Goal: Use online tool/utility: Utilize a website feature to perform a specific function

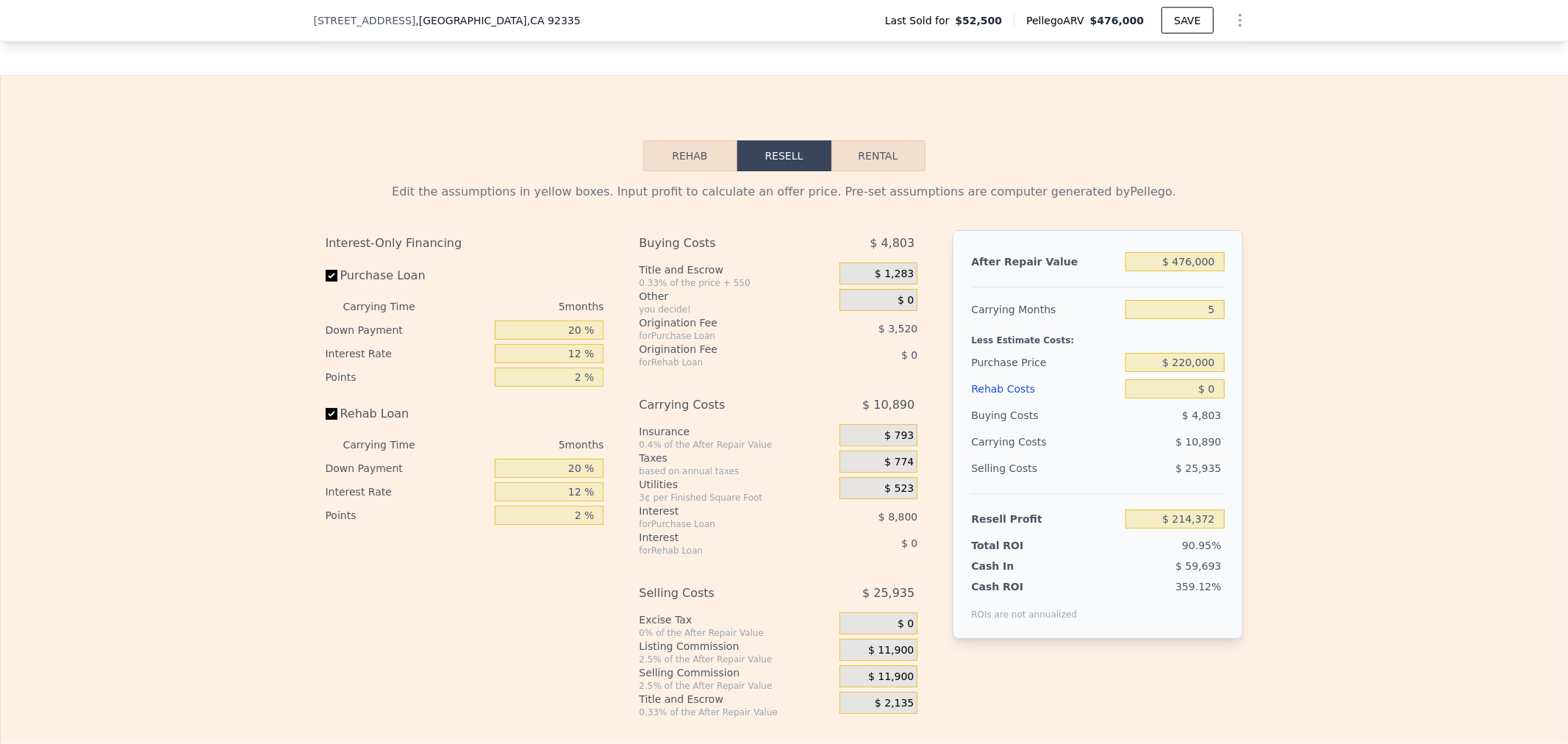
scroll to position [2174, 0]
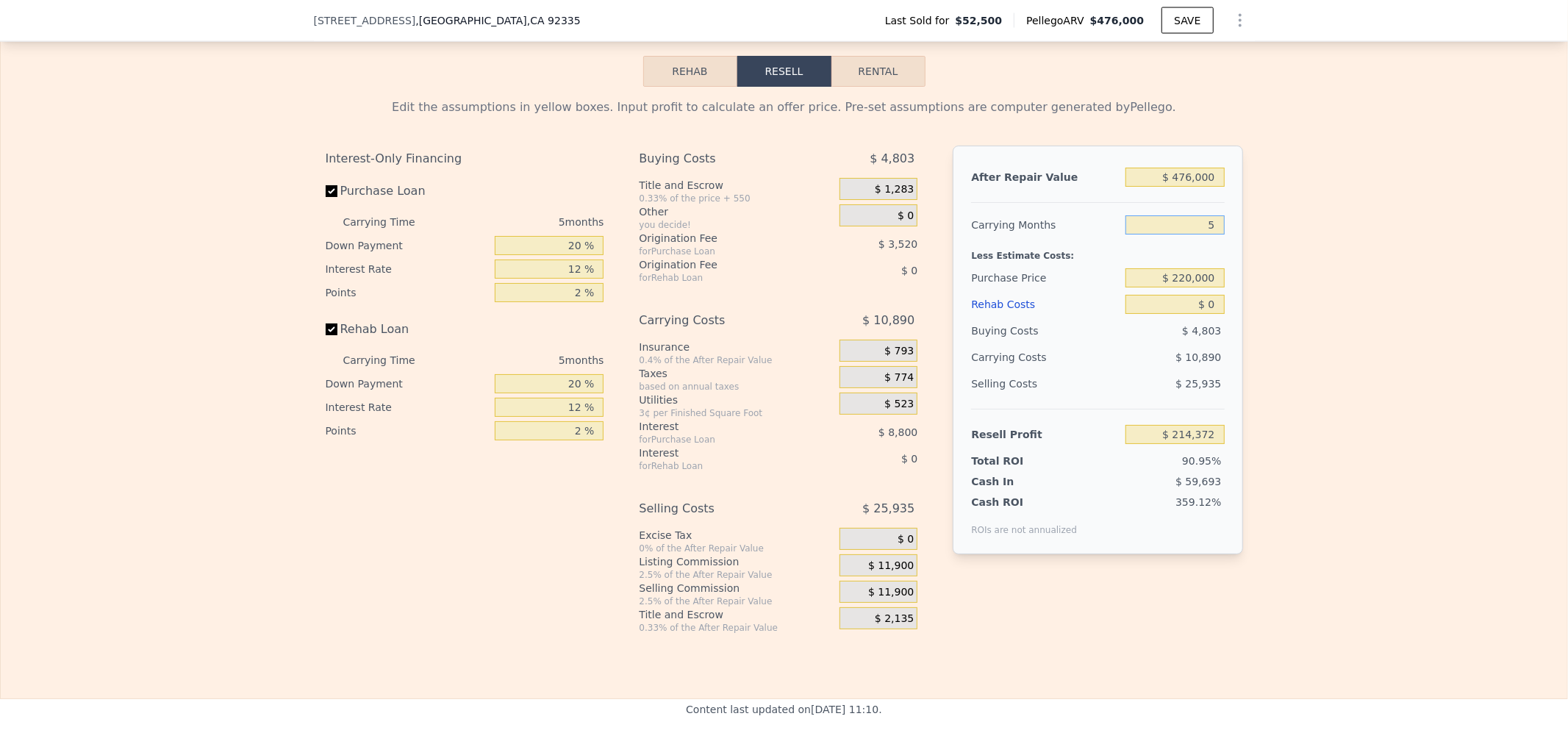
drag, startPoint x: 1177, startPoint y: 253, endPoint x: 1266, endPoint y: 253, distance: 89.0
click at [1266, 253] on div "Edit the assumptions in yellow boxes. Input profit to calculate an offer price.…" at bounding box center [784, 360] width 1566 height 547
drag, startPoint x: 1126, startPoint y: 331, endPoint x: 1344, endPoint y: 328, distance: 218.0
click at [1344, 328] on div "Edit the assumptions in yellow boxes. Input profit to calculate an offer price.…" at bounding box center [784, 360] width 1566 height 547
type input "$ 3"
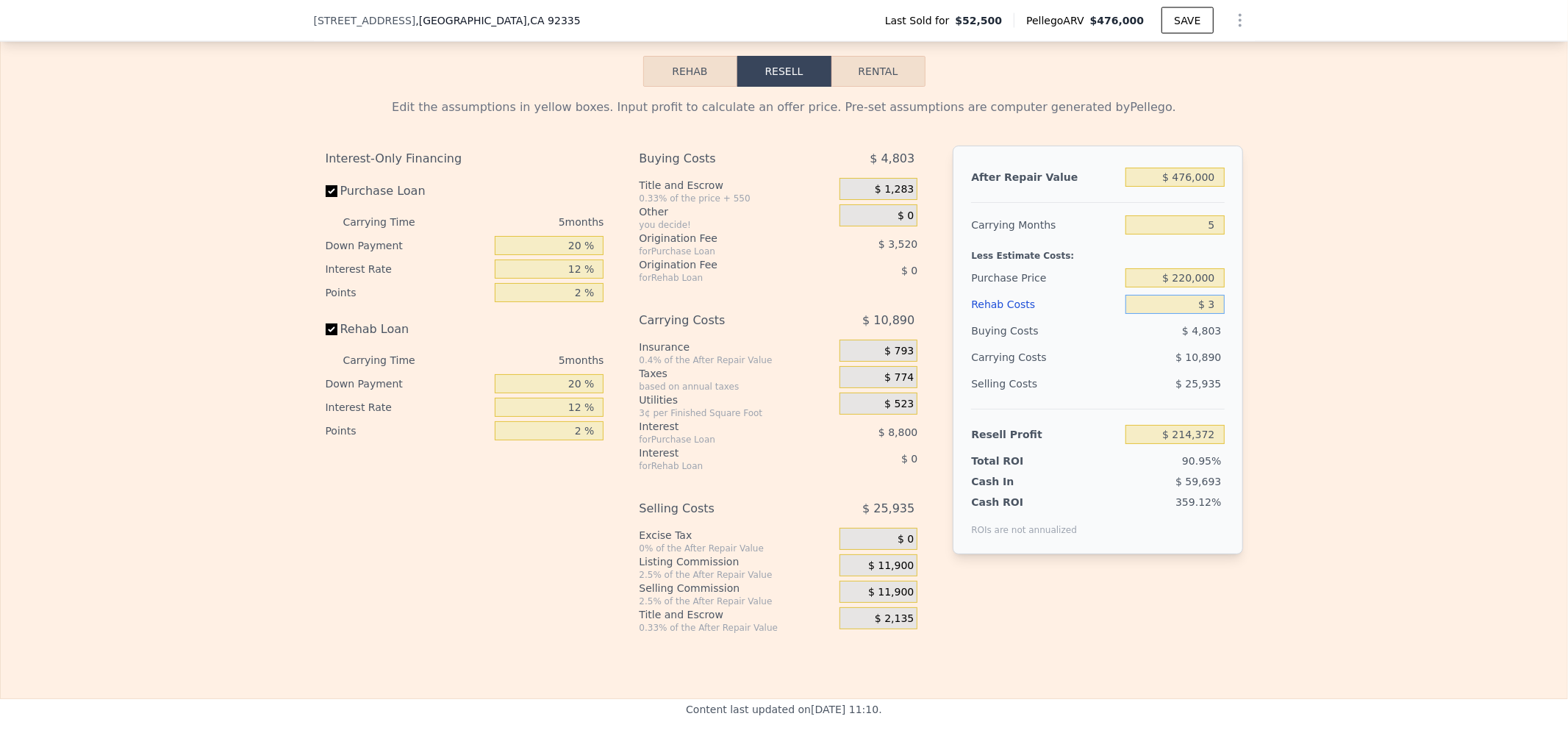
type input "$ 214,369"
type input "$ 30"
type input "$ 214,342"
type input "$ 3"
type input "$ 214,369"
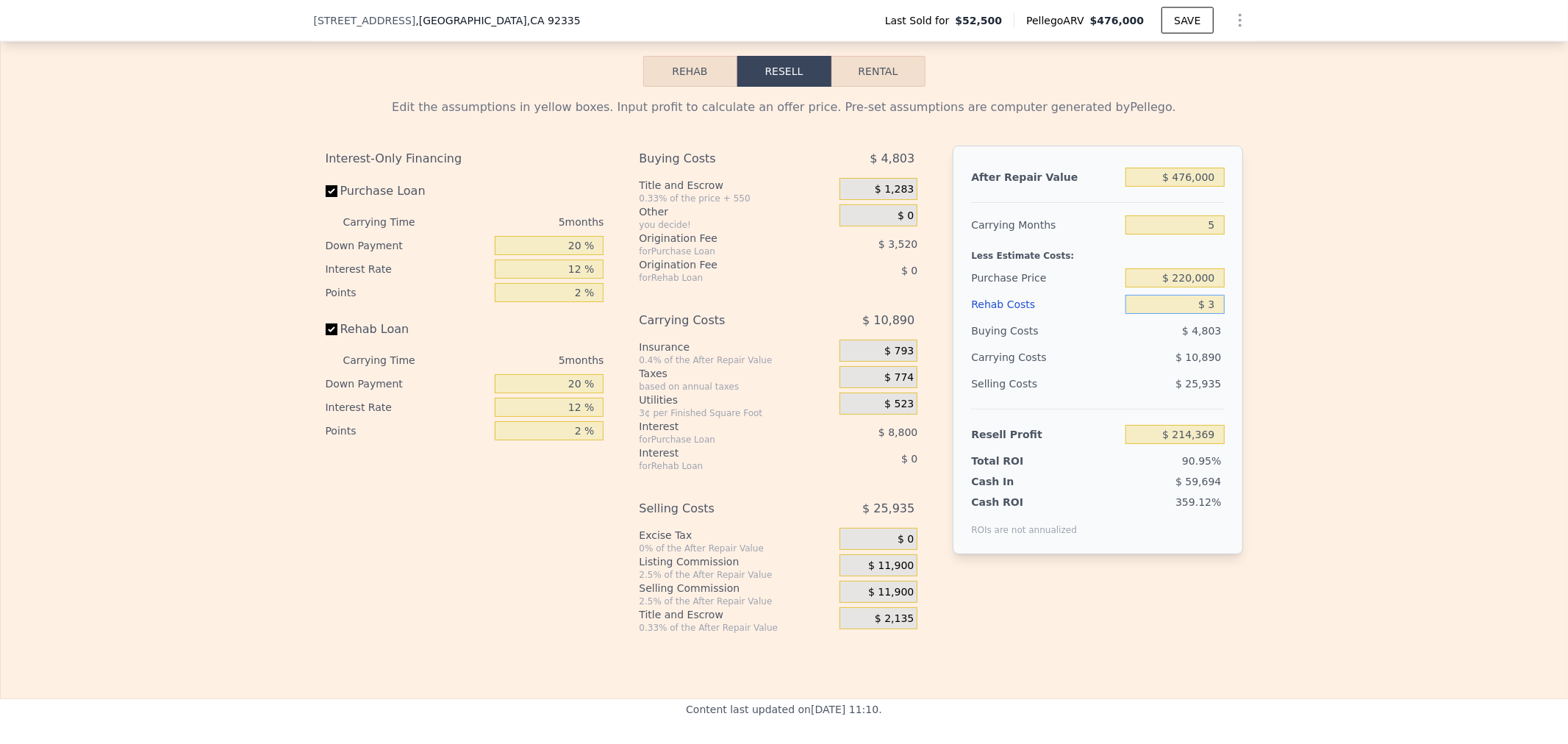
type input "$ 30"
type input "$ 214,342"
type input "$ 300"
type input "$ 214,057"
type input "$ 3,000"
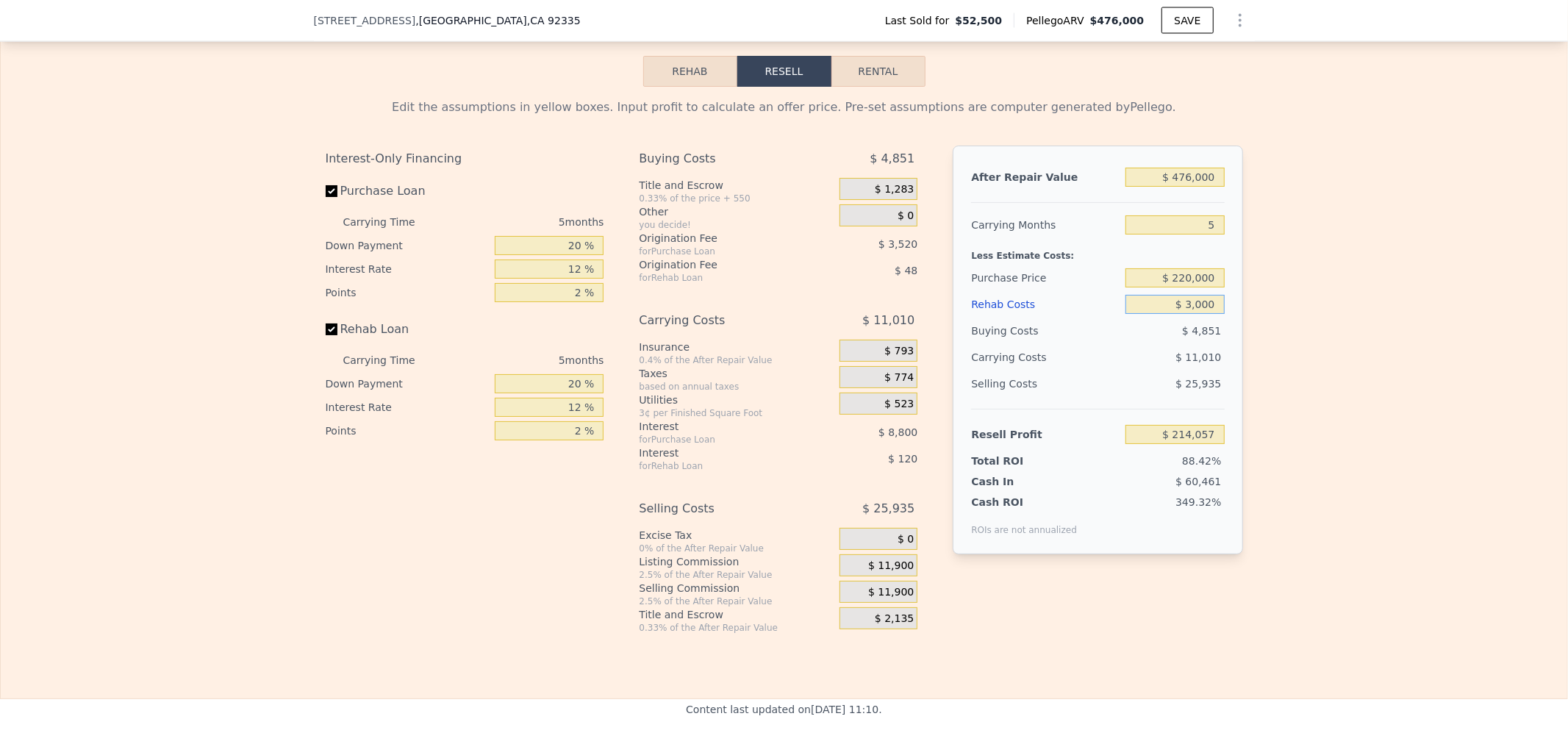
type input "$ 211,204"
type input "$ 30,000"
type input "$ 182,692"
type input "$ 30,000"
drag, startPoint x: 1141, startPoint y: 456, endPoint x: 1709, endPoint y: 535, distance: 573.5
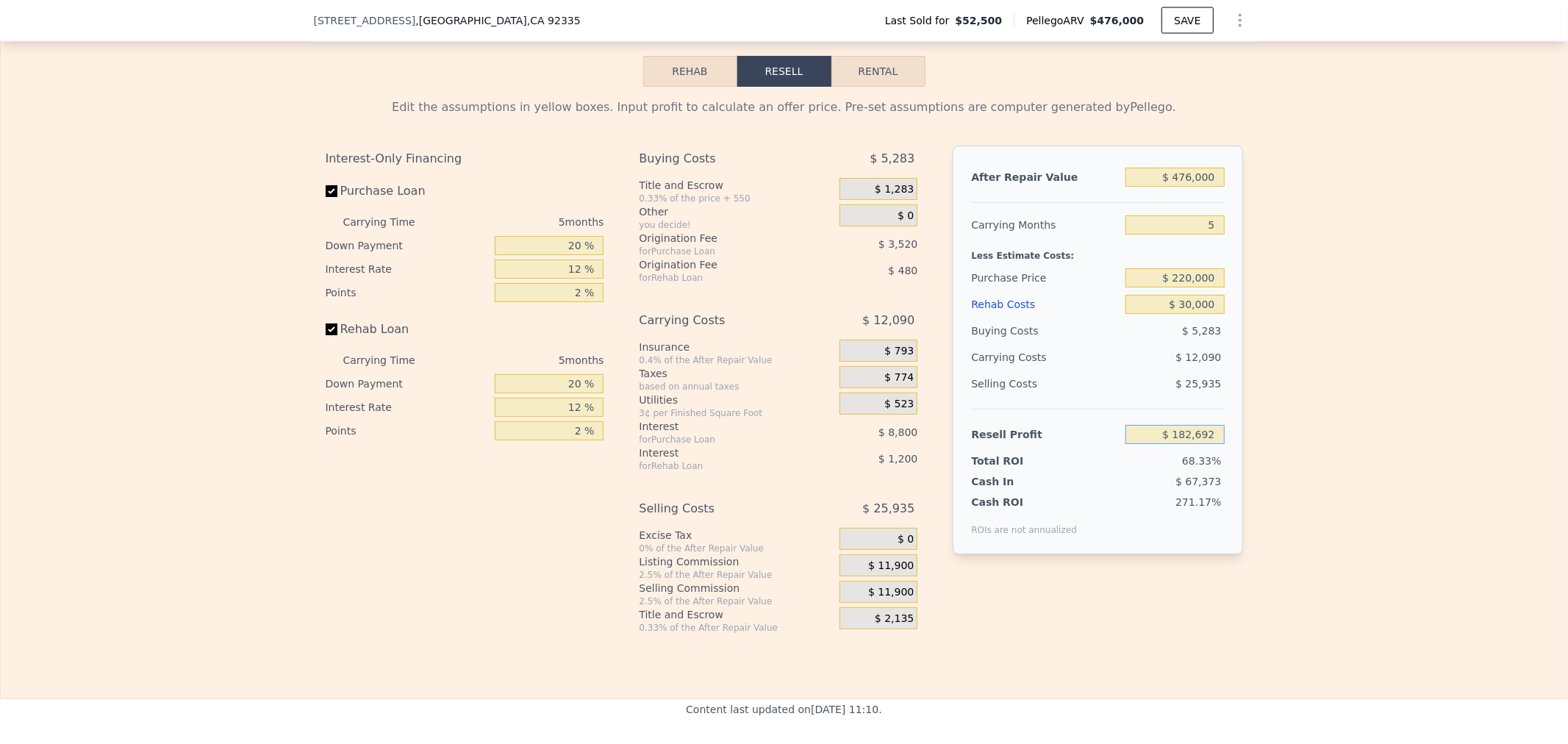
click at [1567, 535] on html "Search an address or region Solutions Company Open main menu Log In Free Accoun…" at bounding box center [784, 372] width 1568 height 744
type input "$ 65,000"
type input "$ 331,099"
click at [1138, 397] on div "$ 25,935" at bounding box center [1175, 384] width 99 height 26
drag, startPoint x: 1140, startPoint y: 462, endPoint x: 1427, endPoint y: 460, distance: 287.0
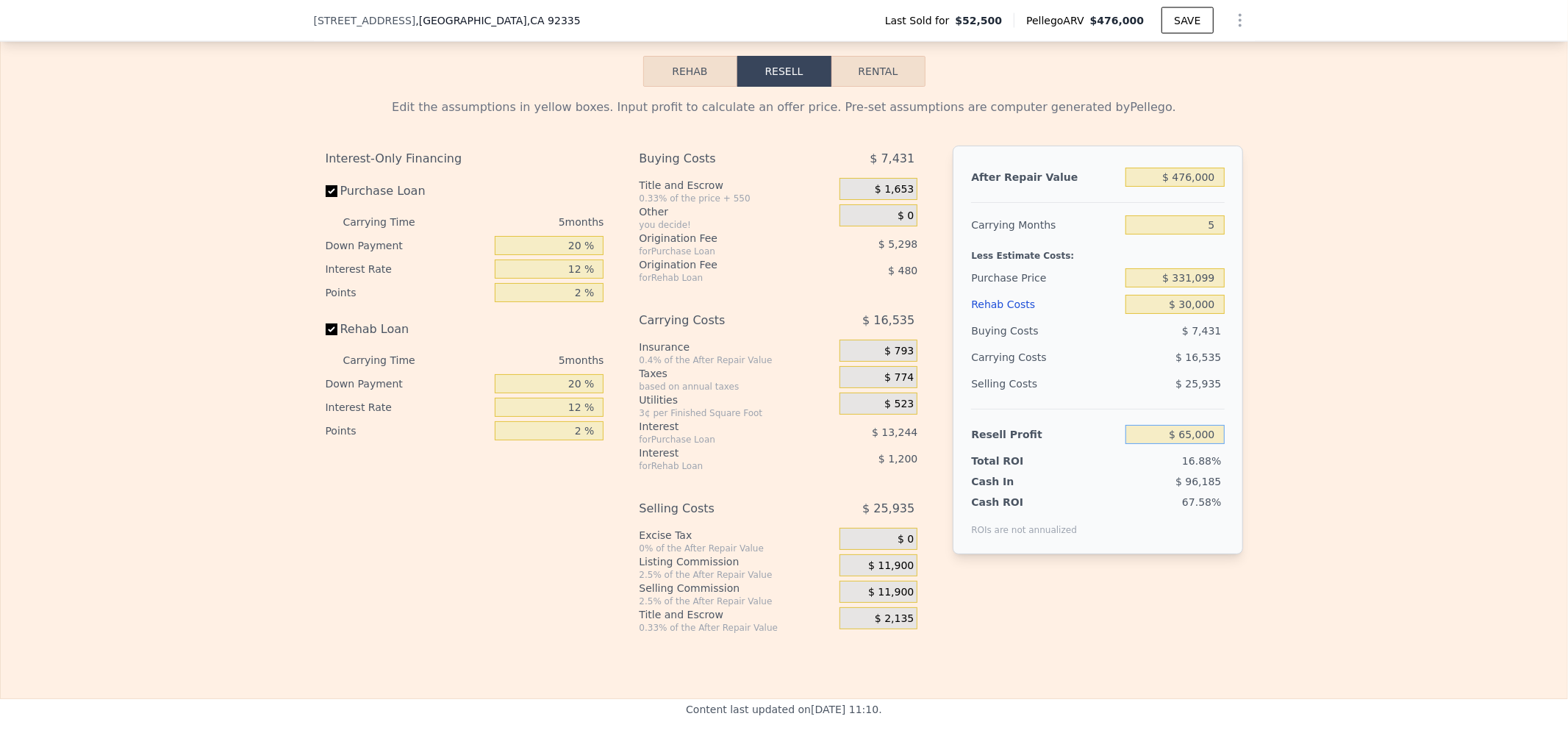
click at [1427, 464] on div "Edit the assumptions in yellow boxes. Input profit to calculate an offer price.…" at bounding box center [784, 360] width 1566 height 547
type input "$ 69,000"
click at [1427, 460] on div "Edit the assumptions in yellow boxes. Input profit to calculate an offer price.…" at bounding box center [784, 360] width 1566 height 547
type input "$ 327,323"
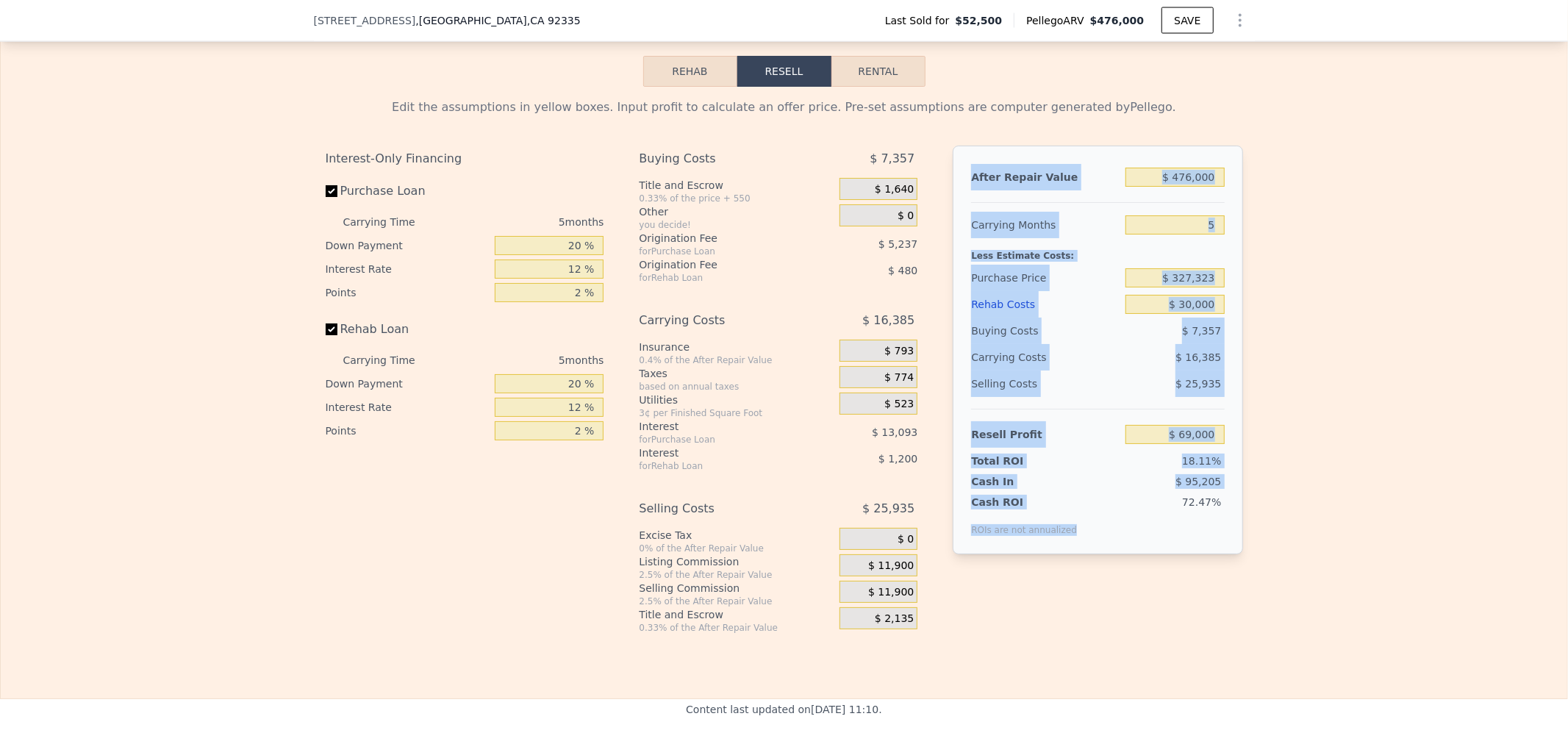
drag, startPoint x: 1132, startPoint y: 543, endPoint x: 959, endPoint y: 188, distance: 394.9
click at [959, 188] on div "After Repair Value $ 476,000 Carrying Months 5 Less Estimate Costs: Purchase Pr…" at bounding box center [1098, 350] width 290 height 409
copy div "After Repair Value Carrying Months Less Estimate Costs: Purchase Price Rehab Co…"
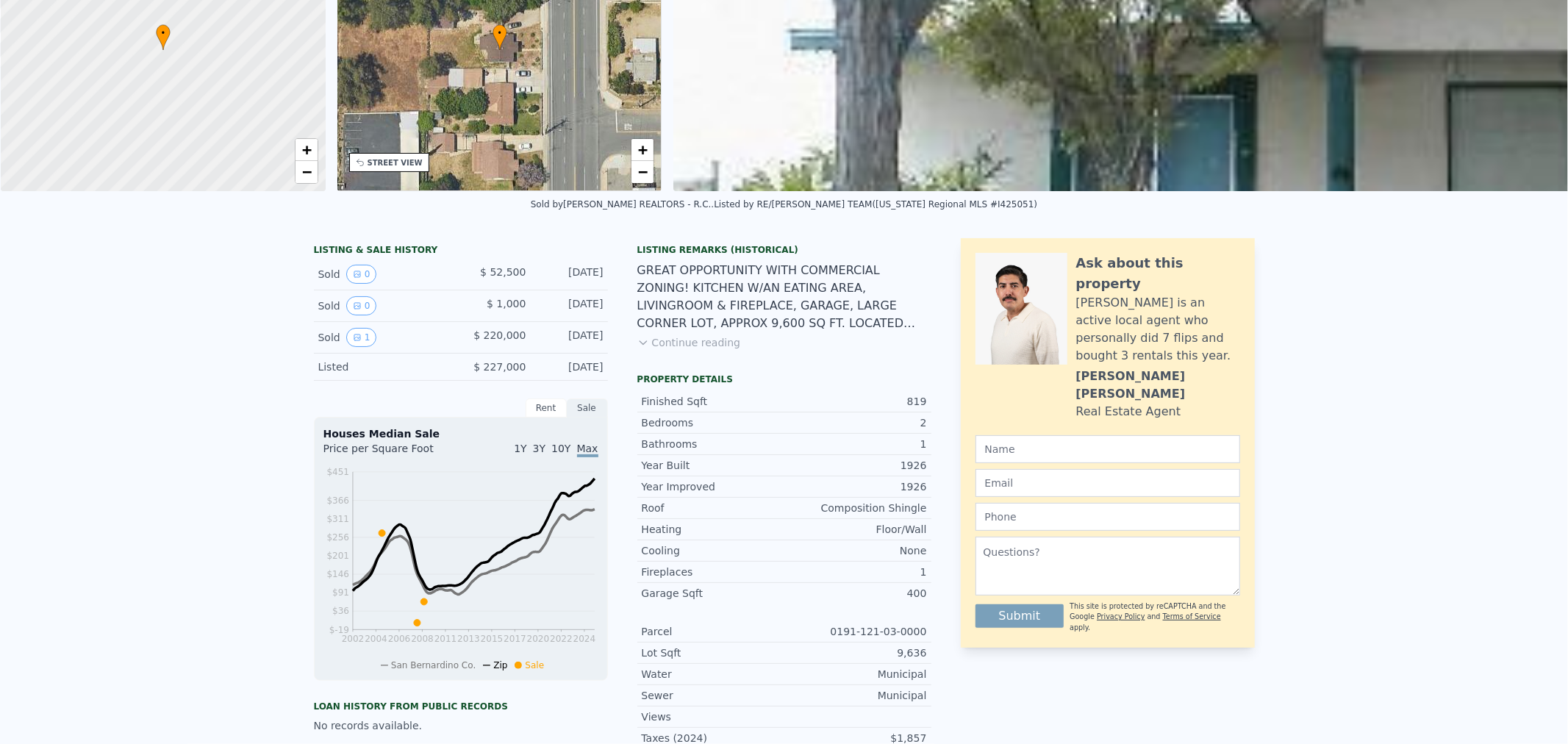
scroll to position [0, 0]
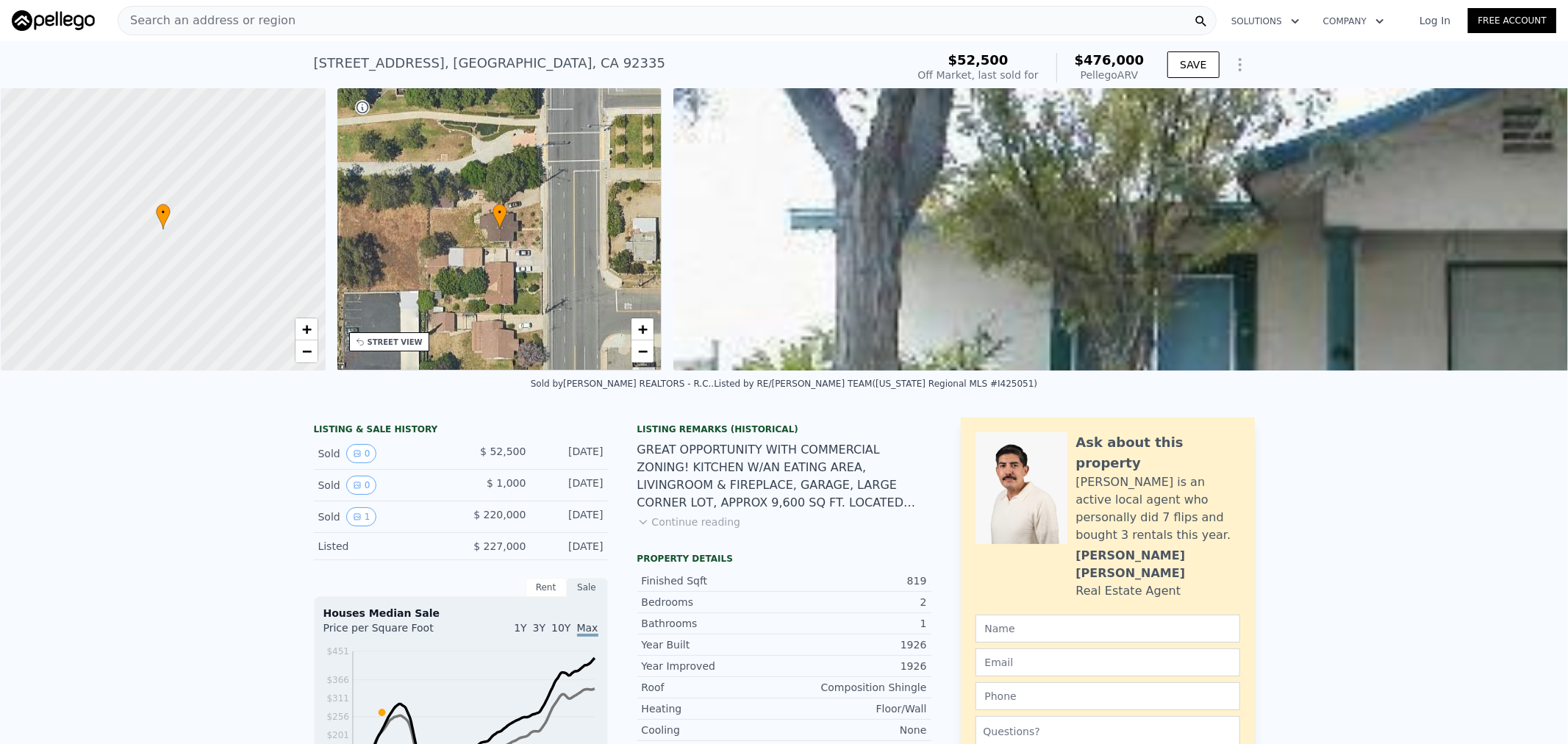
click at [202, 26] on span "Search an address or region" at bounding box center [207, 21] width 177 height 18
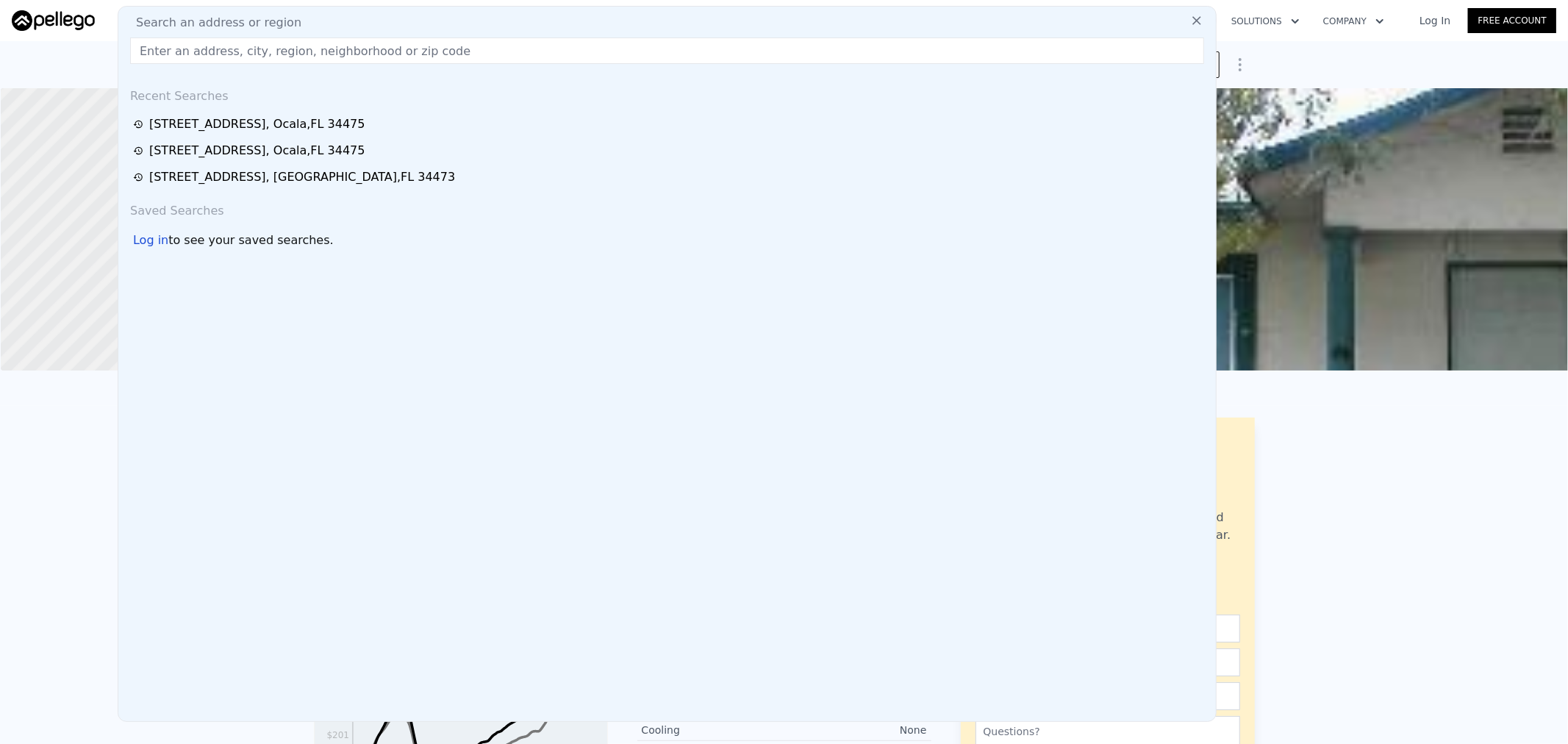
click at [198, 50] on input "text" at bounding box center [667, 50] width 1074 height 26
type input "$ 0"
type input "$ 214,372"
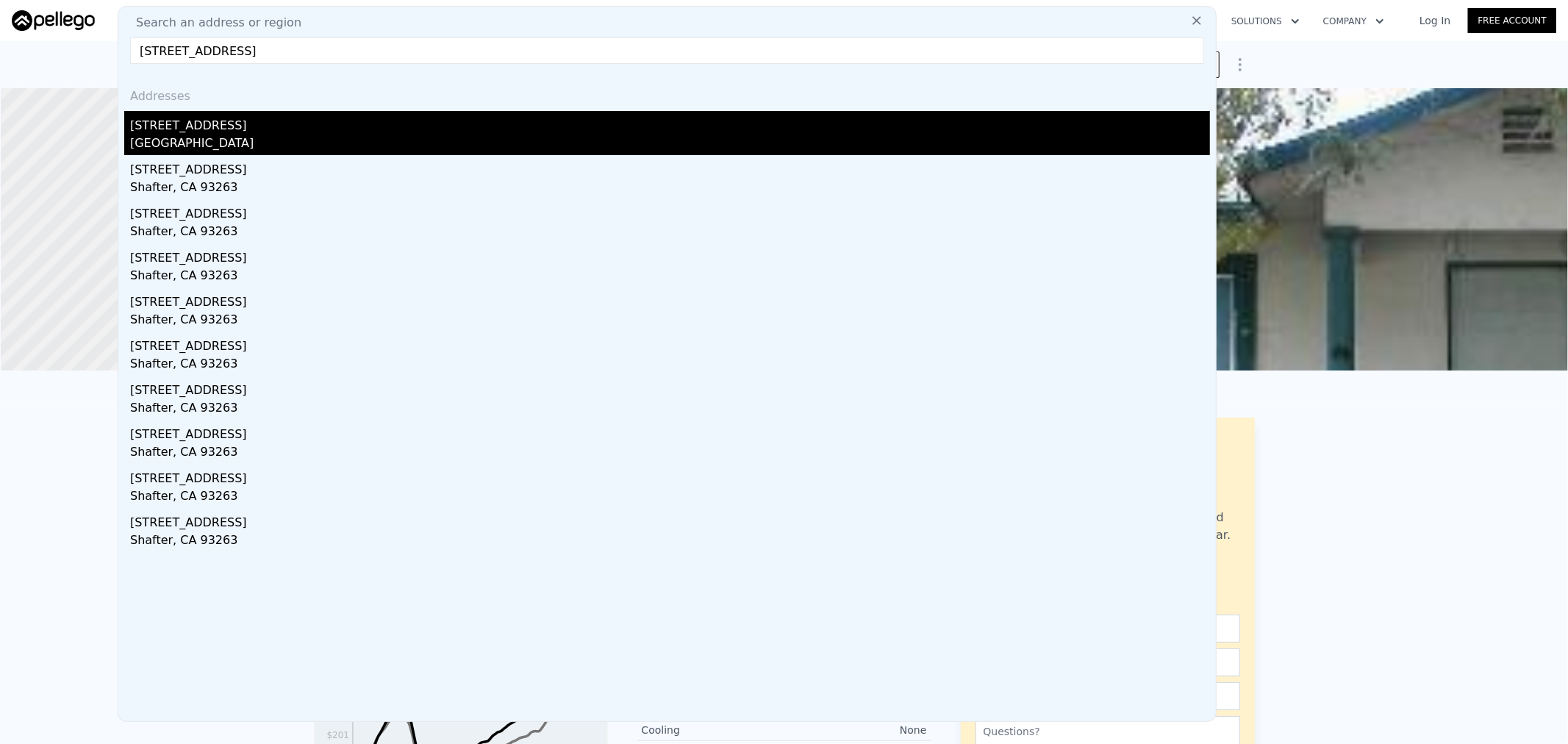
type input "[STREET_ADDRESS]"
click at [215, 119] on div "[STREET_ADDRESS]" at bounding box center [670, 122] width 1080 height 23
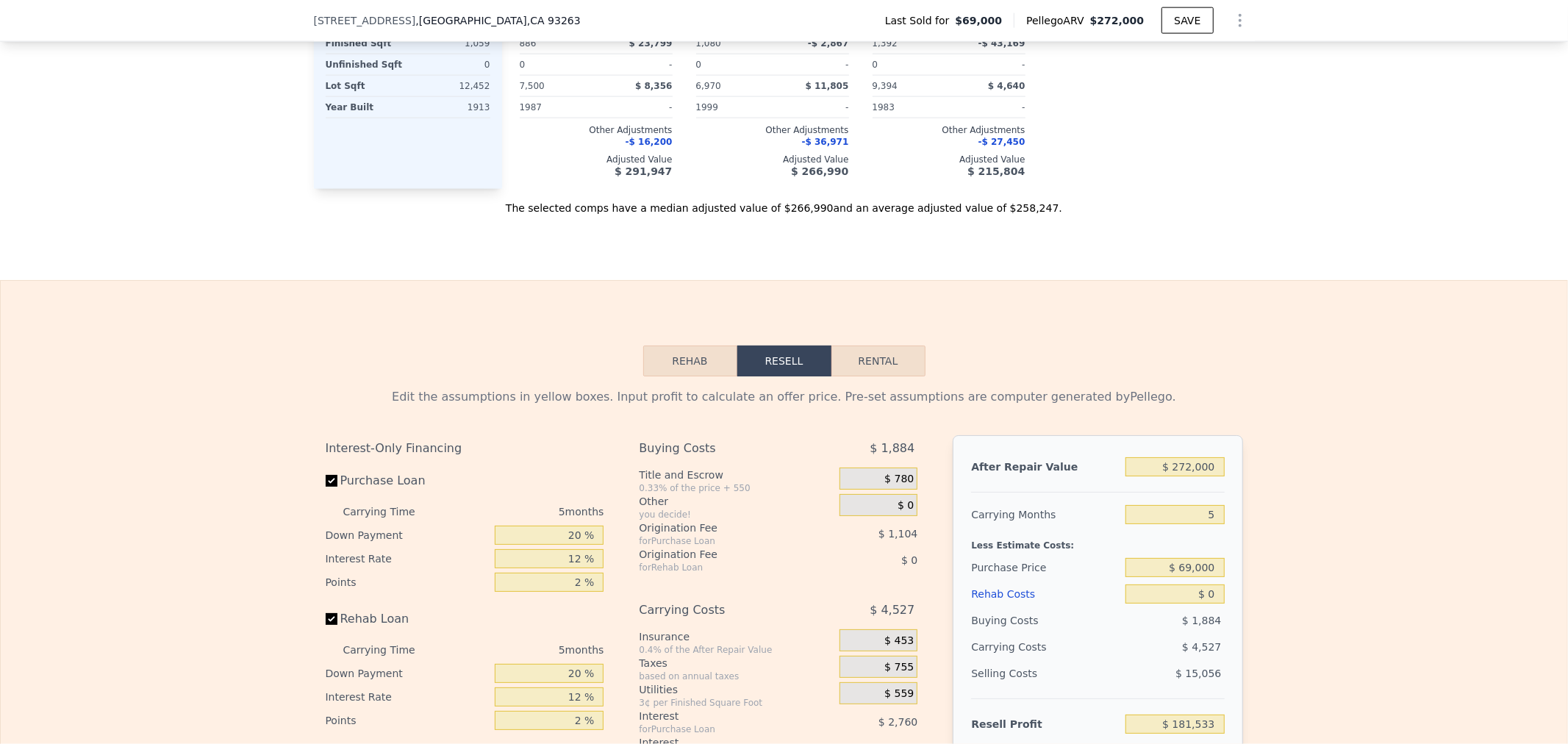
scroll to position [1955, 0]
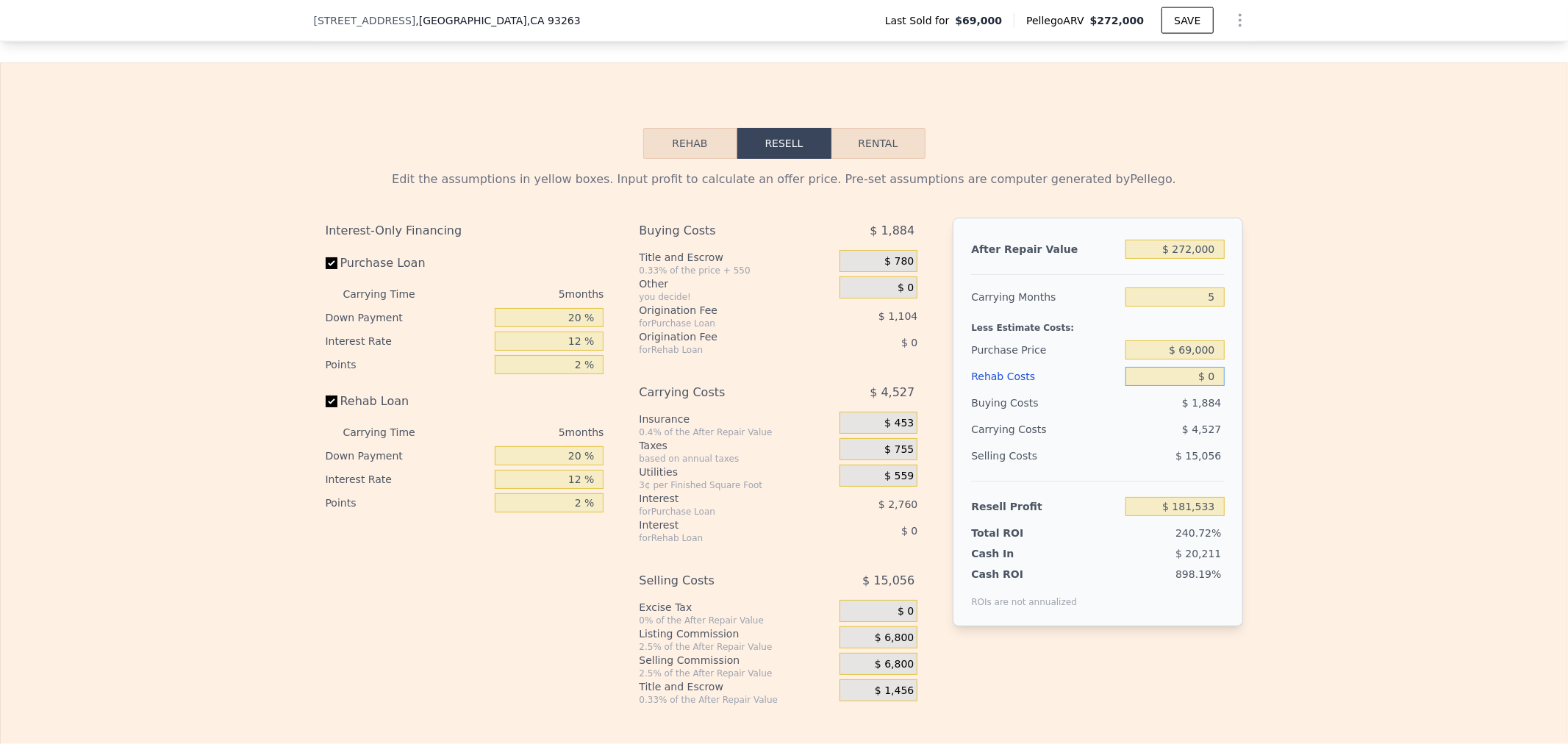
drag, startPoint x: 1143, startPoint y: 381, endPoint x: 1328, endPoint y: 413, distance: 187.7
click at [1328, 413] on div "Edit the assumptions in yellow boxes. Input profit to calculate an offer price.…" at bounding box center [784, 432] width 1566 height 547
type input "$ 3"
type input "$ 181,530"
type input "$ 35"
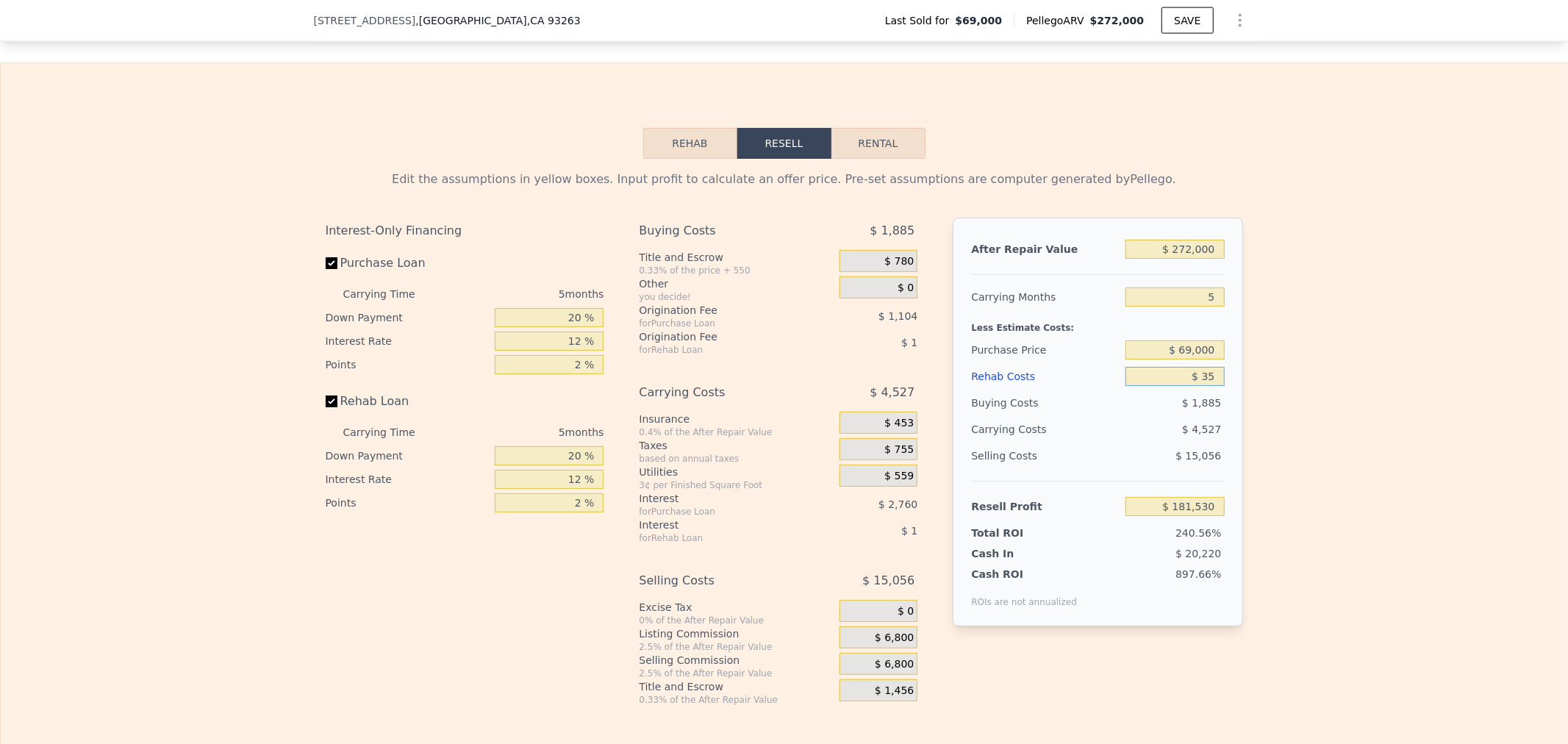
type input "$ 181,497"
type input "$ 350"
type input "$ 181,162"
type input "$ 3,500"
type input "$ 177,837"
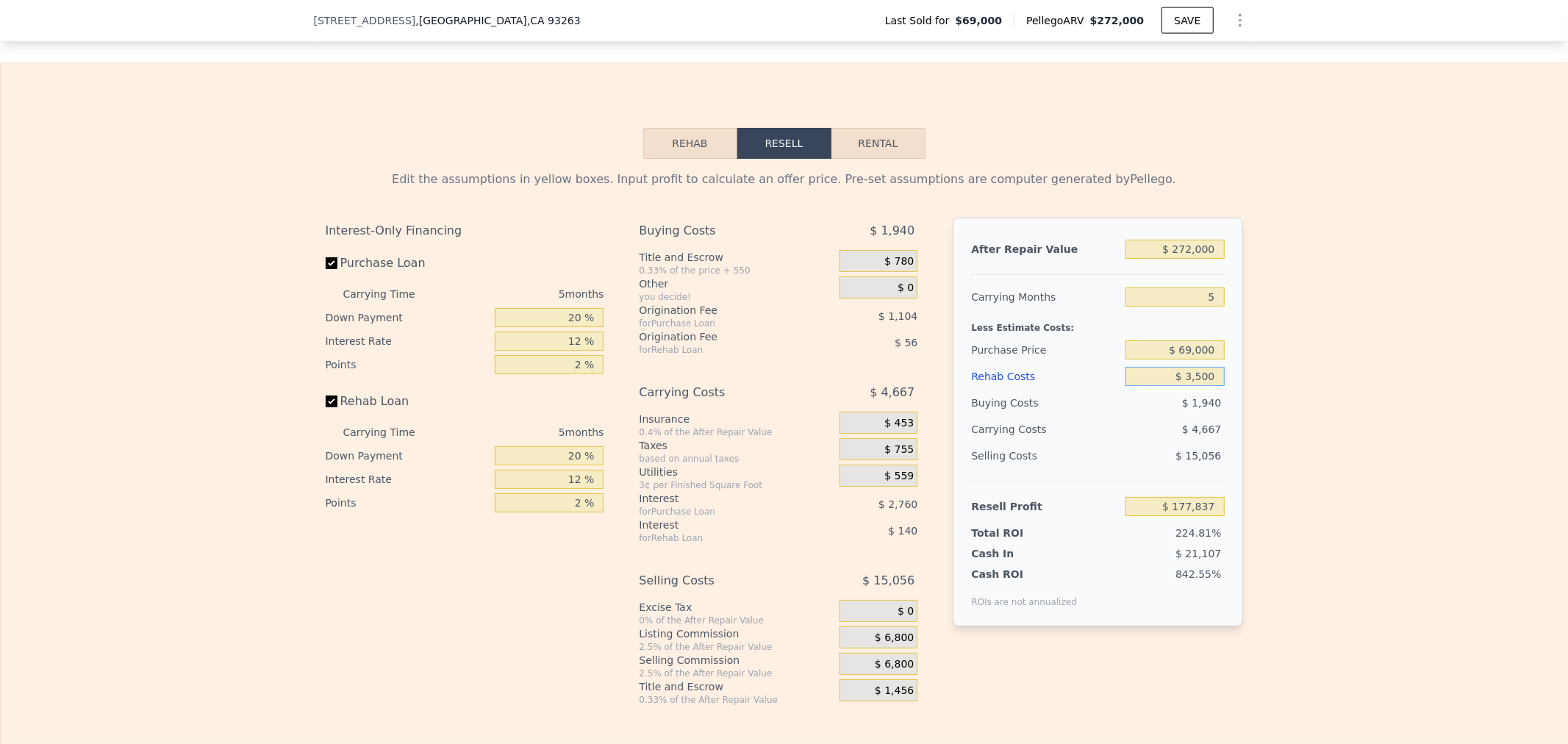
type input "$ 35,000"
type input "$ 144,573"
type input "$ 35,000"
drag, startPoint x: 1143, startPoint y: 521, endPoint x: 1353, endPoint y: 521, distance: 210.0
click at [1353, 521] on div "Edit the assumptions in yellow boxes. Input profit to calculate an offer price.…" at bounding box center [784, 432] width 1566 height 547
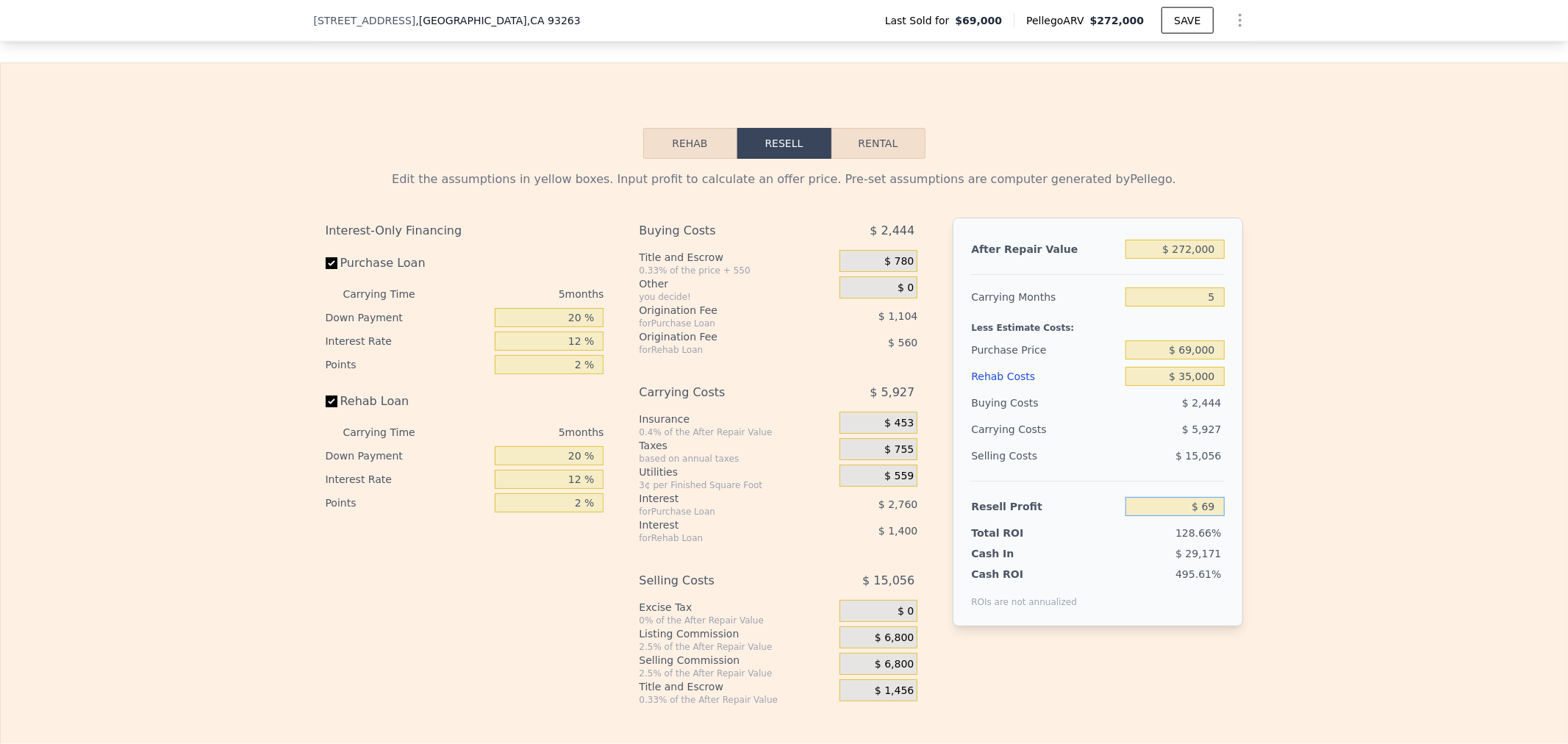
type input "$ 6"
type input "$ 69,000"
click at [1292, 408] on div "Edit the assumptions in yellow boxes. Input profit to calculate an offer price.…" at bounding box center [784, 432] width 1566 height 547
type input "$ 140,340"
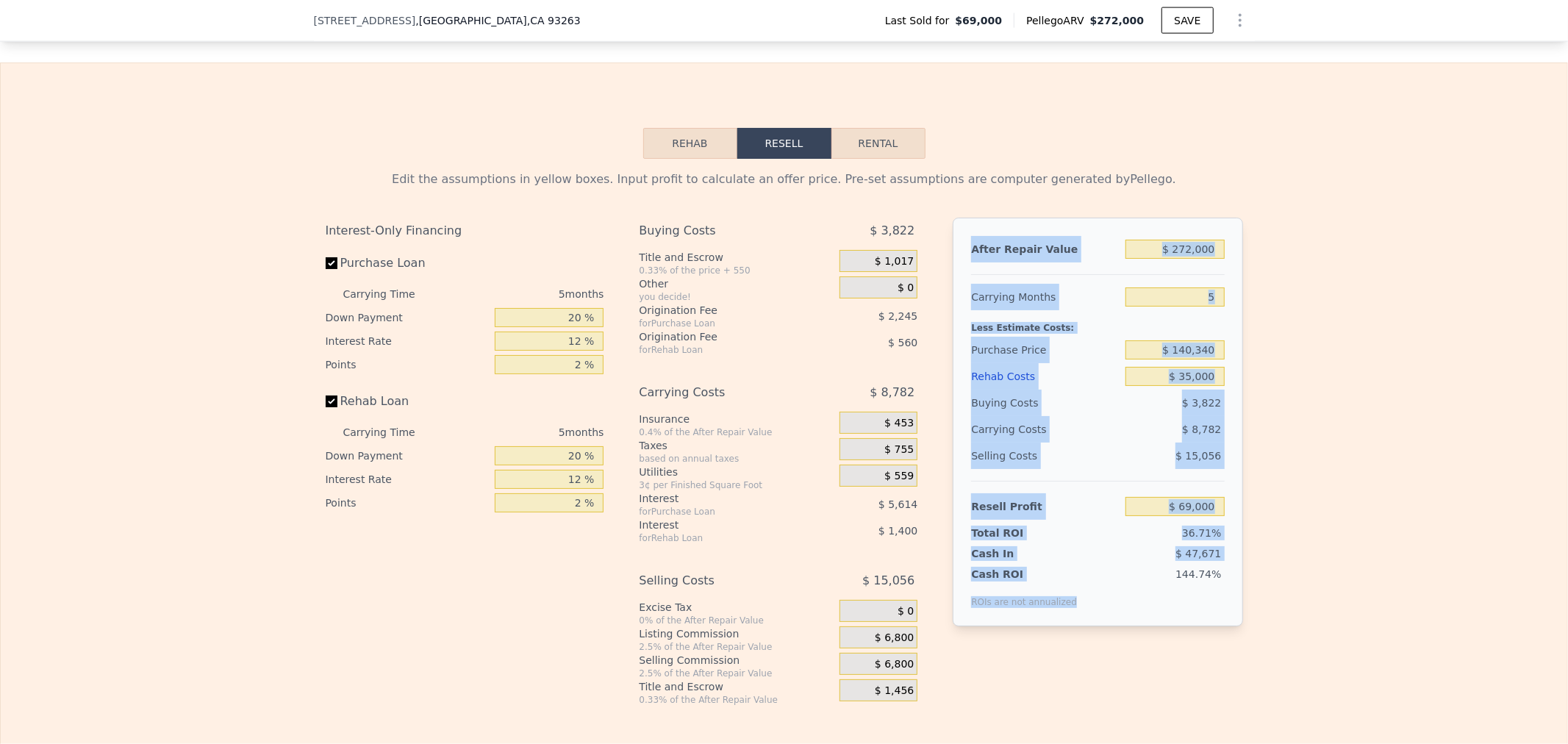
drag, startPoint x: 1103, startPoint y: 602, endPoint x: 963, endPoint y: 261, distance: 368.6
click at [963, 261] on div "After Repair Value $ 272,000 Carrying Months 5 Less Estimate Costs: Purchase Pr…" at bounding box center [1098, 422] width 290 height 409
copy div "After Repair Value Carrying Months Less Estimate Costs: Purchase Price Rehab Co…"
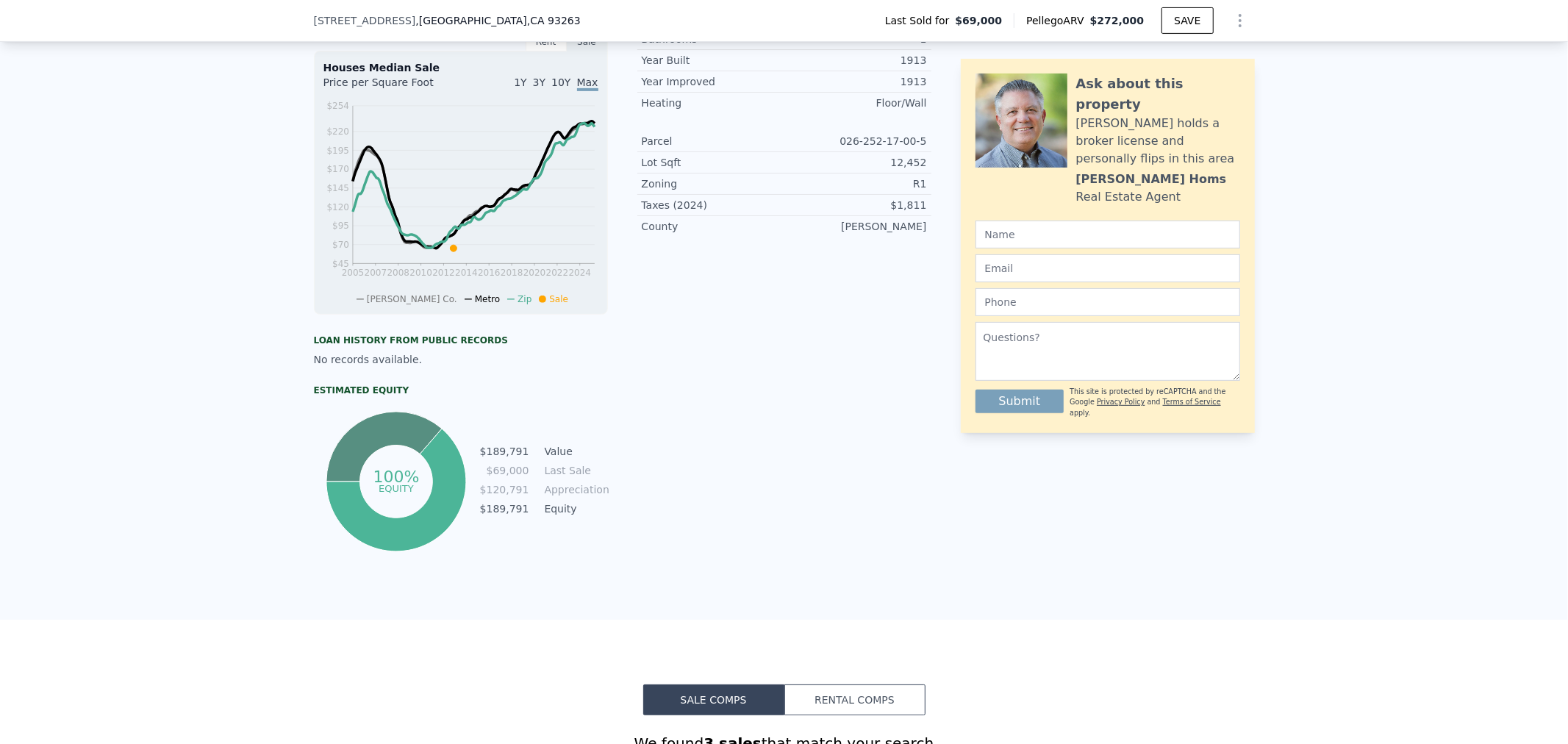
scroll to position [0, 0]
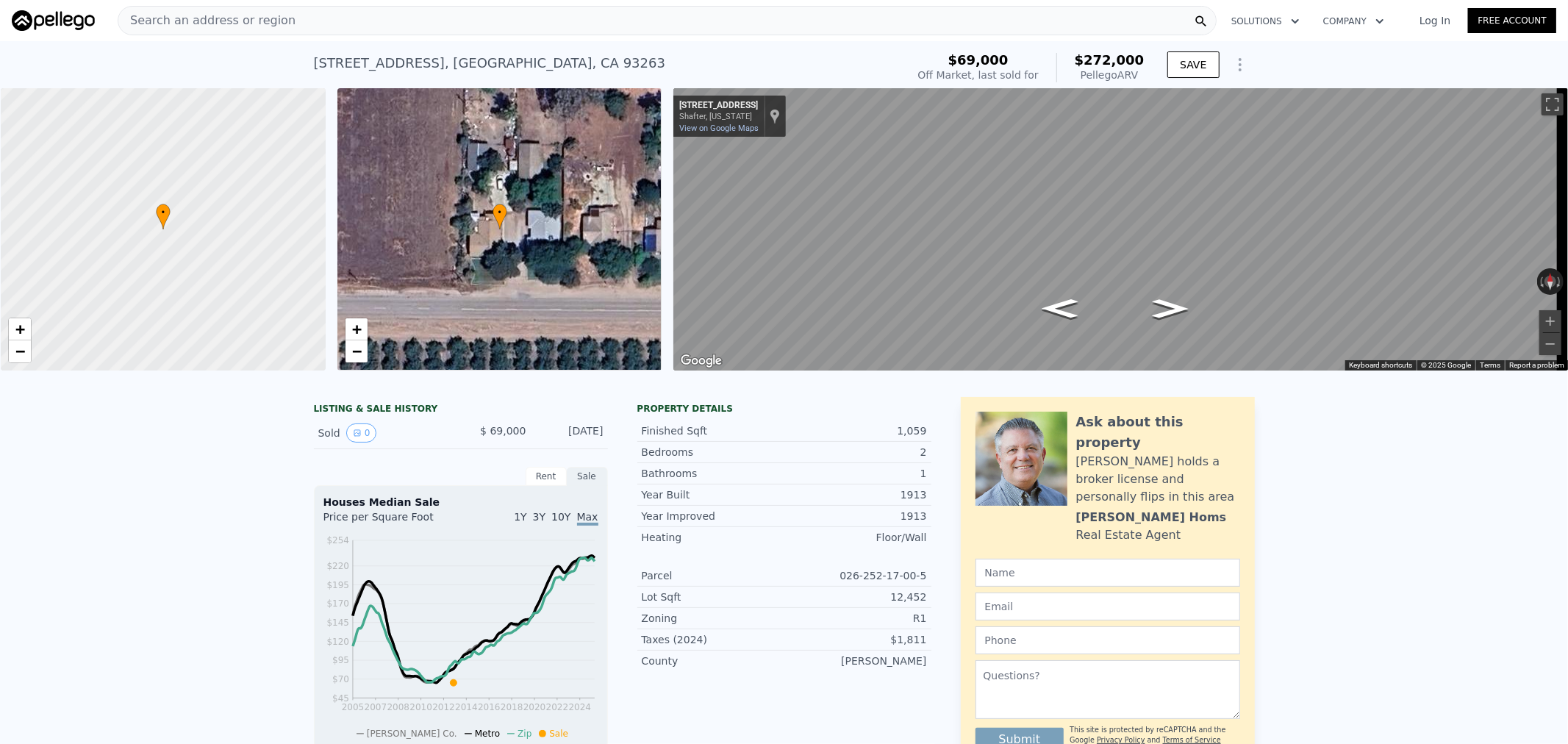
type input "$ 0"
type input "$ 181,533"
click at [215, 19] on span "Search an address or region" at bounding box center [207, 21] width 177 height 18
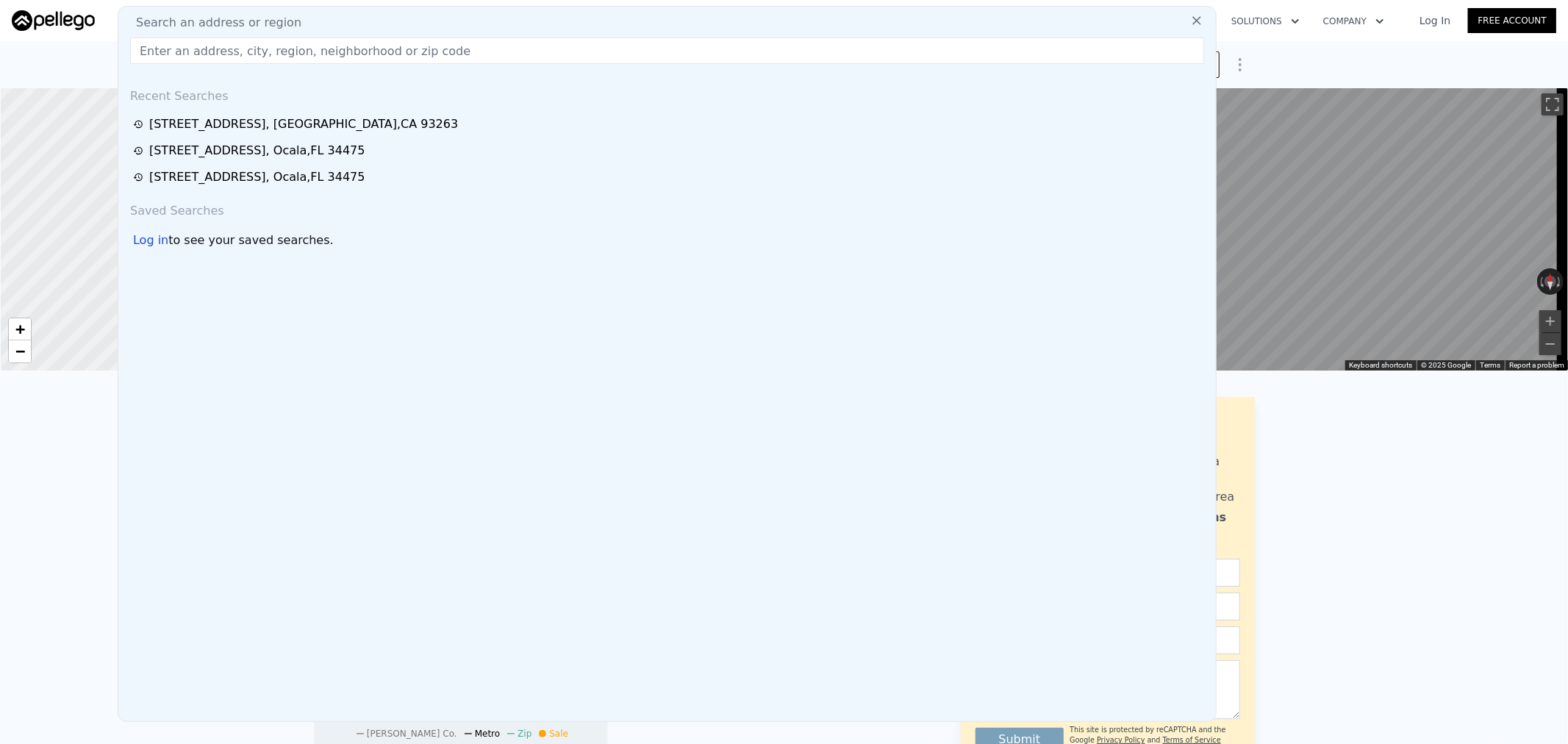
click at [199, 57] on input "text" at bounding box center [667, 50] width 1074 height 26
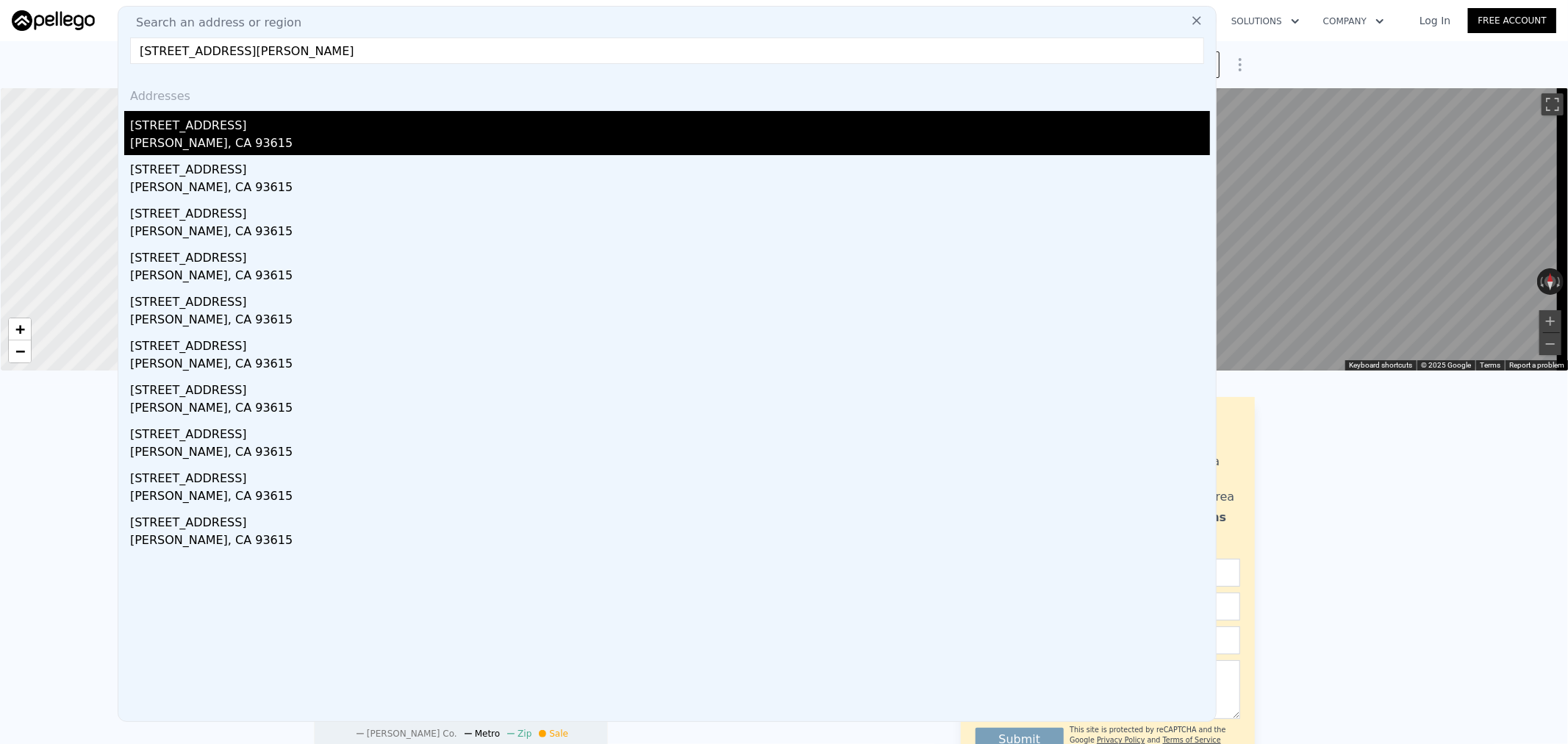
type input "[STREET_ADDRESS][PERSON_NAME]"
click at [196, 119] on div "[STREET_ADDRESS]" at bounding box center [670, 122] width 1080 height 23
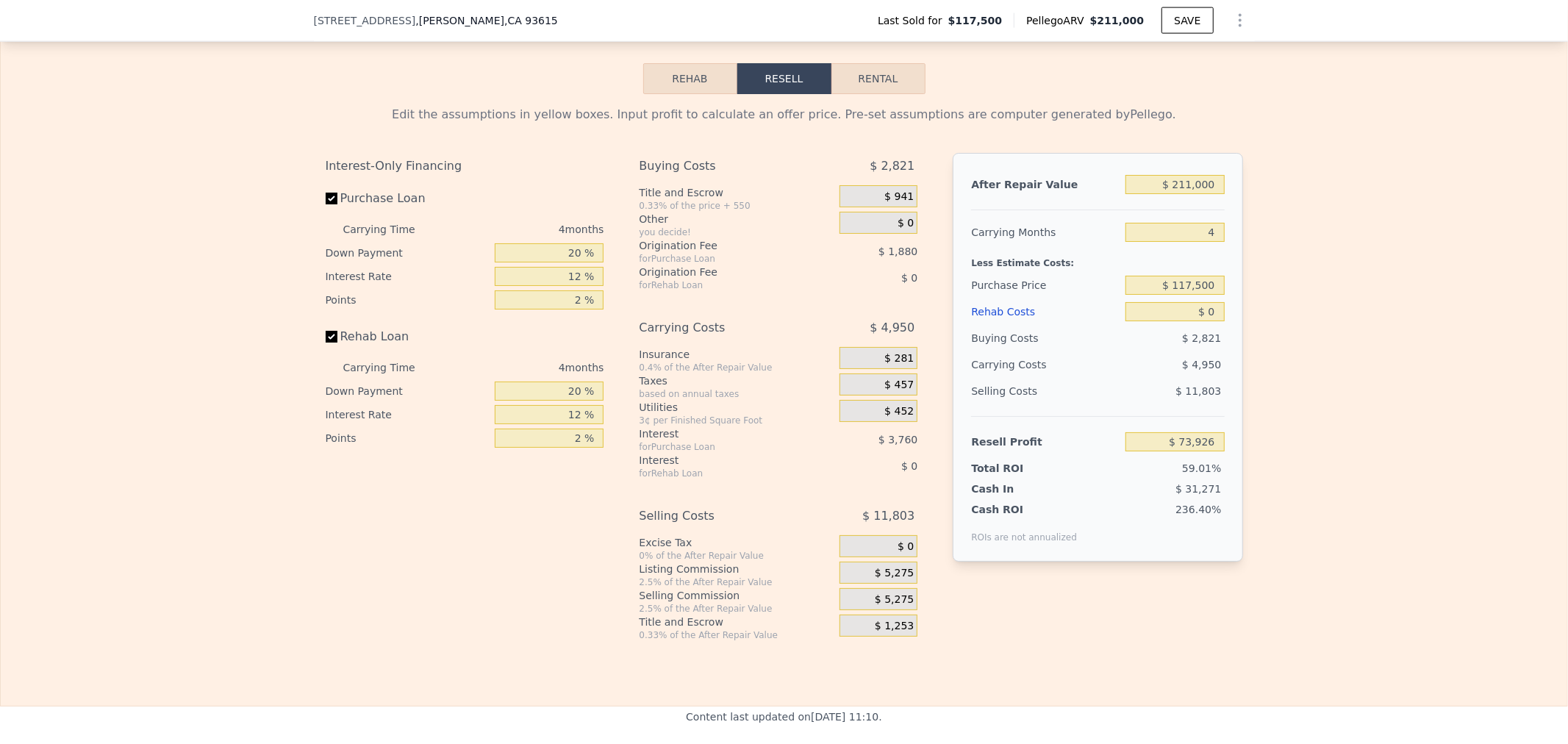
scroll to position [1738, 0]
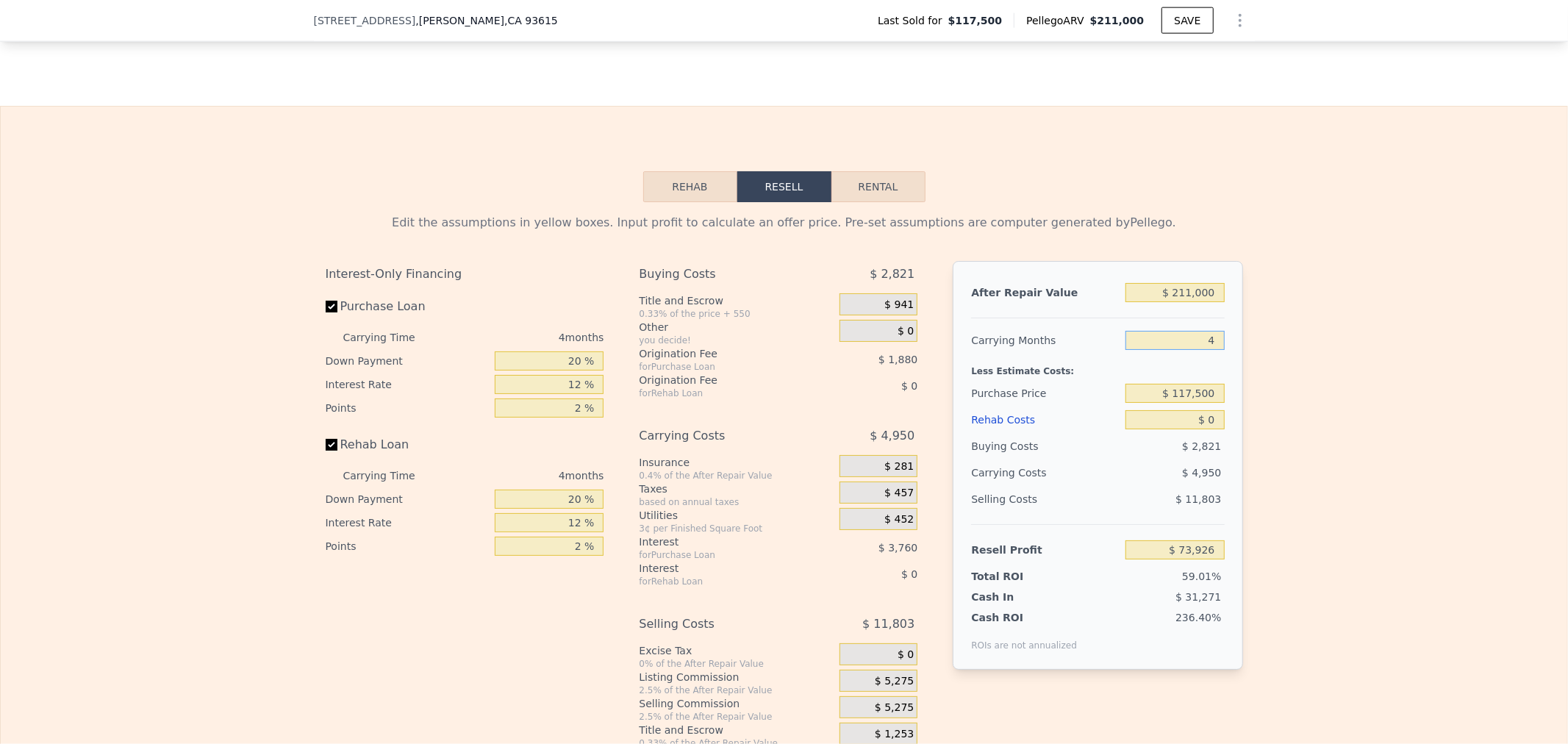
drag, startPoint x: 1153, startPoint y: 361, endPoint x: 1252, endPoint y: 356, distance: 99.1
click at [1248, 356] on div "Edit the assumptions in yellow boxes. Input profit to calculate an offer price.…" at bounding box center [784, 475] width 941 height 547
click at [1108, 336] on div "After Repair Value $ 211,000 Carrying Months 4 Less Estimate Costs: Purchase Pr…" at bounding box center [1098, 466] width 290 height 409
drag, startPoint x: 1140, startPoint y: 348, endPoint x: 1273, endPoint y: 356, distance: 133.2
click at [1273, 356] on div "Edit the assumptions in yellow boxes. Input profit to calculate an offer price.…" at bounding box center [784, 475] width 1566 height 547
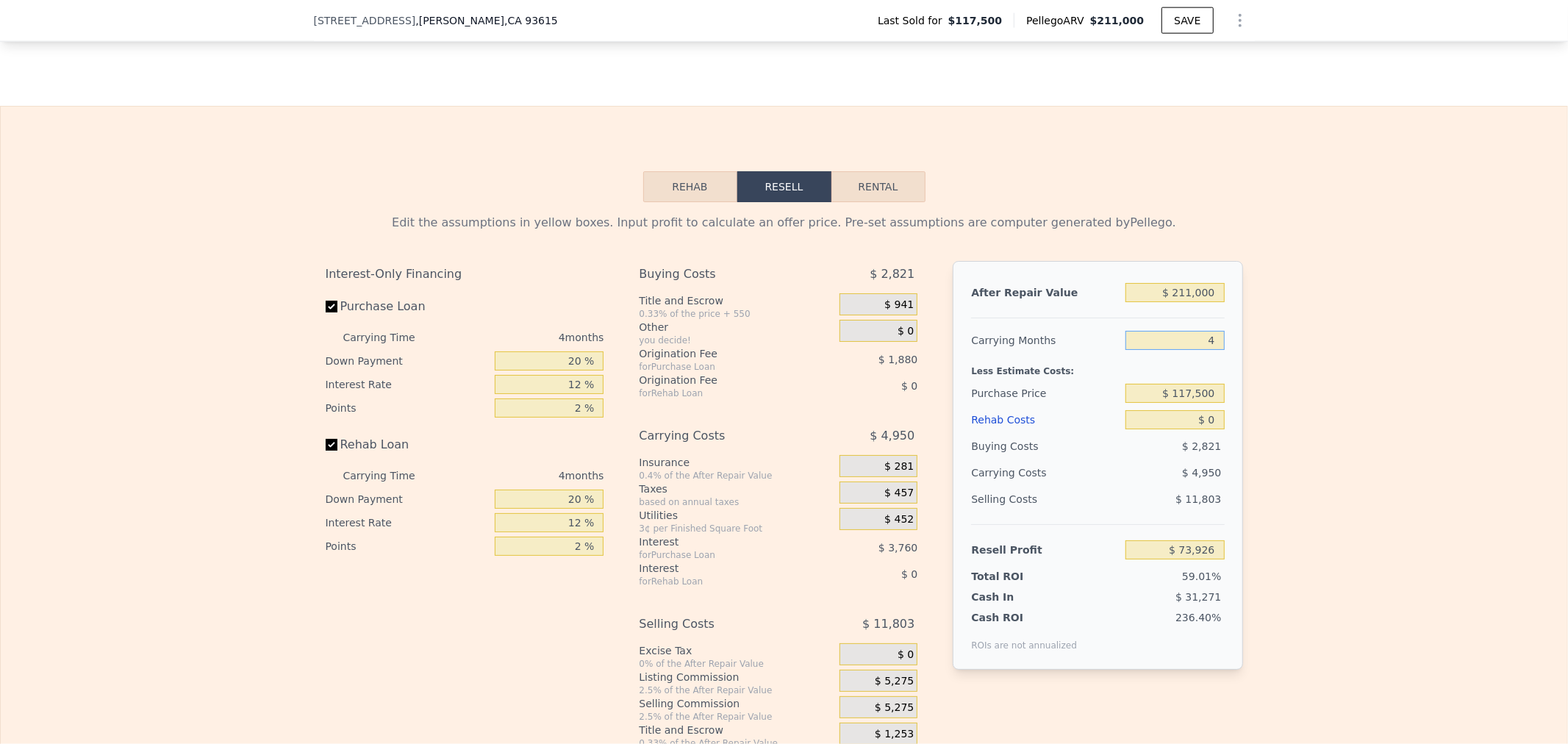
type input "5"
type input "$ 72,687"
type input "5"
drag, startPoint x: 1164, startPoint y: 436, endPoint x: 1348, endPoint y: 456, distance: 185.1
click at [1338, 454] on div "Edit the assumptions in yellow boxes. Input profit to calculate an offer price.…" at bounding box center [784, 475] width 1566 height 547
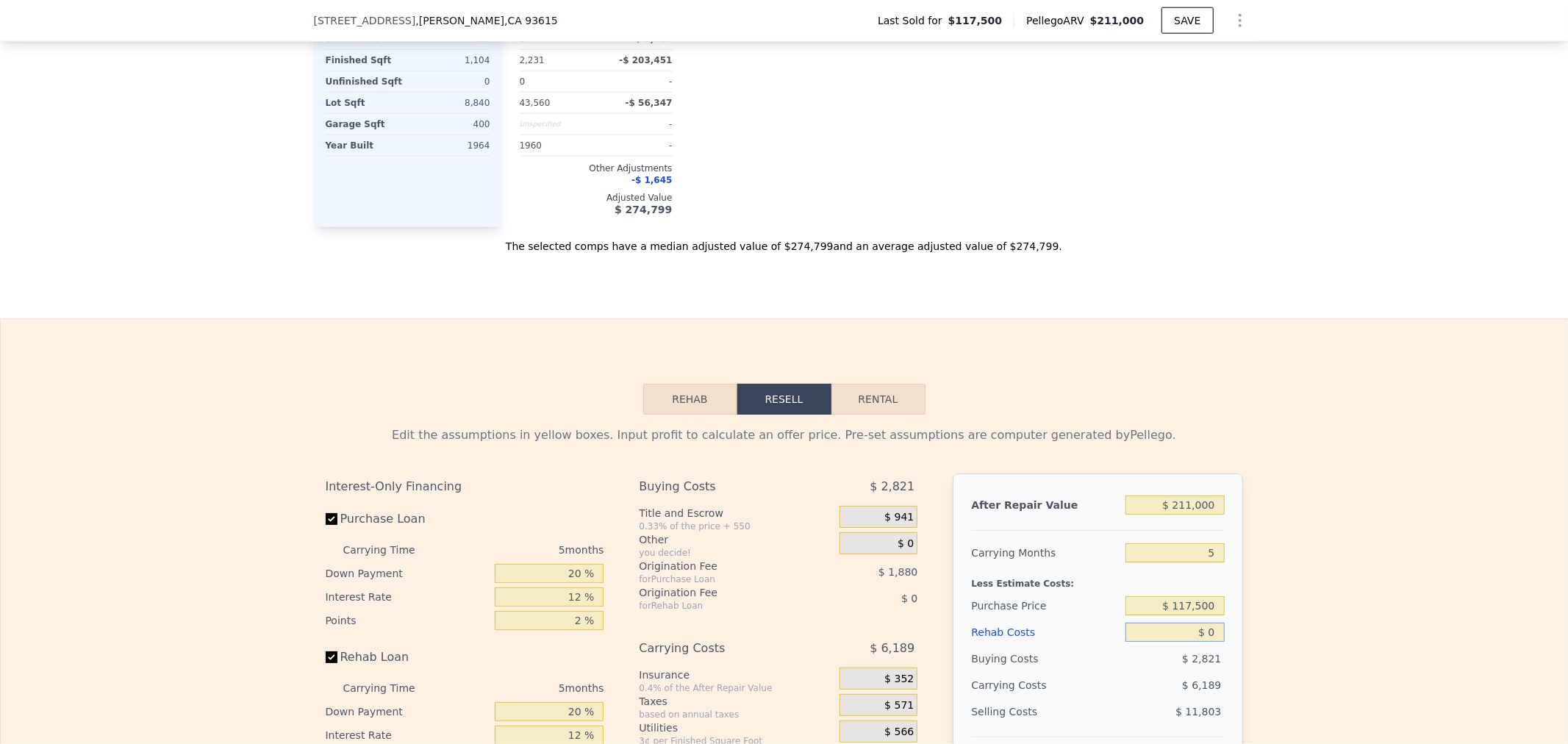
scroll to position [1743, 0]
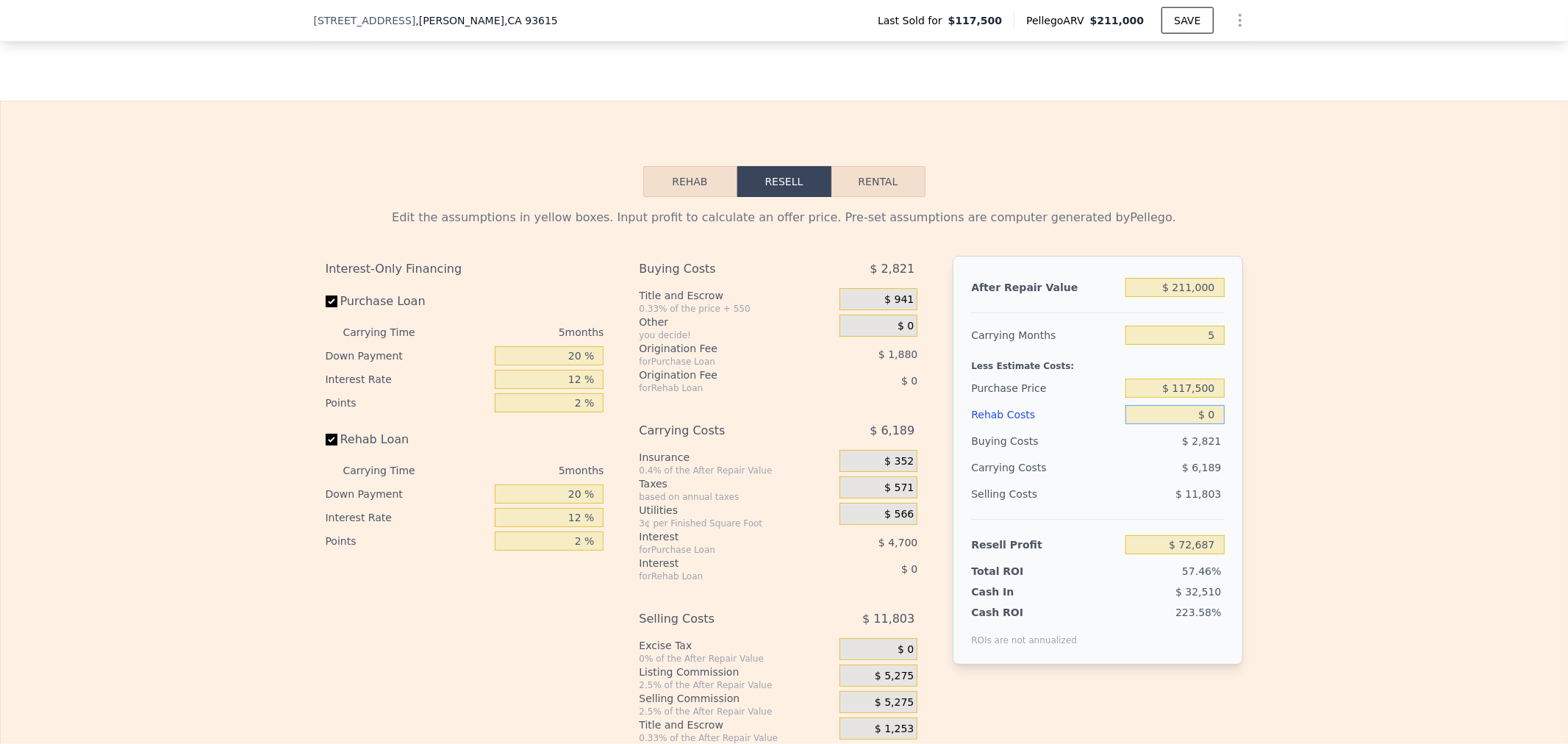
type input "$ 3"
type input "$ 72,684"
type input "$ 35"
type input "$ 72,651"
type input "$ 350"
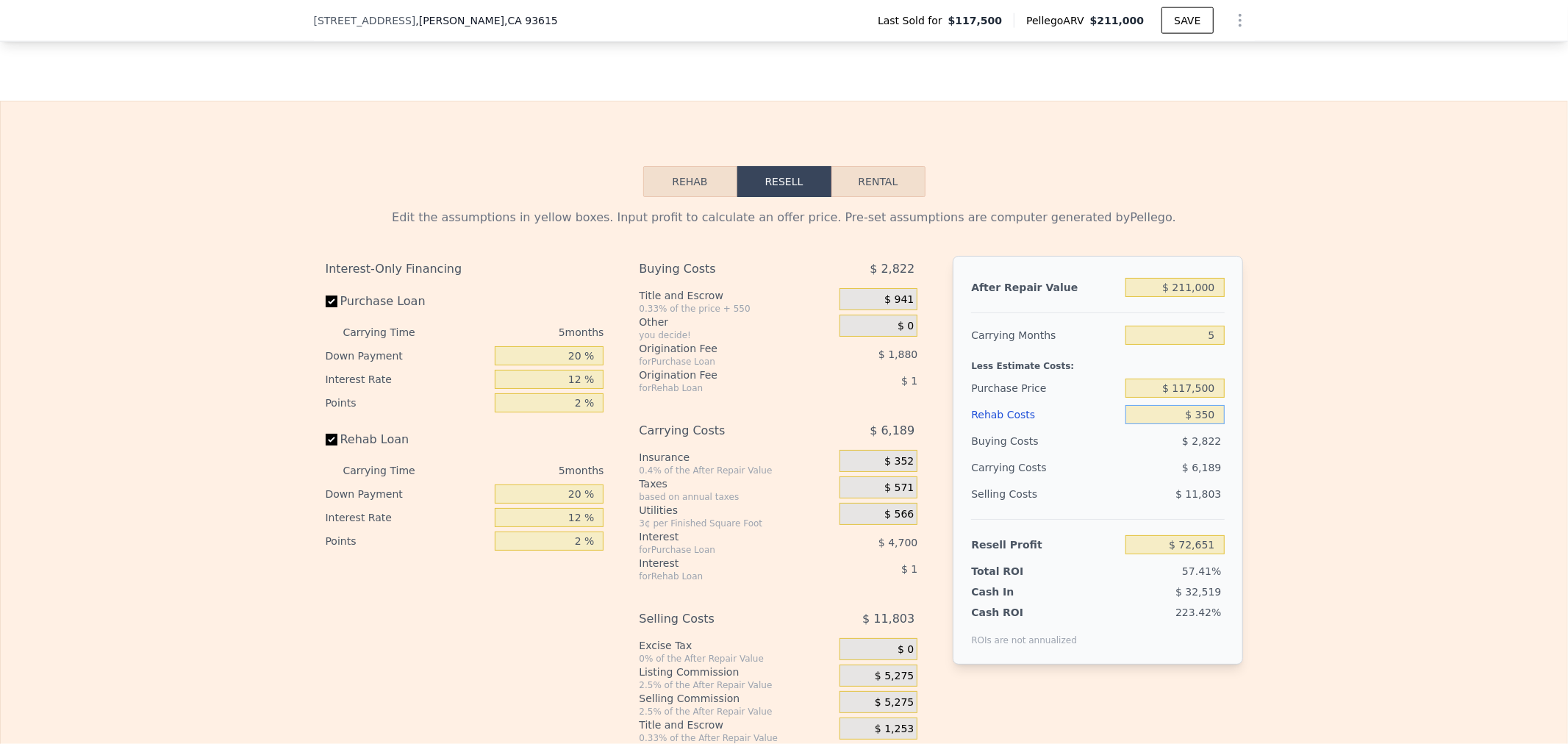
type input "$ 72,316"
type input "$ 3,500"
type input "$ 68,991"
type input "$ 35,000"
type input "$ 35,727"
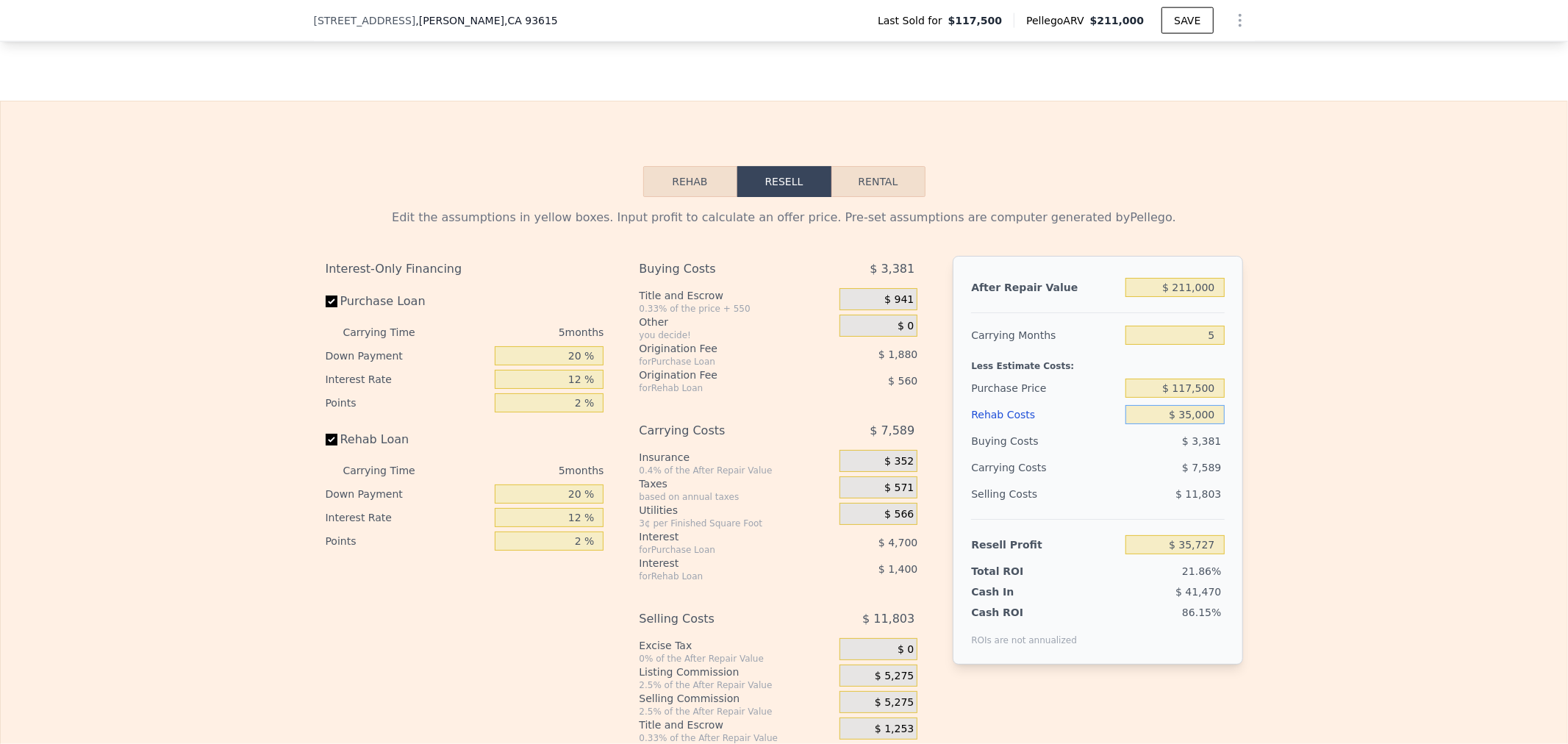
type input "$ 35,000"
drag, startPoint x: 1144, startPoint y: 550, endPoint x: 1362, endPoint y: 555, distance: 218.1
click at [1360, 560] on div "Edit the assumptions in yellow boxes. Input profit to calculate an offer price.…" at bounding box center [784, 471] width 1566 height 547
type input "$ 69,000"
type input "$ 86,089"
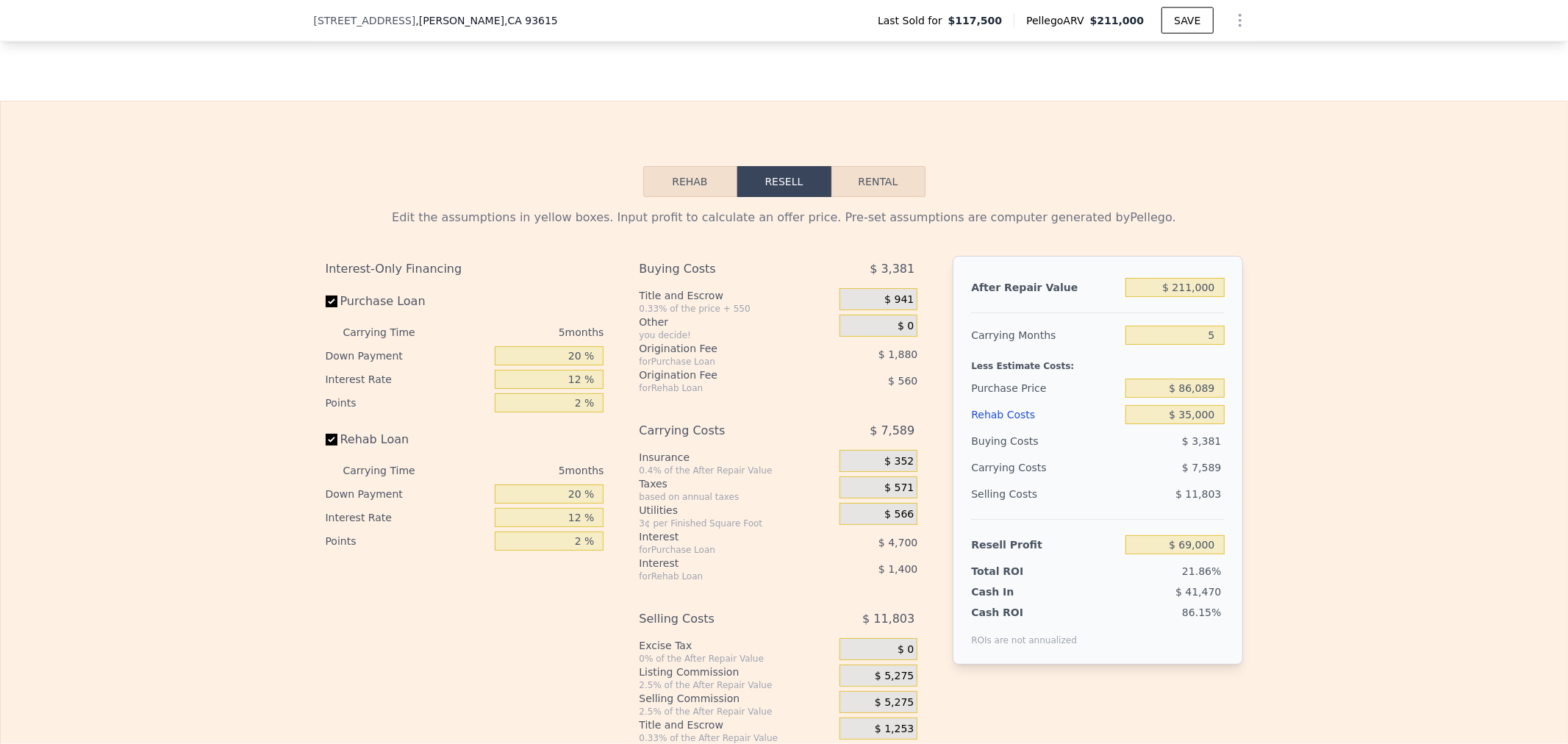
click at [1423, 534] on div "Edit the assumptions in yellow boxes. Input profit to calculate an offer price.…" at bounding box center [784, 471] width 1566 height 547
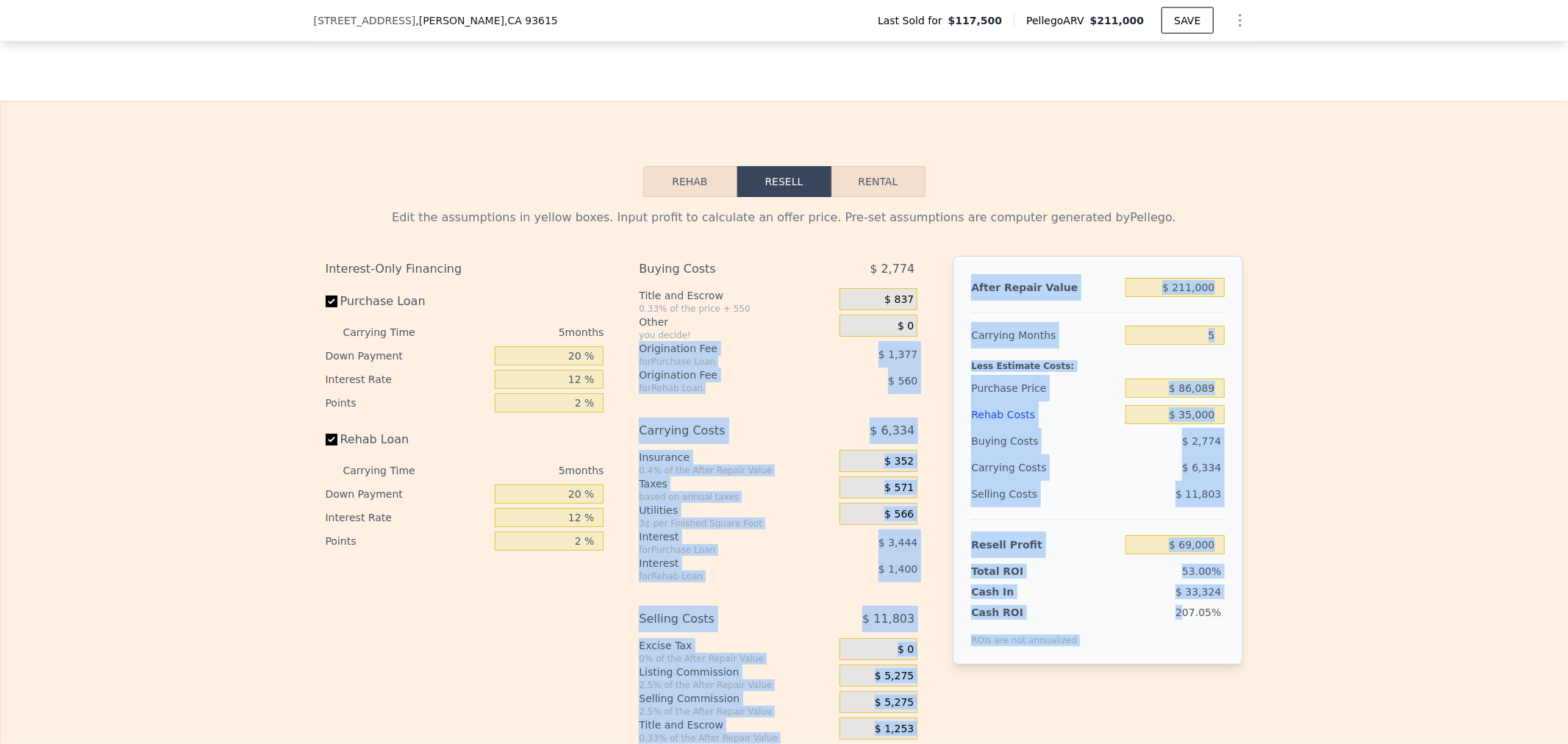
drag, startPoint x: 1086, startPoint y: 615, endPoint x: 934, endPoint y: 344, distance: 310.7
click at [934, 344] on div "Interest-Only Financing Purchase Loan Carrying Time 5 months Down Payment 20 % …" at bounding box center [784, 499] width 918 height 488
click at [1083, 647] on div "207.05%" at bounding box center [1154, 626] width 142 height 42
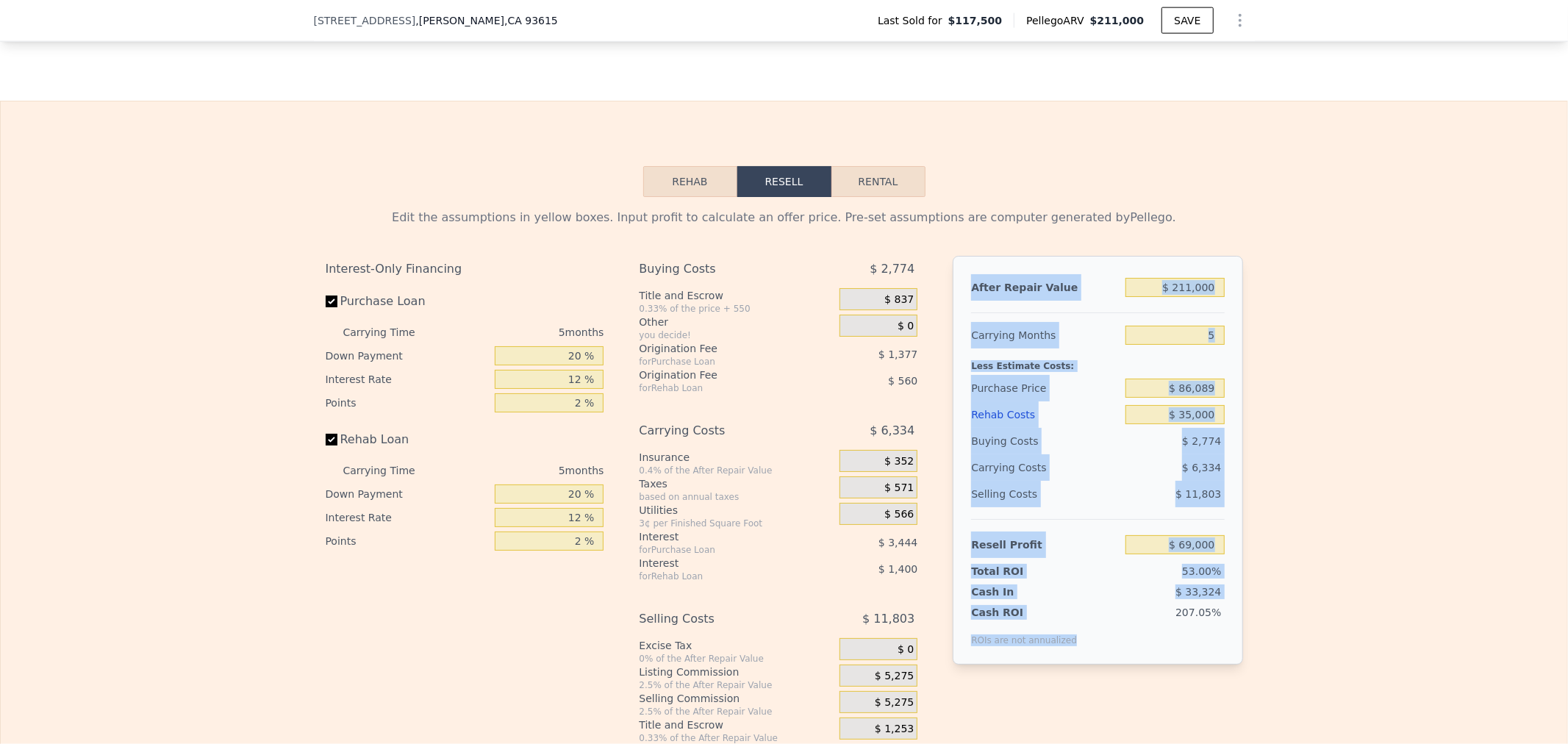
drag, startPoint x: 1089, startPoint y: 652, endPoint x: 979, endPoint y: 301, distance: 367.8
click at [959, 303] on div "After Repair Value $ 211,000 Carrying Months 5 Less Estimate Costs: Purchase Pr…" at bounding box center [1098, 460] width 290 height 409
copy div "After Repair Value Carrying Months Less Estimate Costs: Purchase Price Rehab Co…"
click at [1359, 423] on div "Edit the assumptions in yellow boxes. Input profit to calculate an offer price.…" at bounding box center [784, 471] width 1566 height 547
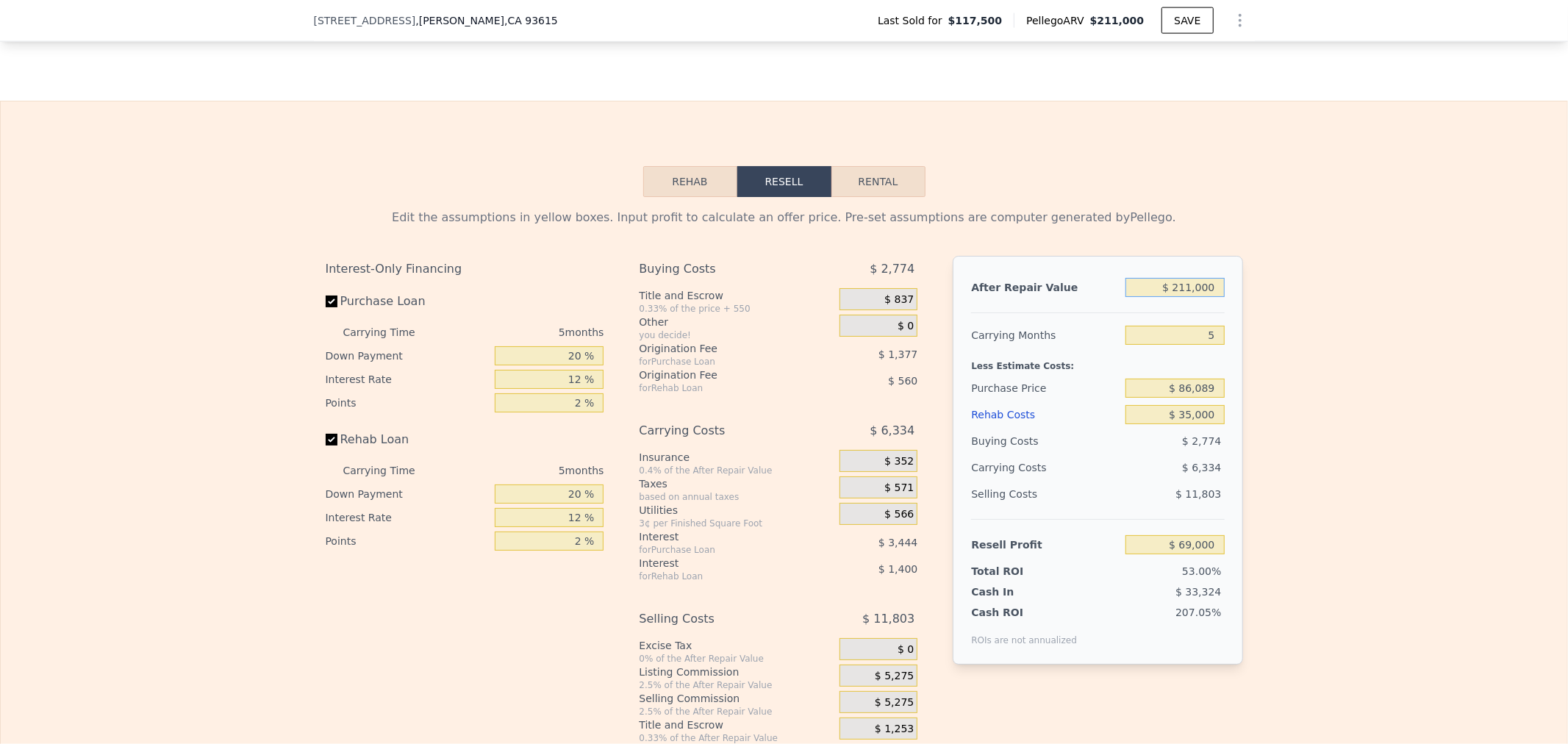
drag, startPoint x: 1152, startPoint y: 299, endPoint x: 1312, endPoint y: 315, distance: 160.8
click at [1310, 314] on div "Edit the assumptions in yellow boxes. Input profit to calculate an offer price.…" at bounding box center [784, 471] width 1566 height 547
type input "$ 2"
type input "-$ 130,393"
type input "$ 21"
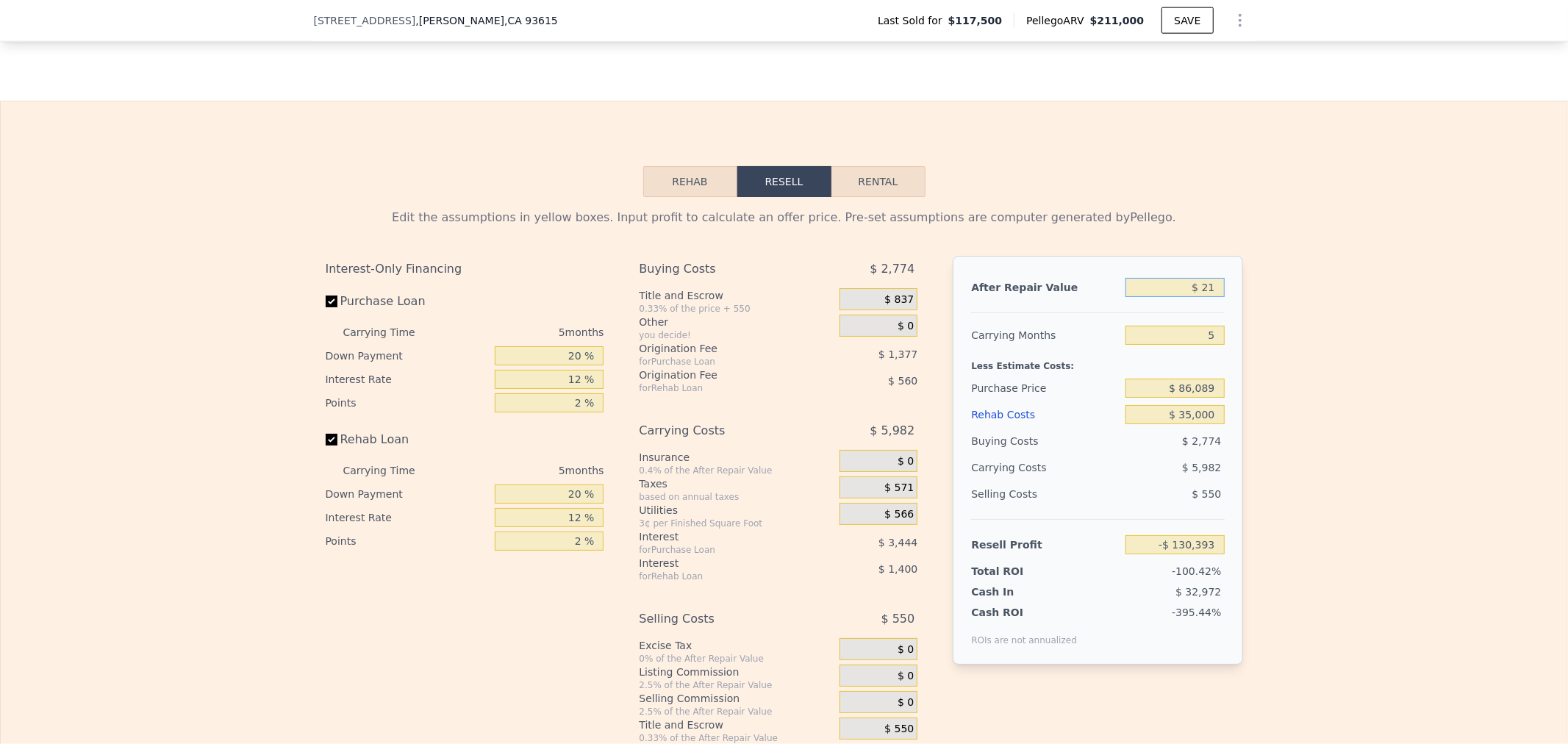
type input "-$ 130,376"
type input "$ 215"
type input "-$ 130,191"
type input "$ 2,150"
type input "-$ 128,364"
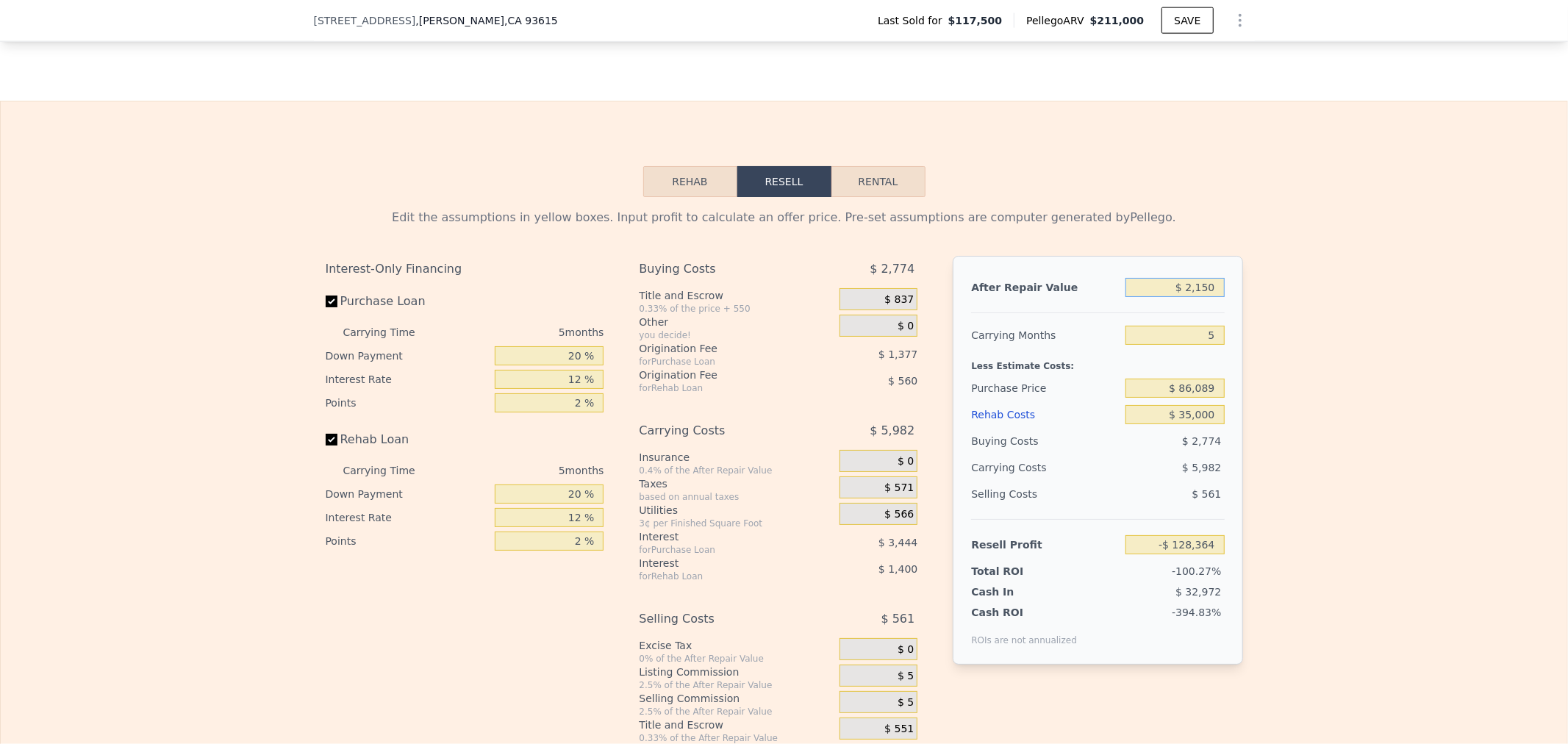
type input "$ 21,500"
type input "-$ 110,079"
type input "$ 215,000"
type input "$ 72,781"
type input "$ 215,000"
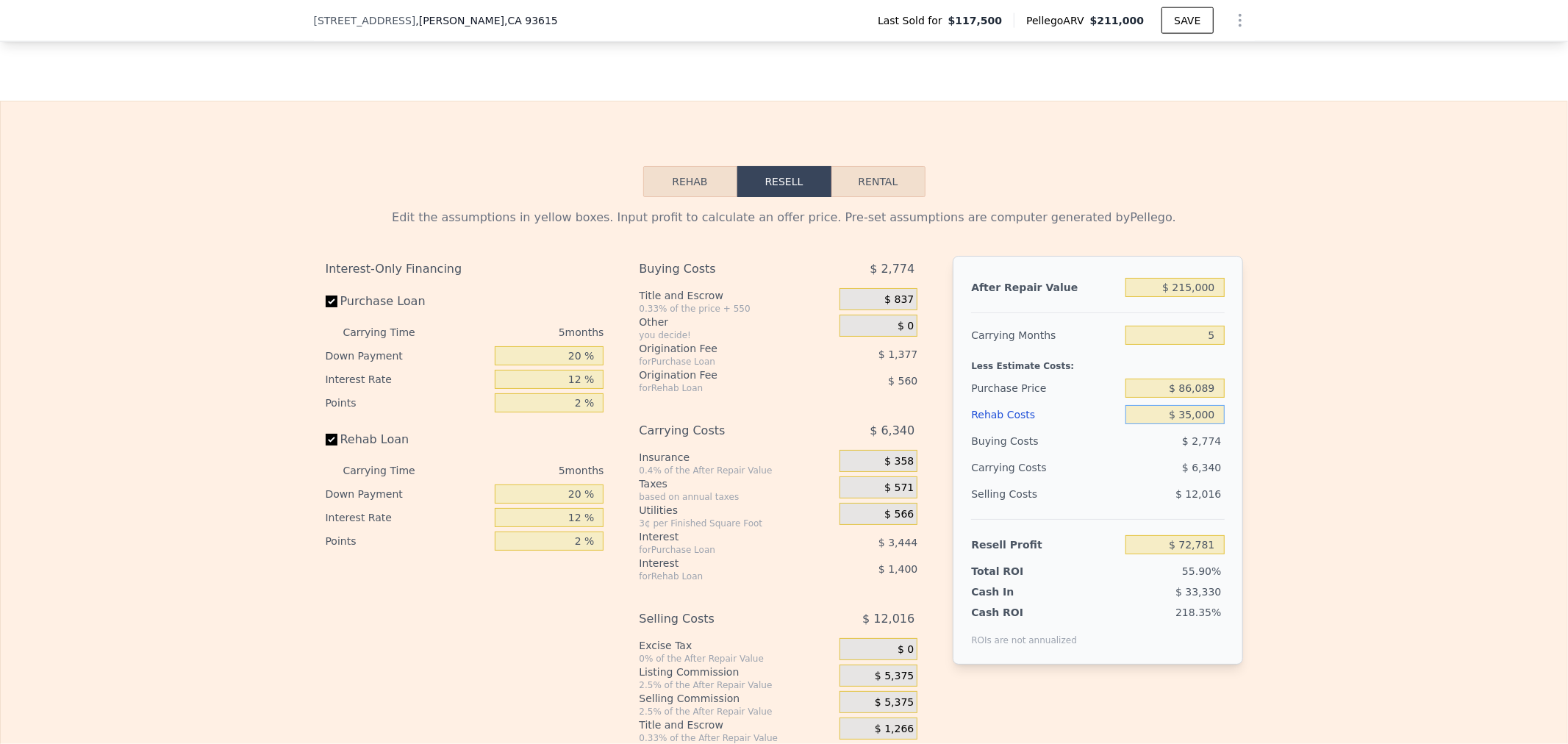
drag, startPoint x: 1137, startPoint y: 434, endPoint x: 1350, endPoint y: 452, distance: 213.8
click at [1350, 452] on div "Edit the assumptions in yellow boxes. Input profit to calculate an offer price.…" at bounding box center [784, 471] width 1566 height 547
type input "$ 2"
type input "$ 109,739"
type input "$ 20"
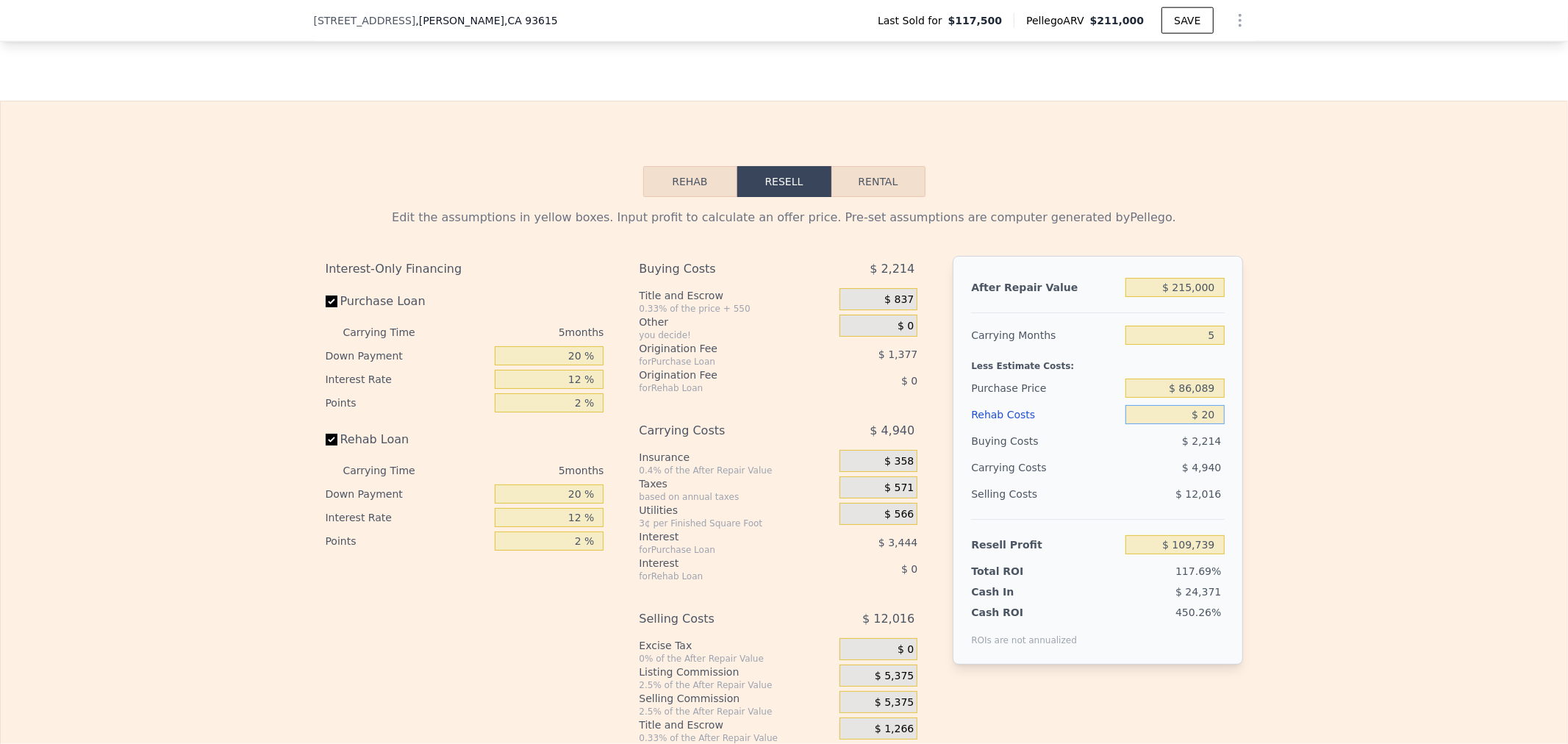
type input "$ 109,721"
type input "$ 200"
type input "$ 109,528"
type input "$ 2,000"
type input "$ 107,629"
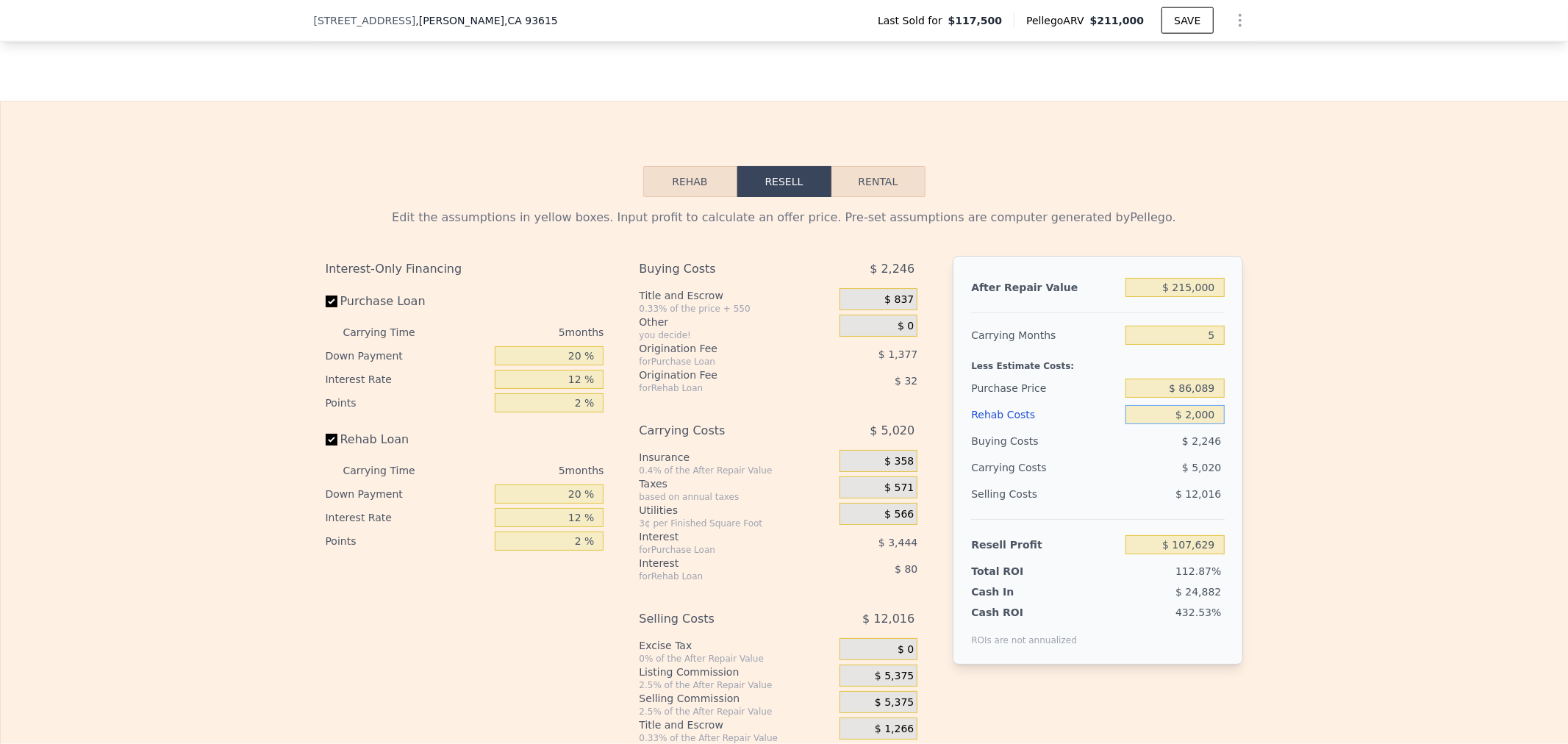
type input "$ 20,000"
type input "$ 88,621"
type input "$ 20,000"
click at [1149, 555] on input "$ 88,621" at bounding box center [1174, 545] width 98 height 19
drag, startPoint x: 1143, startPoint y: 562, endPoint x: 1549, endPoint y: 593, distance: 407.2
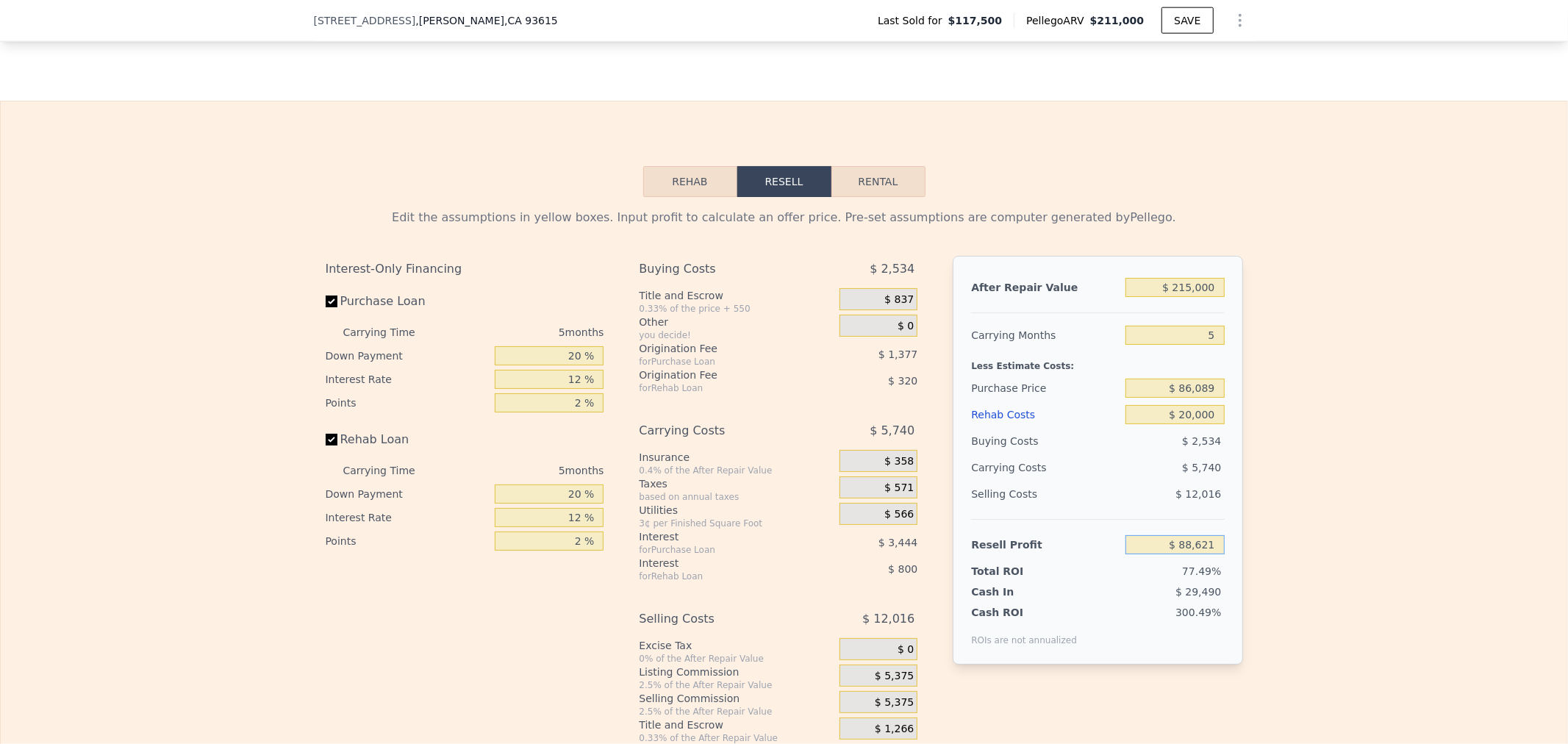
click at [1517, 591] on div "Edit the assumptions in yellow boxes. Input profit to calculate an offer price.…" at bounding box center [784, 471] width 1566 height 547
type input "$ 65,000"
type input "$ 108,389"
click at [1311, 450] on div "Edit the assumptions in yellow boxes. Input profit to calculate an offer price.…" at bounding box center [784, 471] width 1566 height 547
drag, startPoint x: 1142, startPoint y: 555, endPoint x: 1452, endPoint y: 599, distance: 313.1
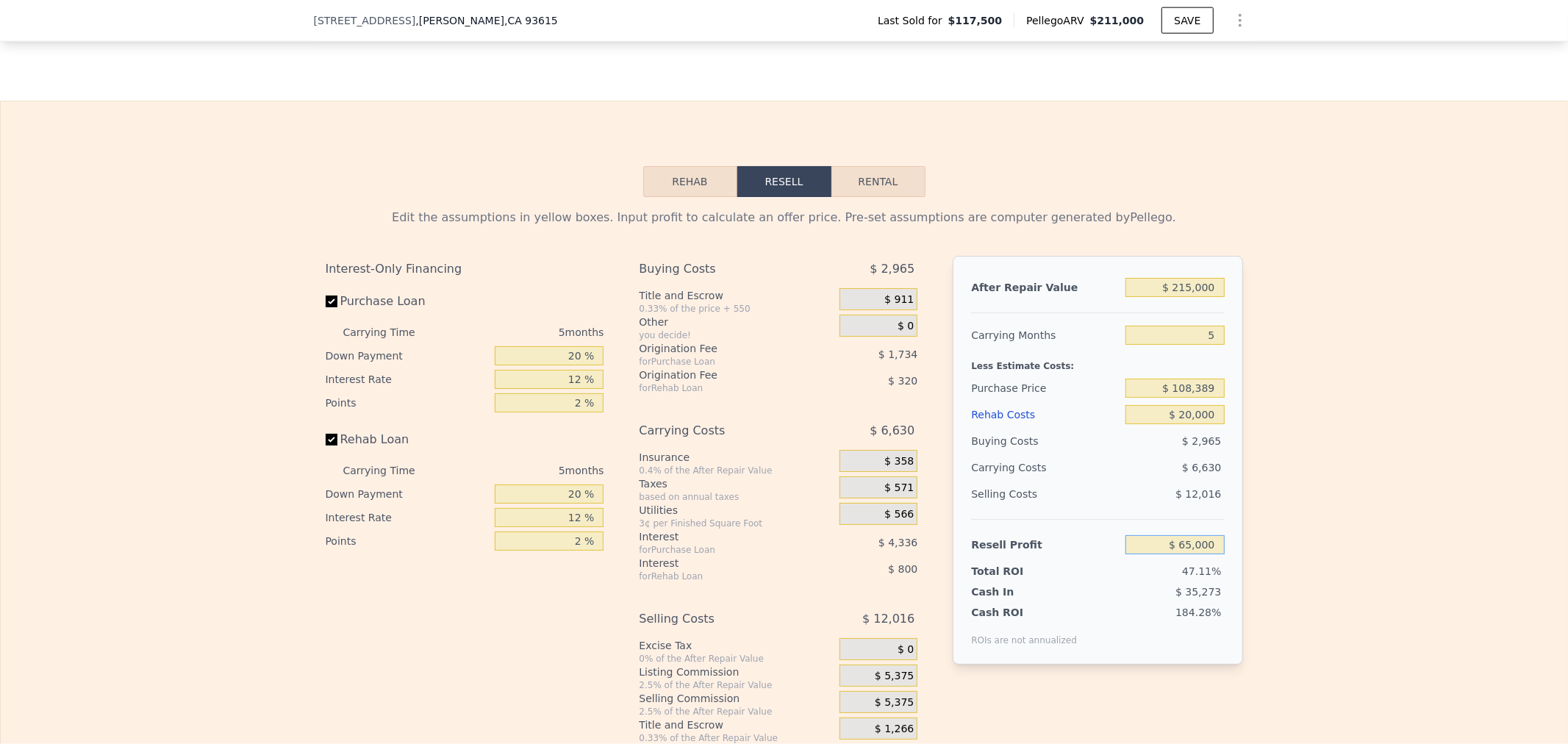
click at [1422, 602] on div "Edit the assumptions in yellow boxes. Input profit to calculate an offer price.…" at bounding box center [784, 471] width 1566 height 547
type input "$ 59,000"
type input "$ 114,054"
click at [1452, 599] on div "Edit the assumptions in yellow boxes. Input profit to calculate an offer price.…" at bounding box center [784, 471] width 1566 height 547
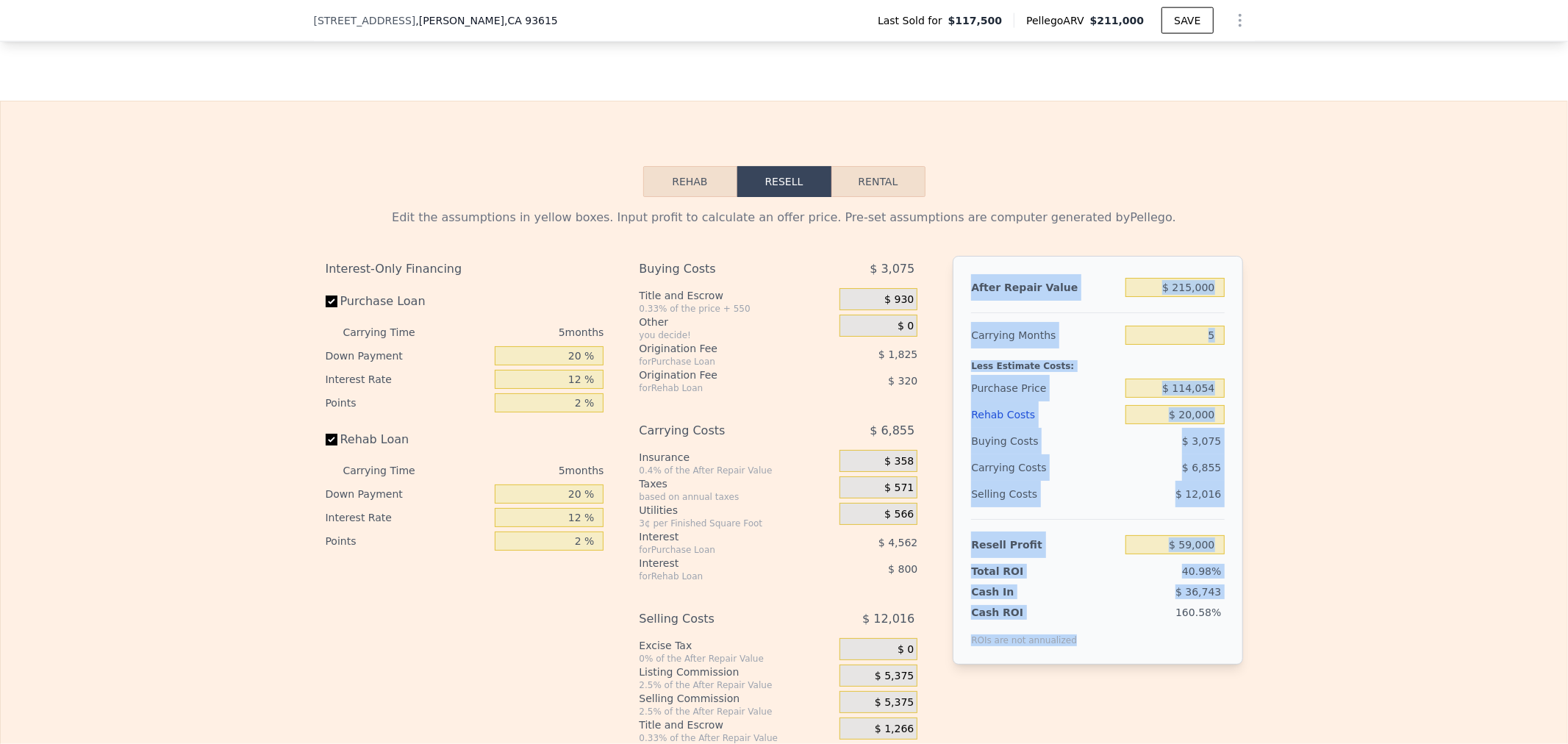
drag, startPoint x: 1179, startPoint y: 662, endPoint x: 961, endPoint y: 297, distance: 425.1
click at [961, 297] on div "After Repair Value $ 215,000 Carrying Months 5 Less Estimate Costs: Purchase Pr…" at bounding box center [1098, 460] width 290 height 409
copy div "After Repair Value Carrying Months Less Estimate Costs: Purchase Price Rehab Co…"
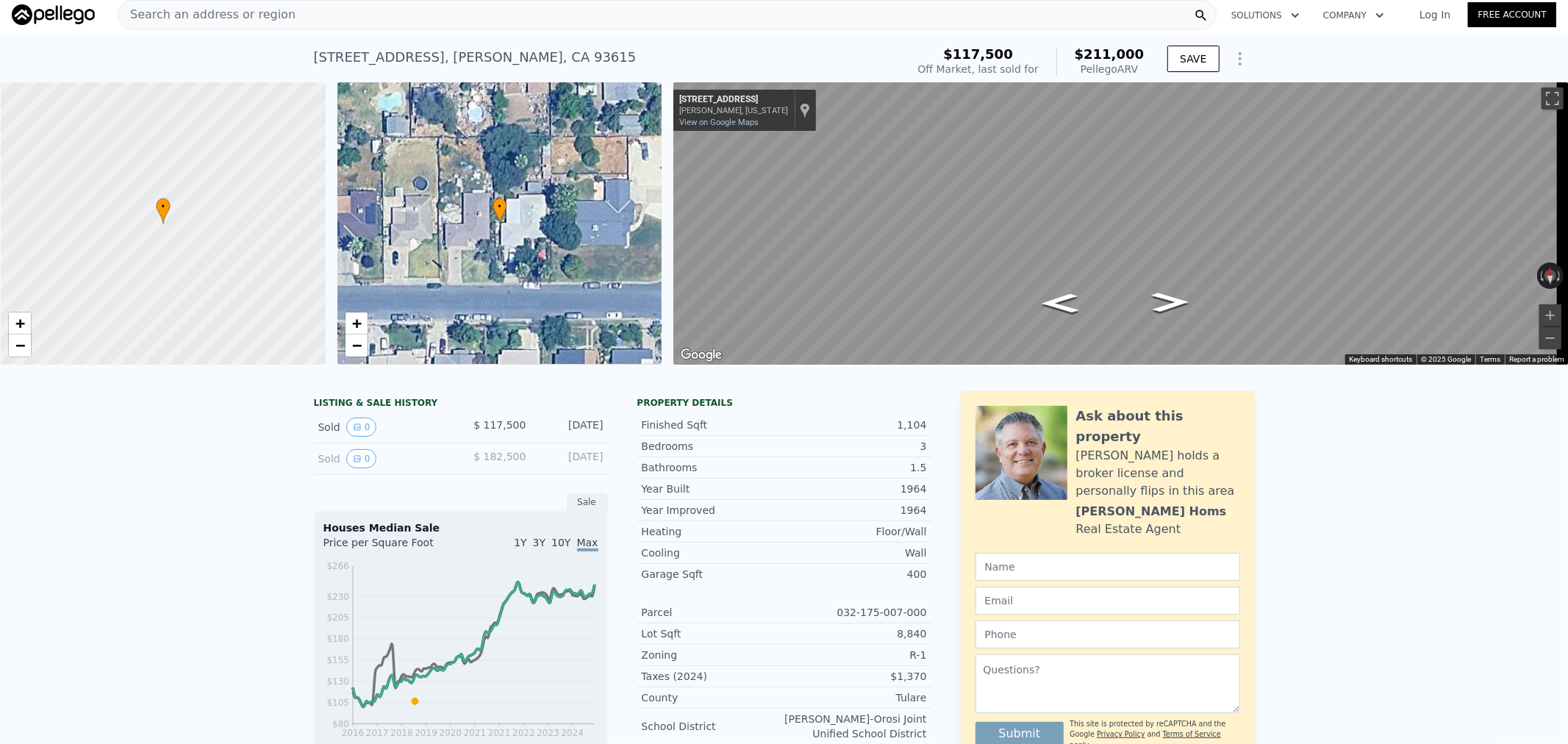
scroll to position [5, 0]
click at [276, 18] on div "Search an address or region" at bounding box center [667, 16] width 1099 height 30
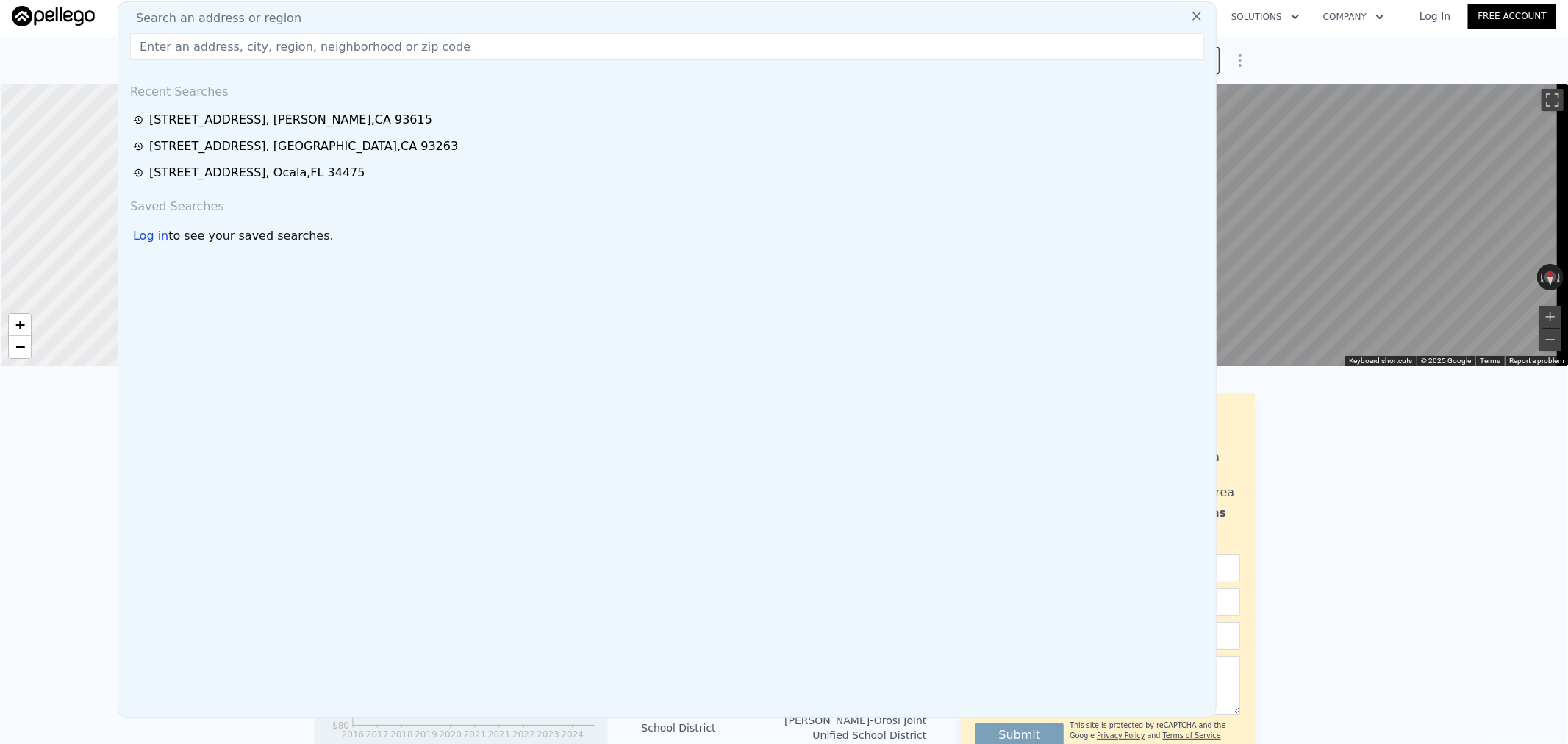
click at [260, 45] on input "text" at bounding box center [667, 46] width 1074 height 26
type input "$ 211,000"
type input "4"
type input "$ 0"
type input "$ 73,926"
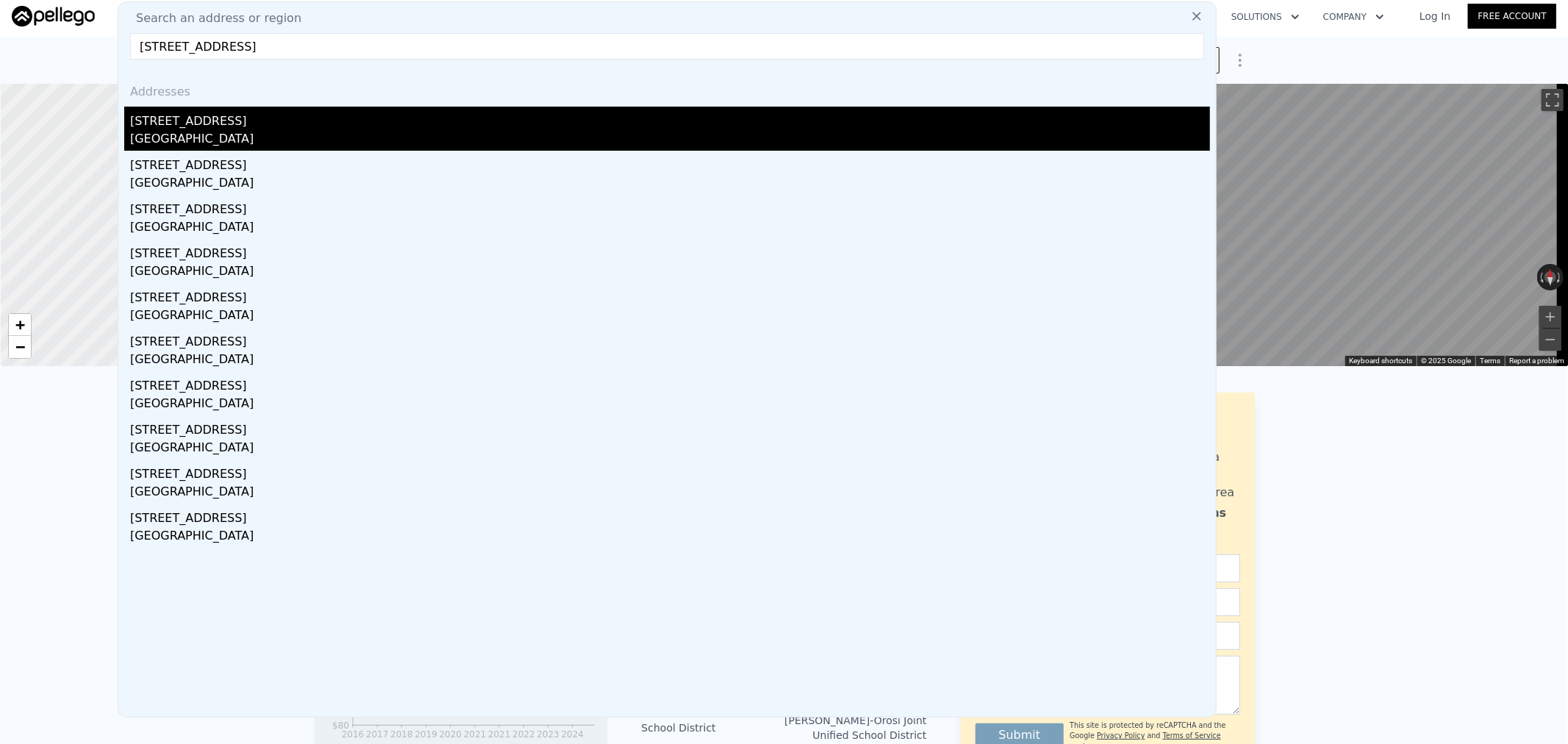
type input "[STREET_ADDRESS]"
click at [221, 117] on div "[STREET_ADDRESS]" at bounding box center [670, 117] width 1080 height 23
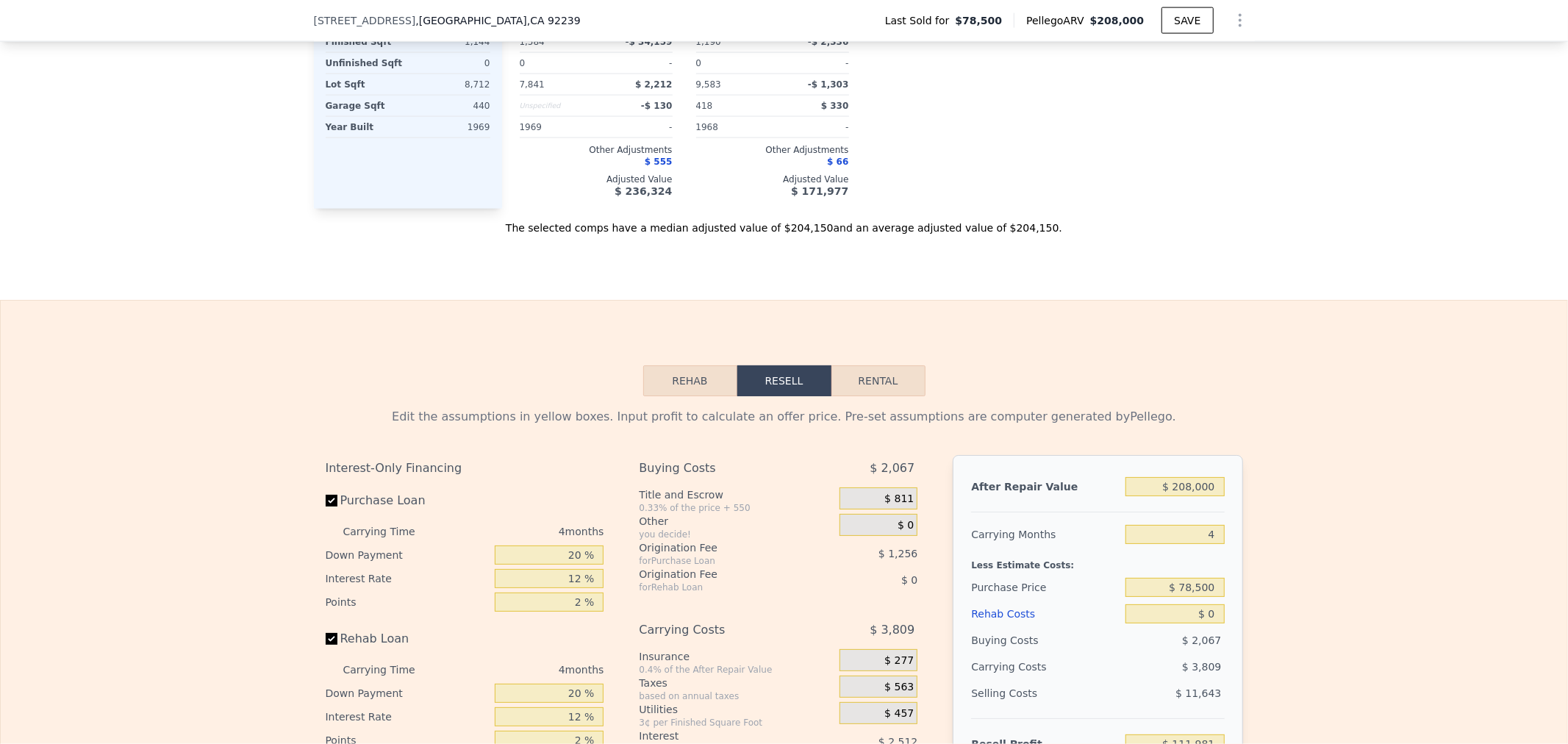
scroll to position [1961, 0]
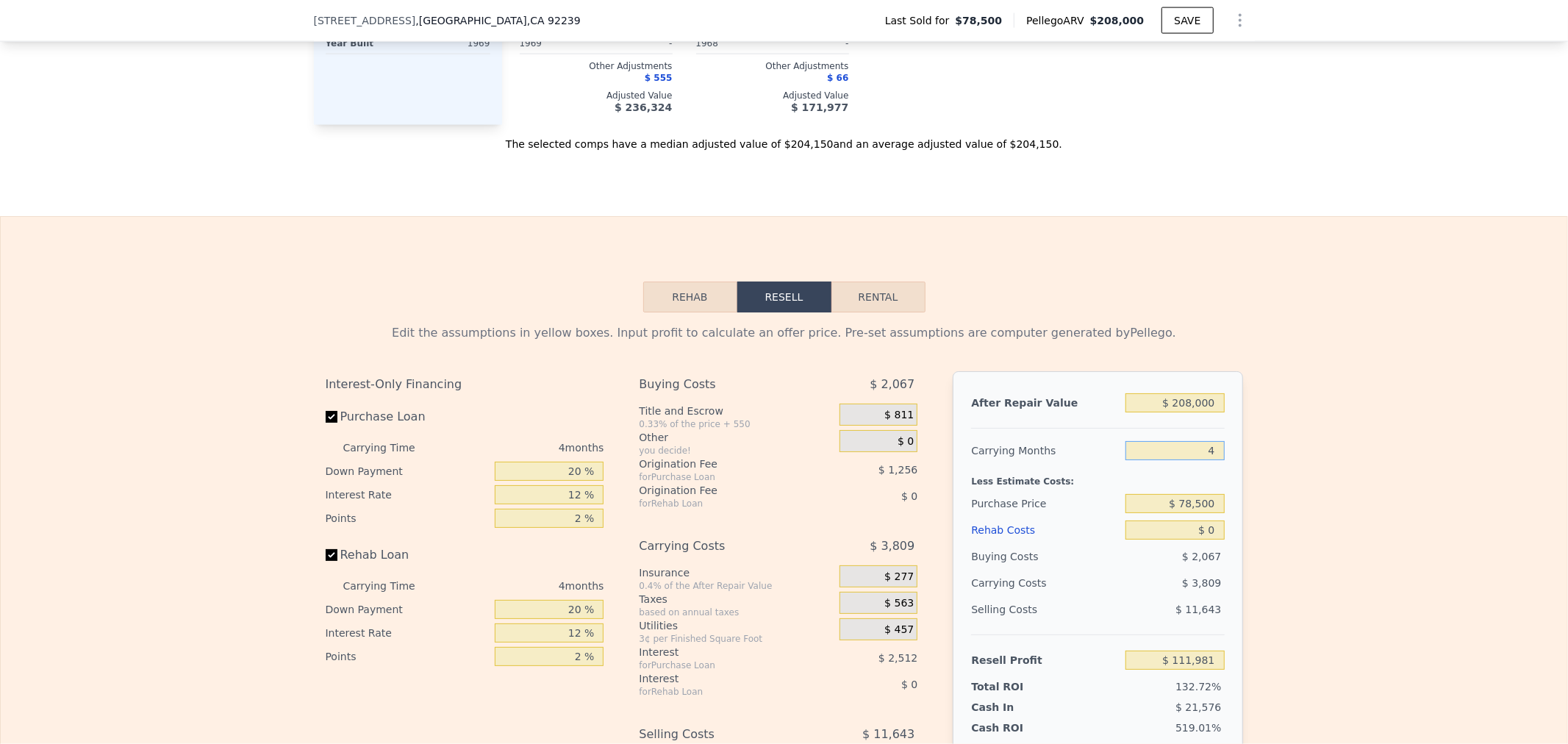
drag, startPoint x: 1172, startPoint y: 464, endPoint x: 1365, endPoint y: 471, distance: 193.1
click at [1334, 471] on div "Edit the assumptions in yellow boxes. Input profit to calculate an offer price.…" at bounding box center [784, 586] width 1566 height 547
type input "5"
type input "$ 111,027"
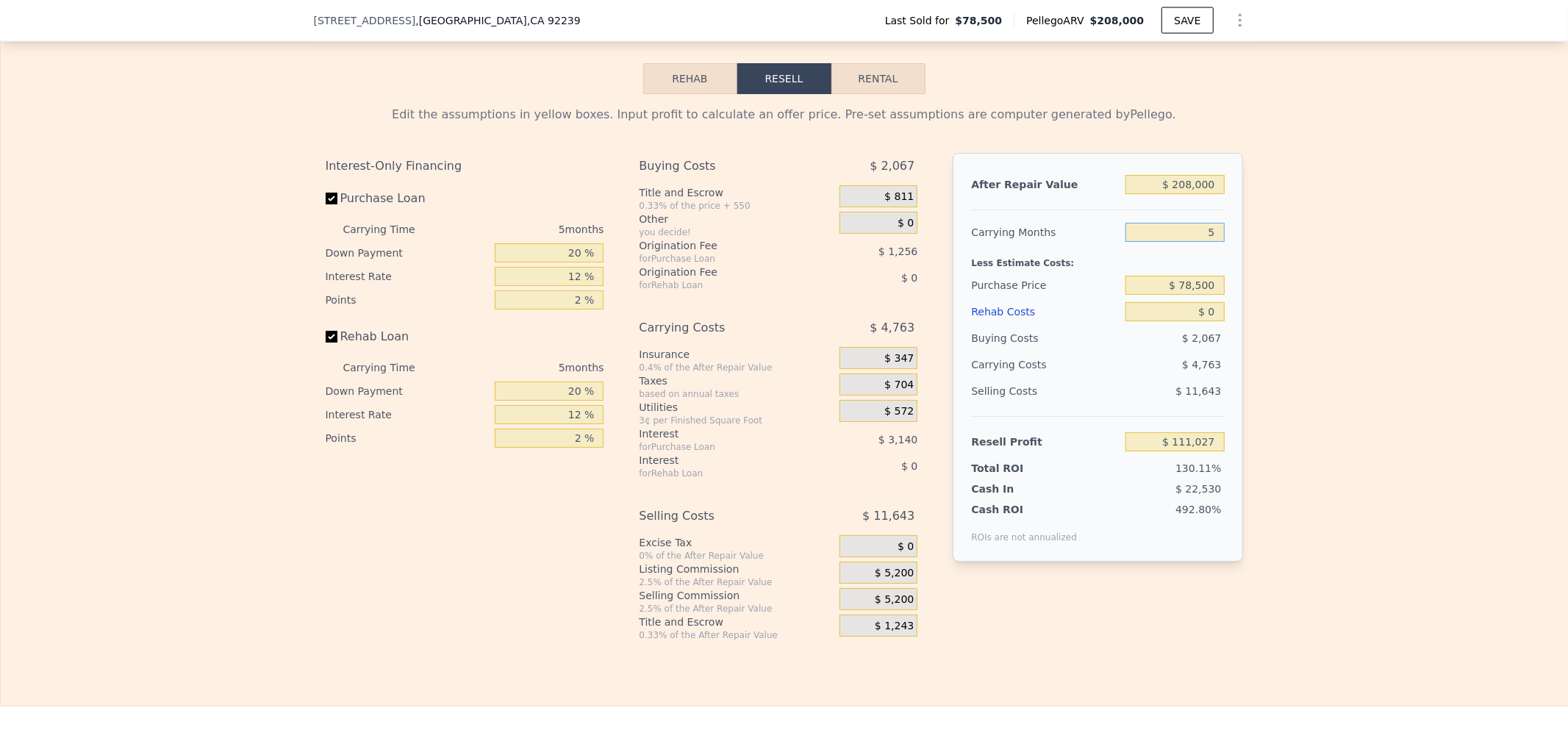
type input "5"
click at [1172, 321] on input "$ 0" at bounding box center [1174, 312] width 98 height 19
drag, startPoint x: 1172, startPoint y: 324, endPoint x: 1296, endPoint y: 328, distance: 124.1
click at [1296, 328] on div "Edit the assumptions in yellow boxes. Input profit to calculate an offer price.…" at bounding box center [784, 368] width 1566 height 547
type input "$ 3"
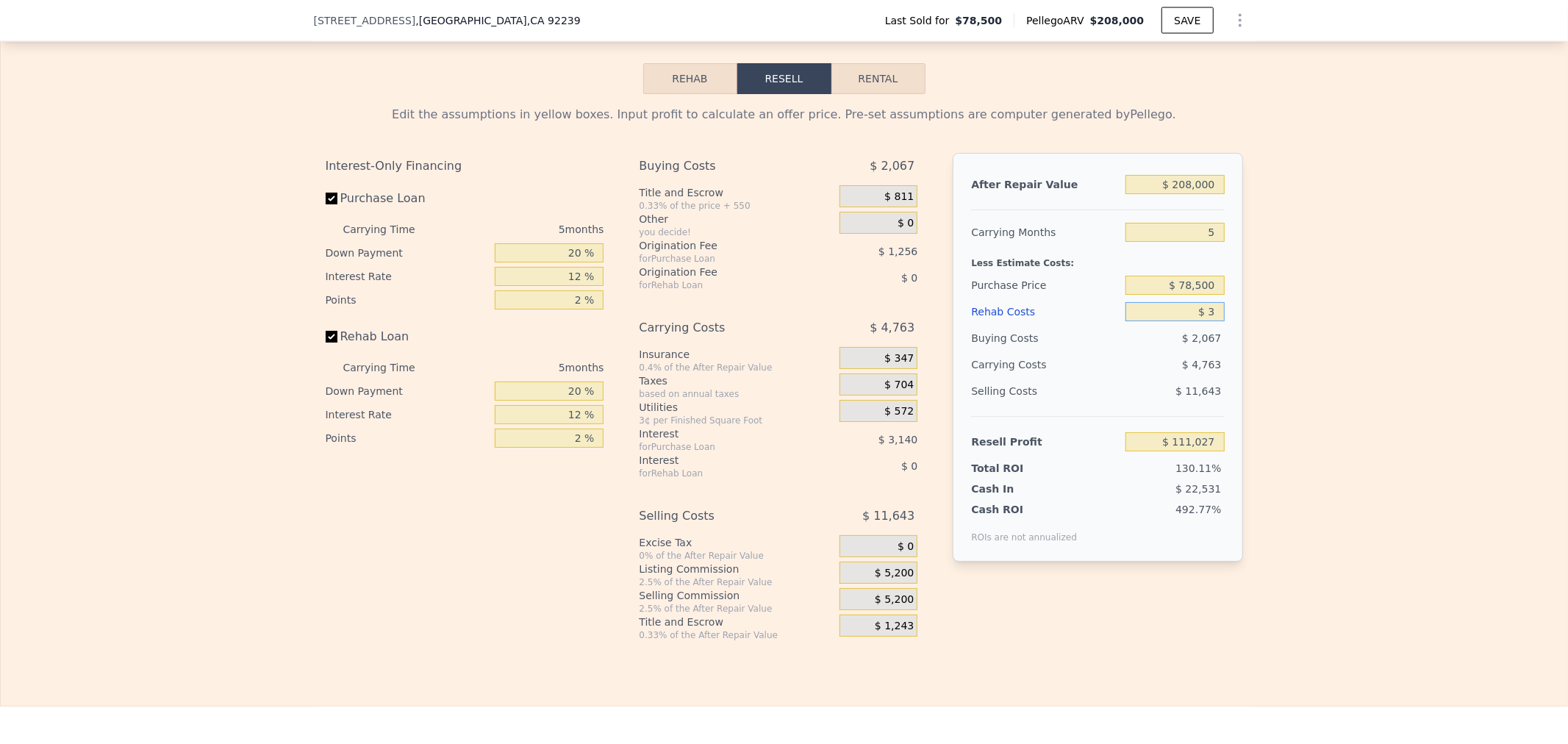
type input "$ 111,024"
type input "$ 35"
type input "$ 110,991"
type input "$ 350"
type input "$ 110,656"
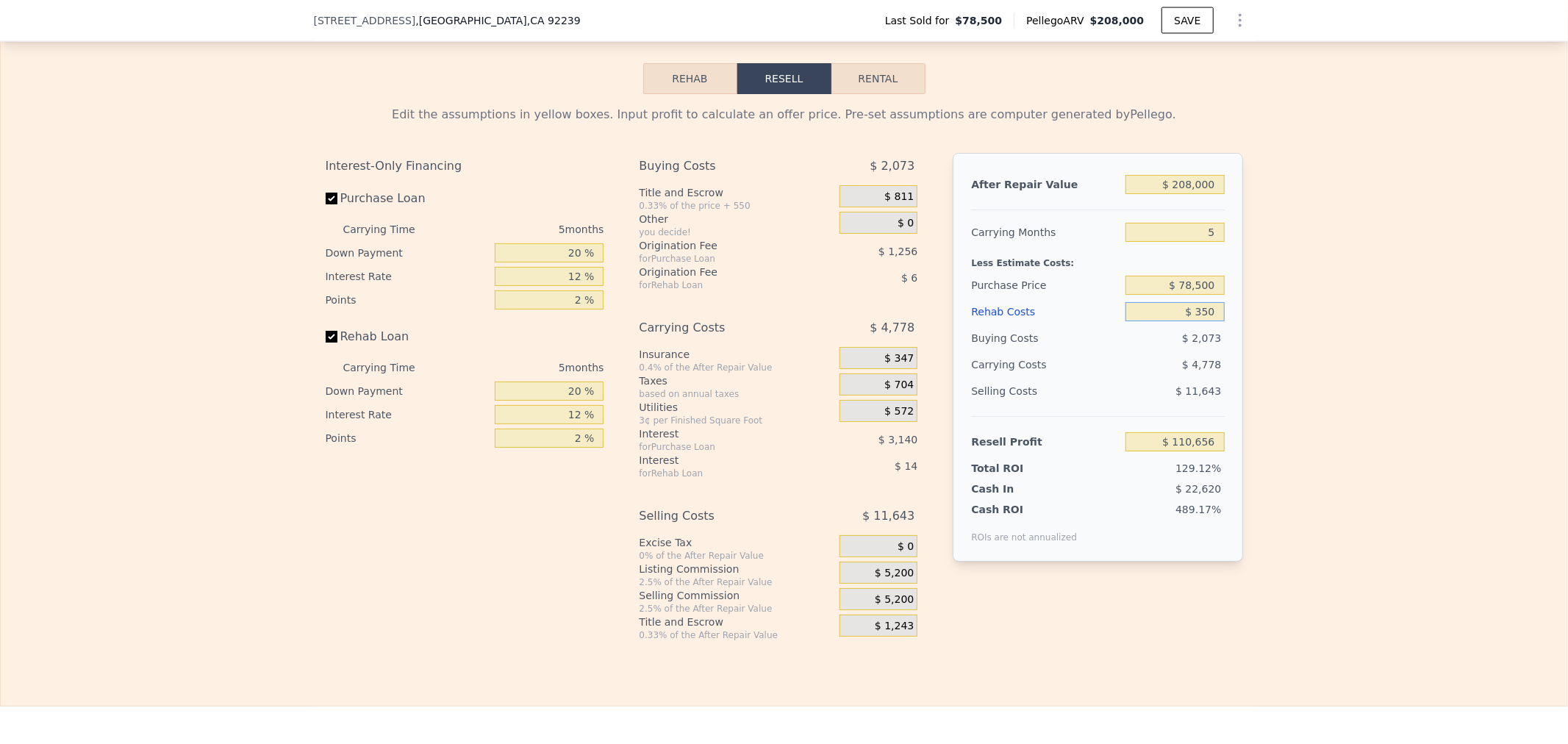
type input "$ 3,500"
type input "$ 107,331"
type input "$ 35,000"
type input "$ 74,067"
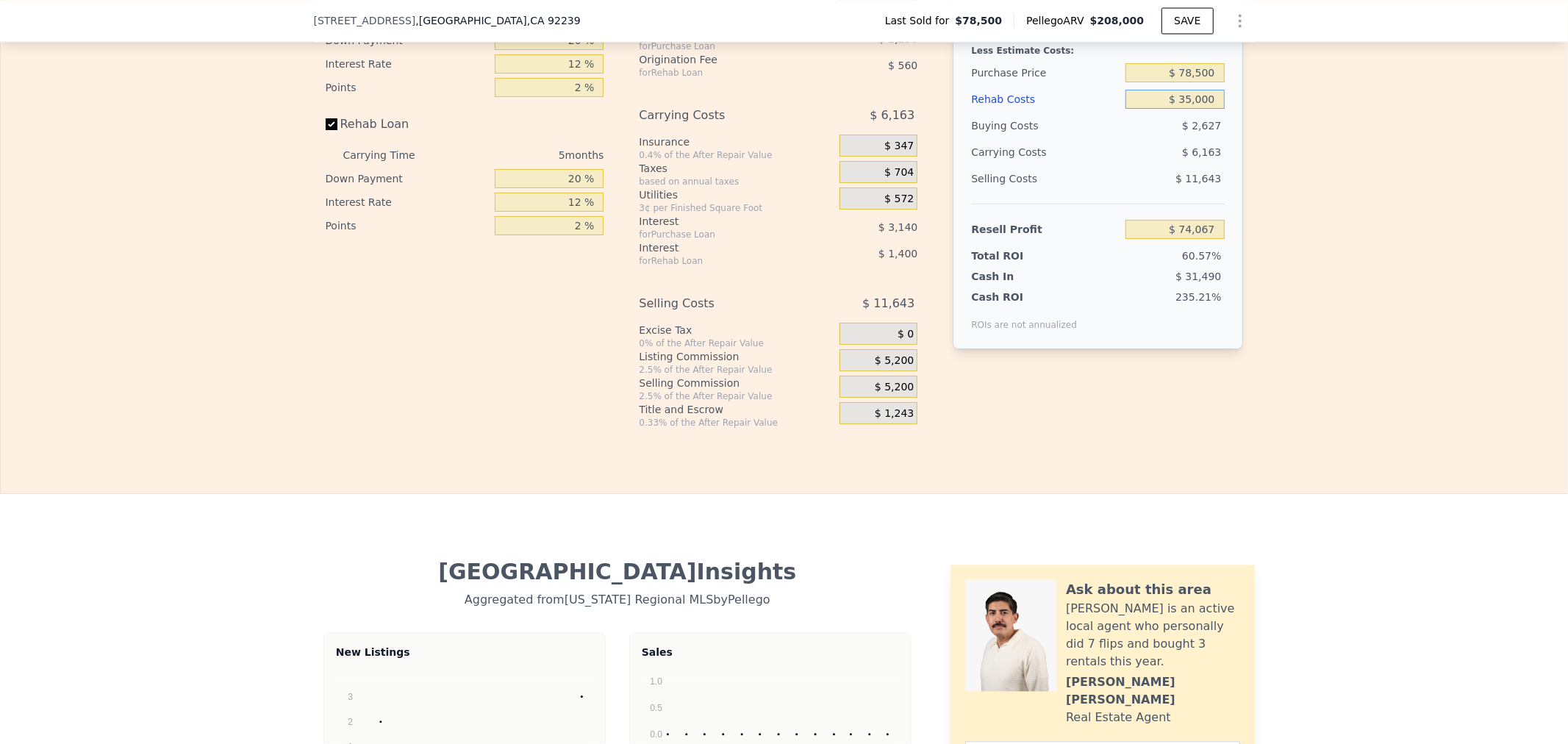
type input "$ 35,000"
drag, startPoint x: 1142, startPoint y: 243, endPoint x: 1404, endPoint y: 248, distance: 262.0
click at [1391, 247] on div "Edit the assumptions in yellow boxes. Input profit to calculate an offer price.…" at bounding box center [784, 155] width 1566 height 547
type input "$ 69,000"
type input "$ 83,284"
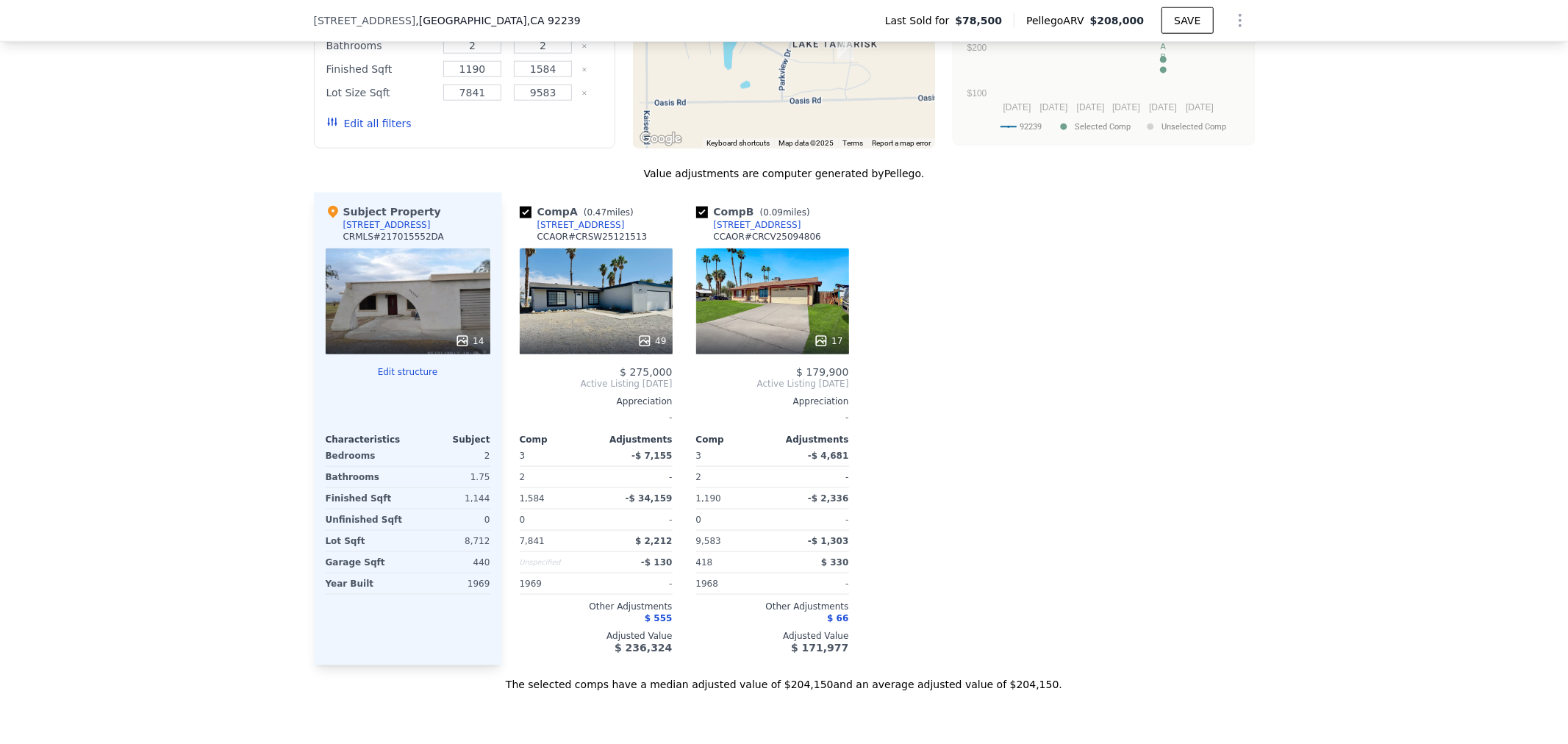
scroll to position [1303, 0]
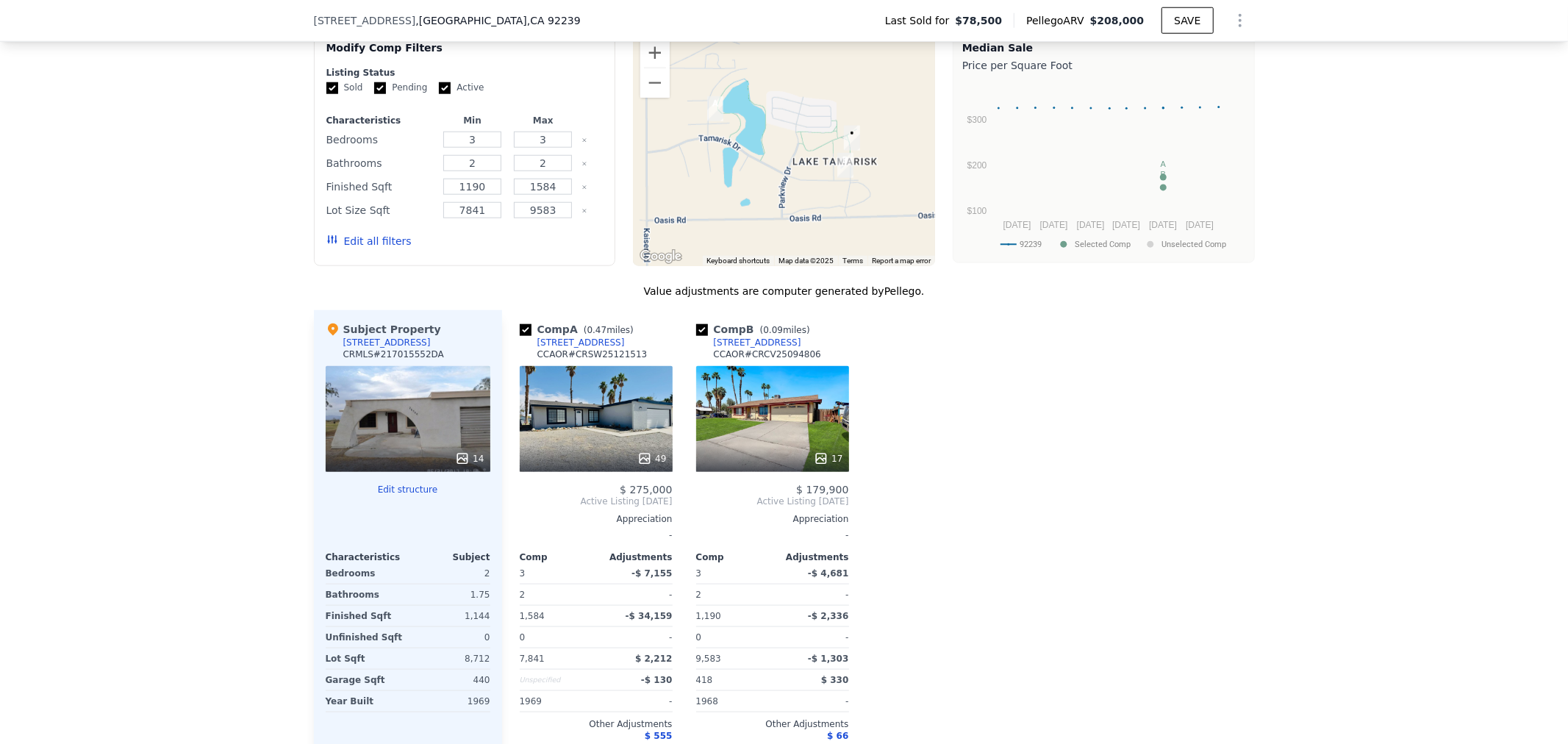
click at [608, 430] on div "49" at bounding box center [596, 419] width 153 height 106
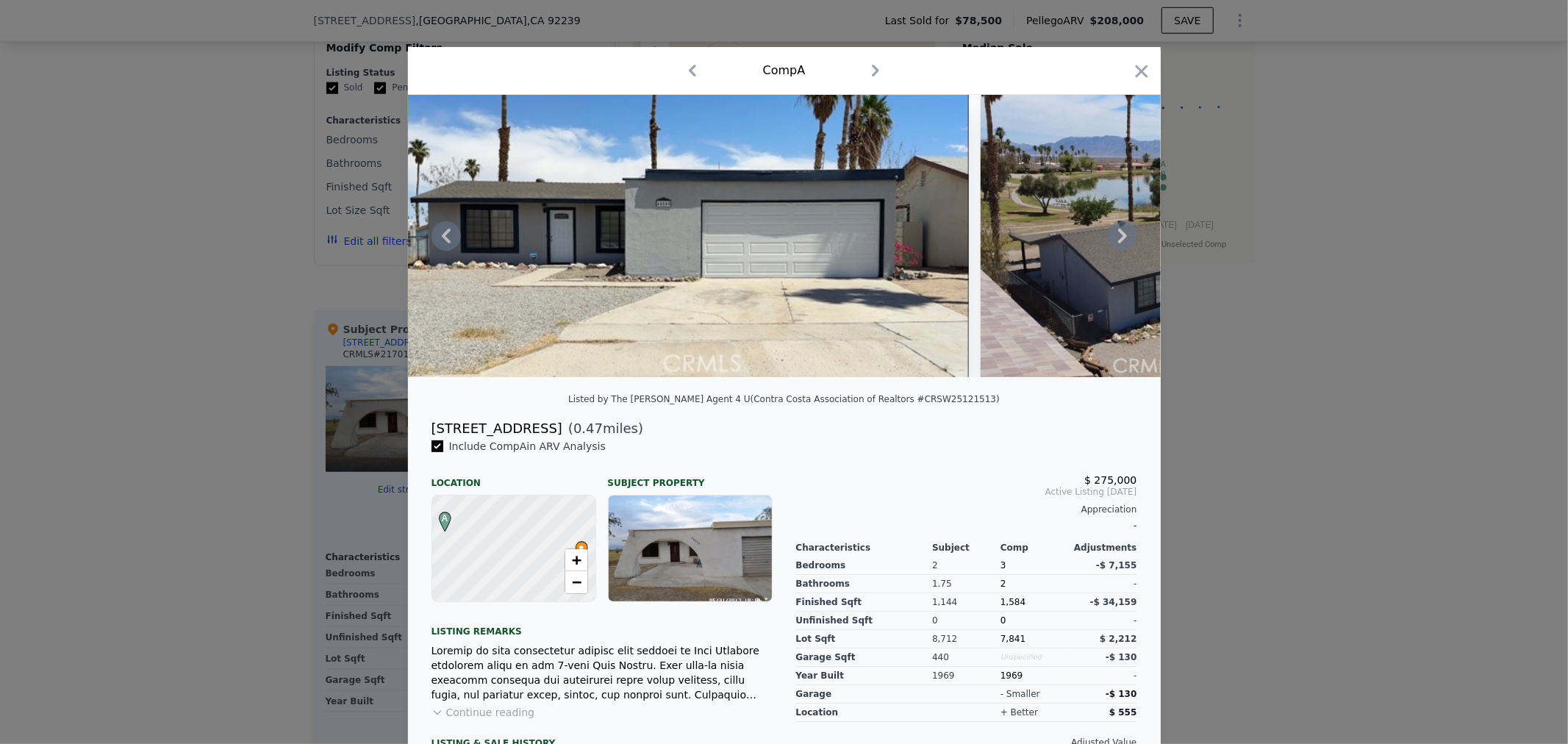
scroll to position [0, 19995]
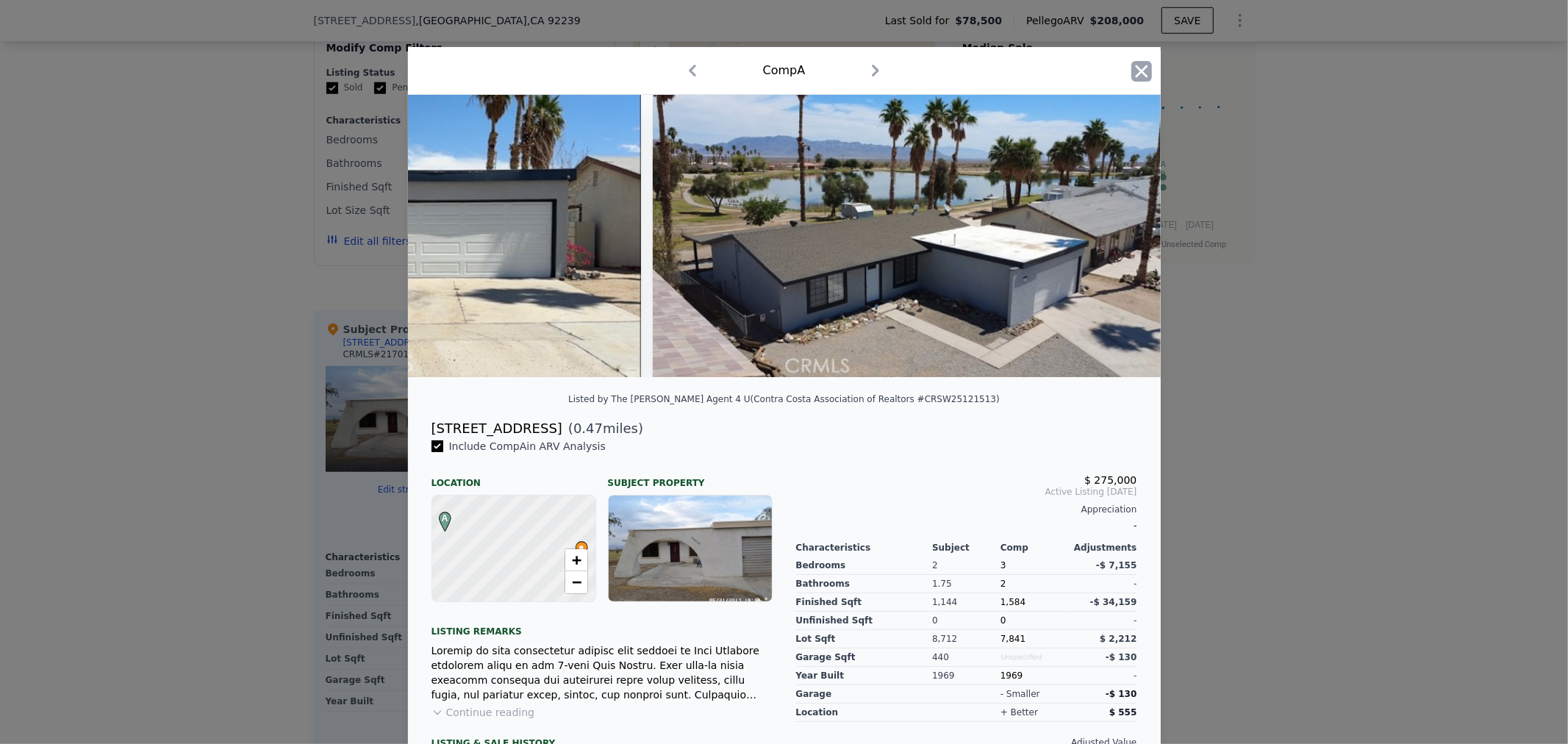
click at [1135, 61] on div "Comp A" at bounding box center [784, 71] width 752 height 48
click at [1135, 70] on icon "button" at bounding box center [1141, 71] width 13 height 13
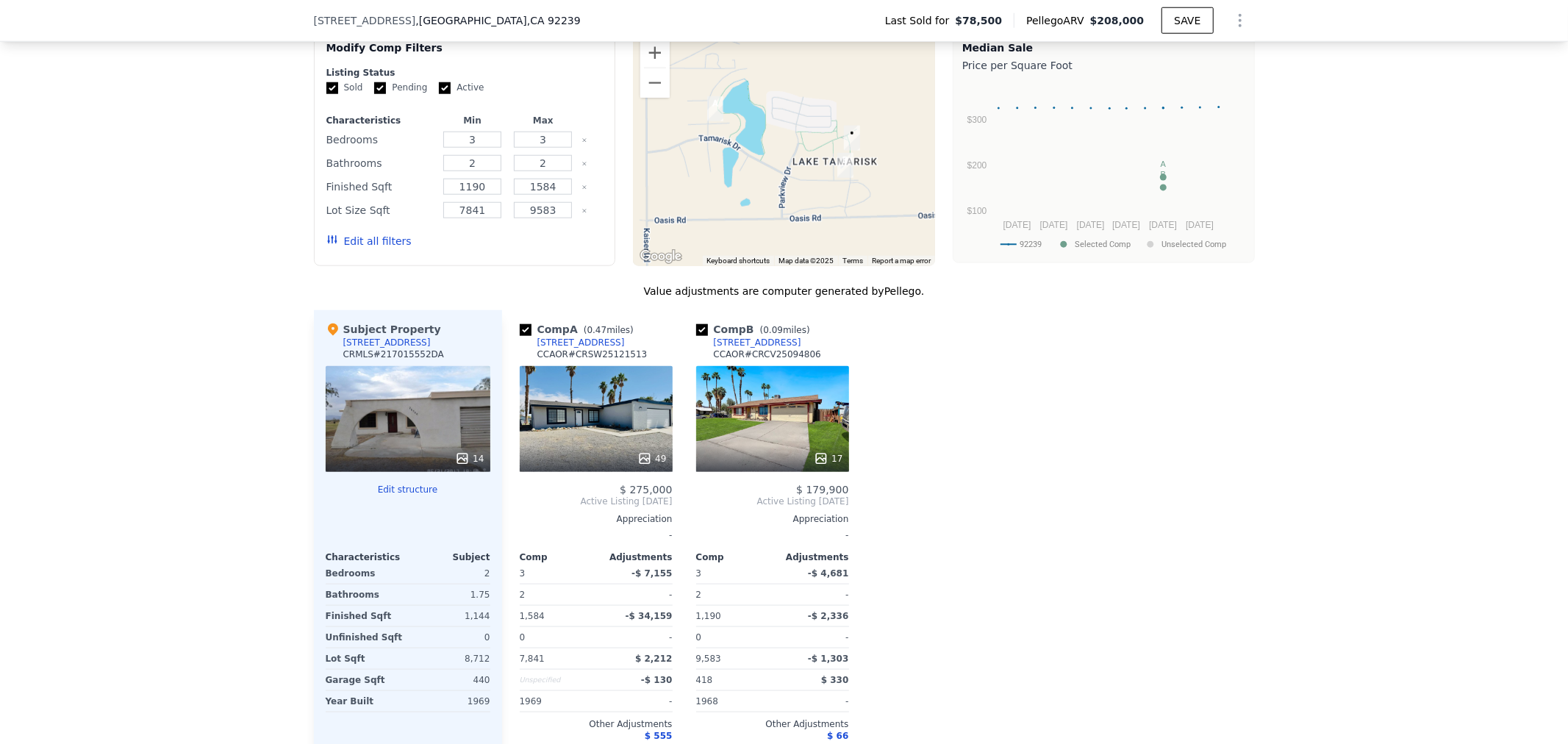
type input "4"
type input "$ 0"
type input "$ 111,981"
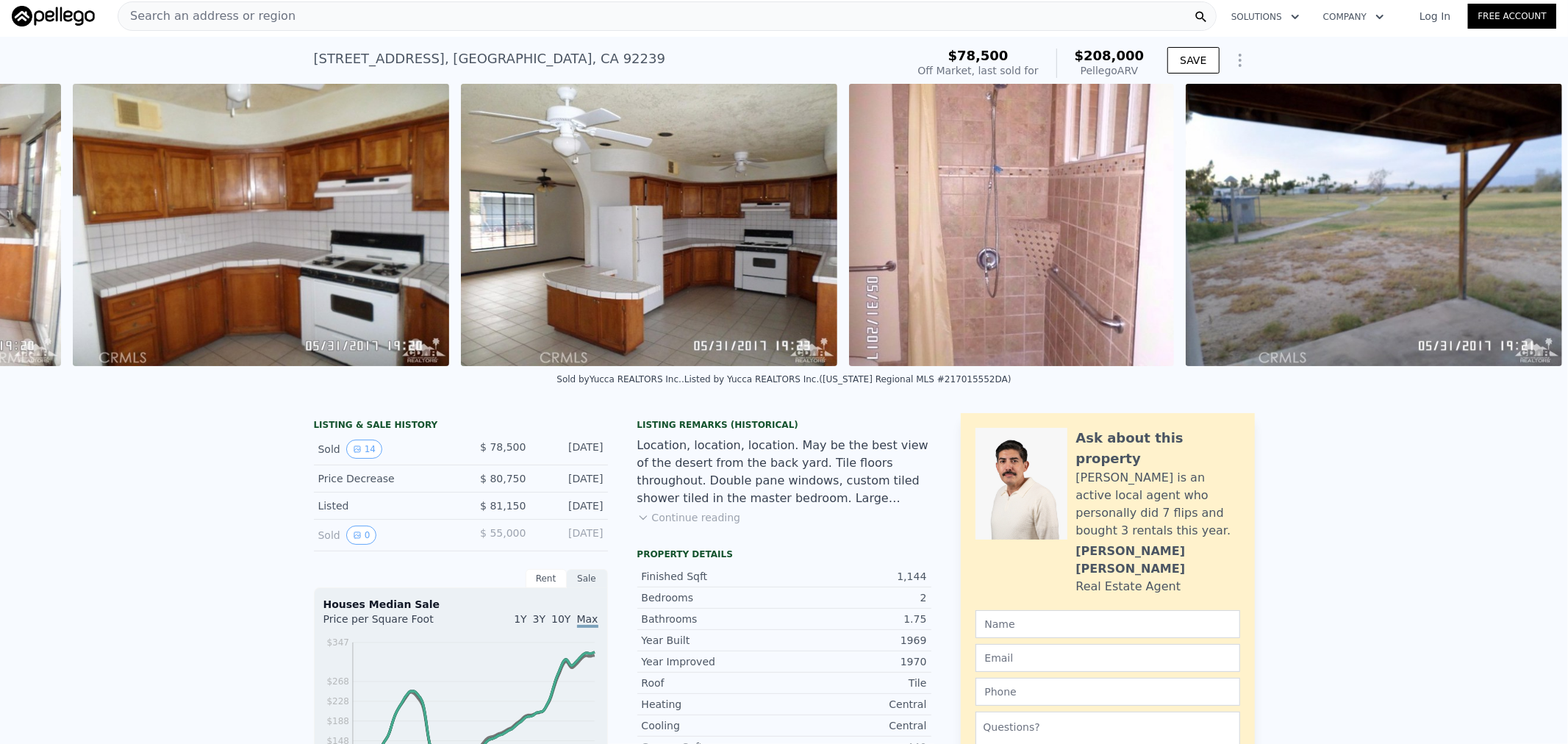
scroll to position [0, 3777]
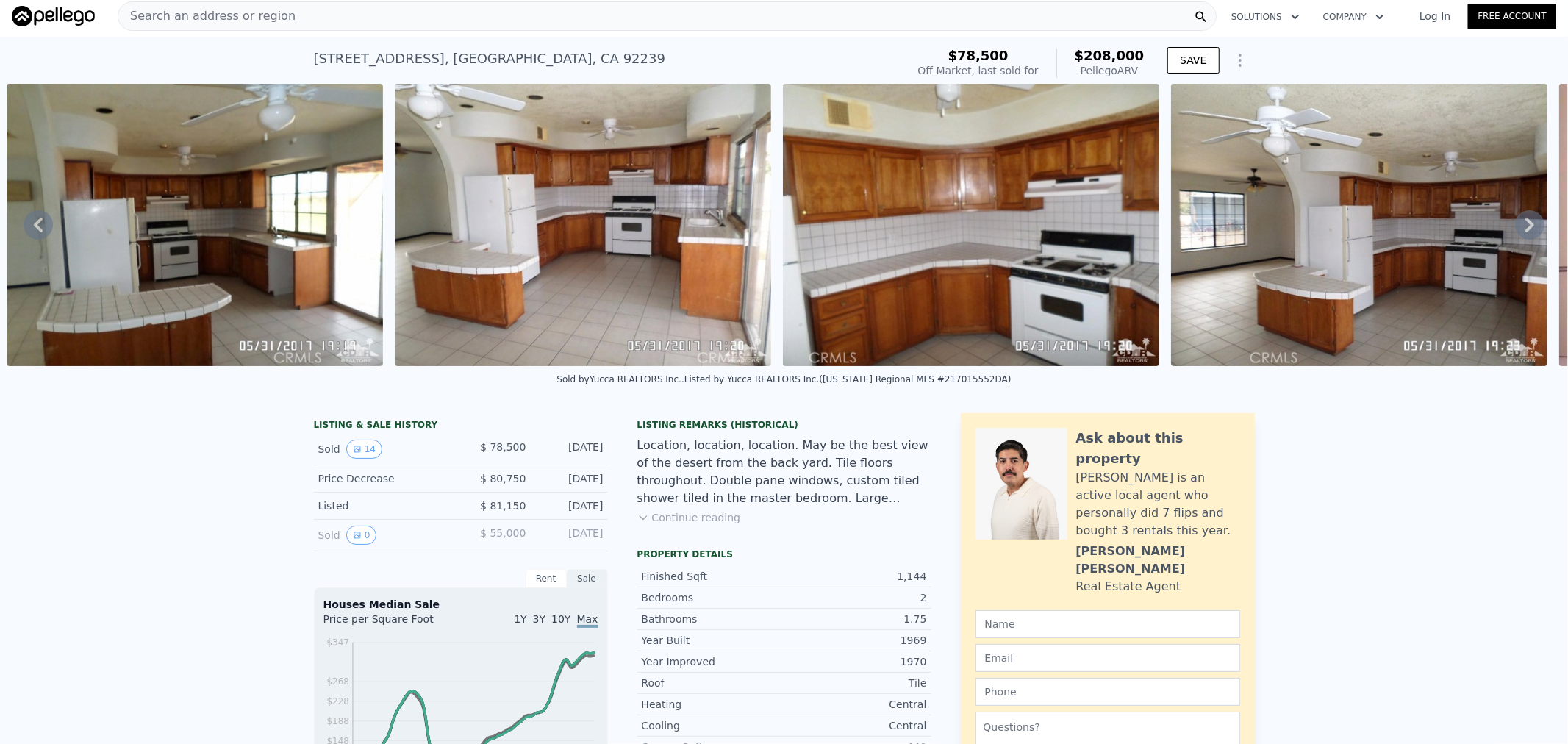
click at [1233, 56] on icon "Show Options" at bounding box center [1241, 60] width 18 height 18
click at [1177, 97] on div "Edit Structure" at bounding box center [1173, 98] width 165 height 30
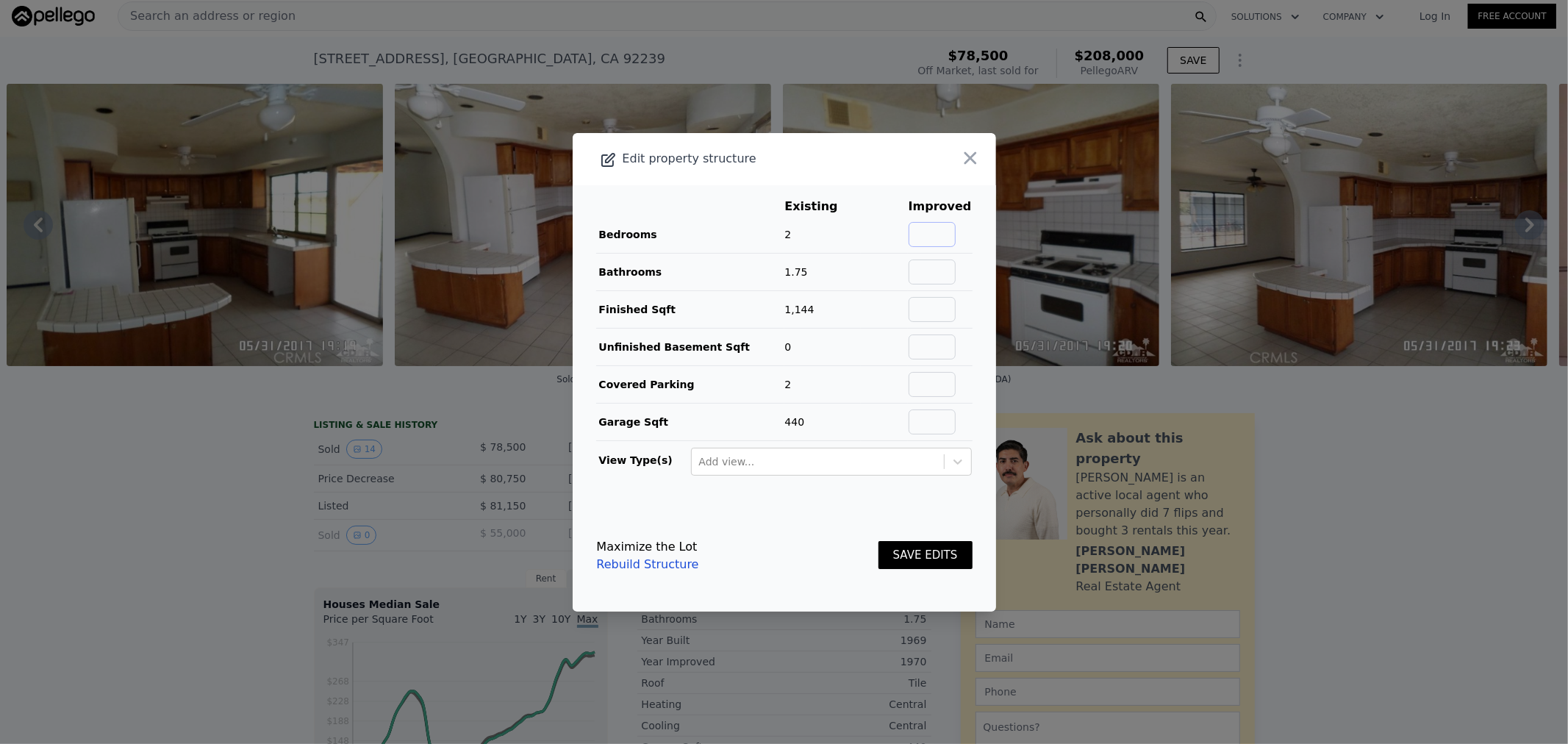
click at [929, 229] on input "text" at bounding box center [932, 234] width 47 height 25
type input "3"
type input "2"
click at [975, 262] on main "Existing Improved Bedrooms 2 50% 3 Bathrooms 1.75 14% 2 Finished Sqft 1,144 Unf…" at bounding box center [784, 343] width 423 height 315
click at [911, 550] on button "SAVE EDITS" at bounding box center [926, 555] width 94 height 29
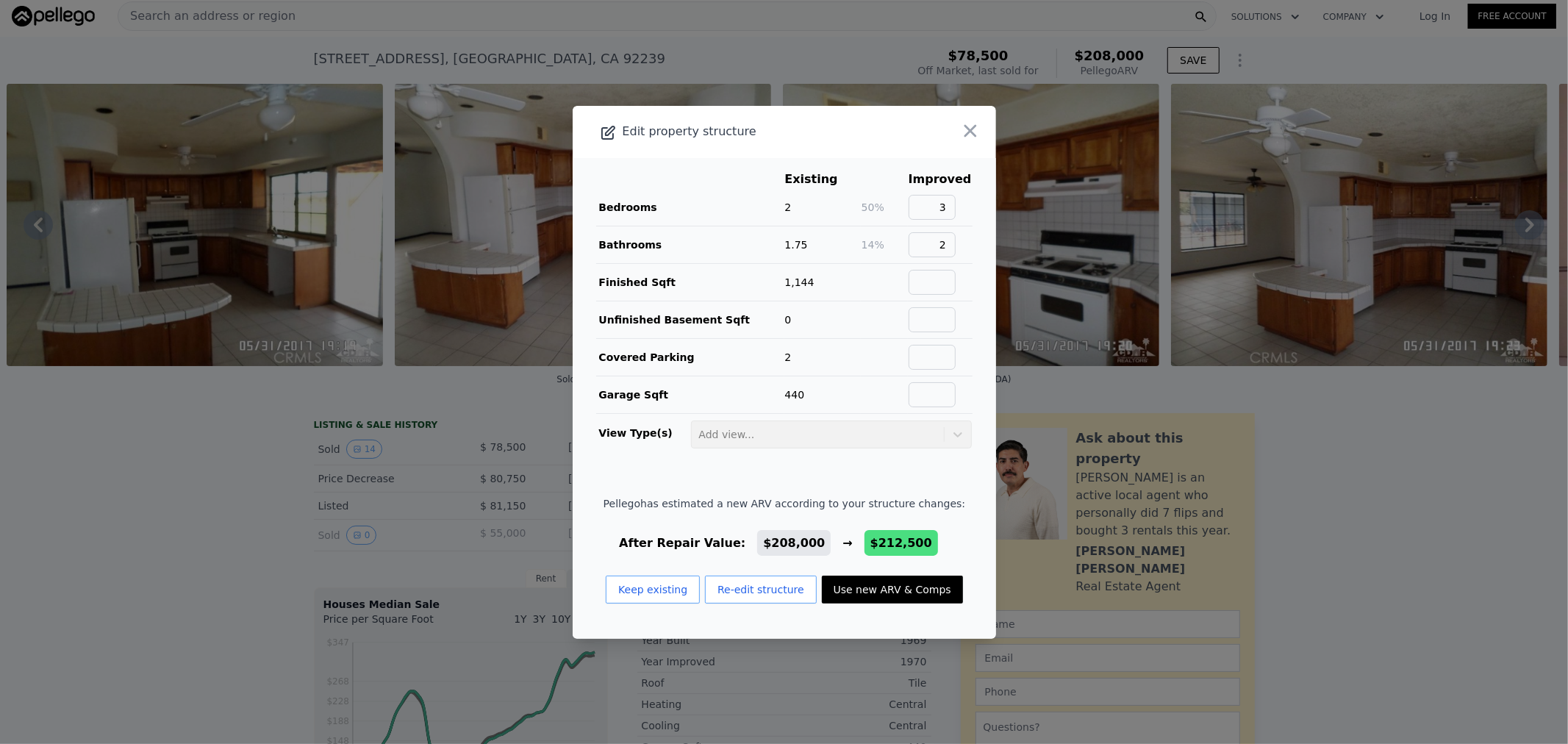
click at [880, 590] on button "Use new ARV & Comps" at bounding box center [892, 590] width 141 height 28
type input "$ 212,500"
type input "$ 116,234"
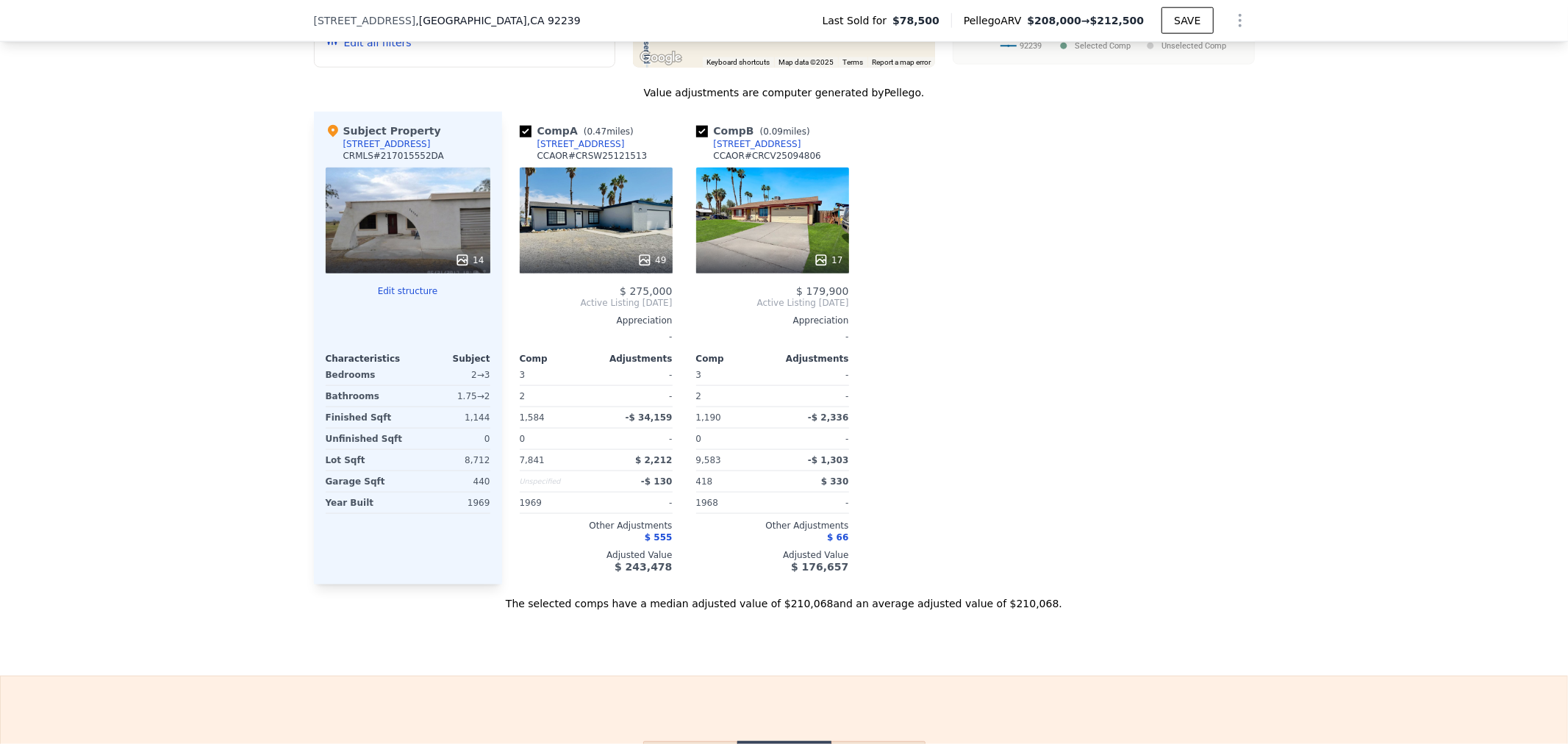
scroll to position [1278, 0]
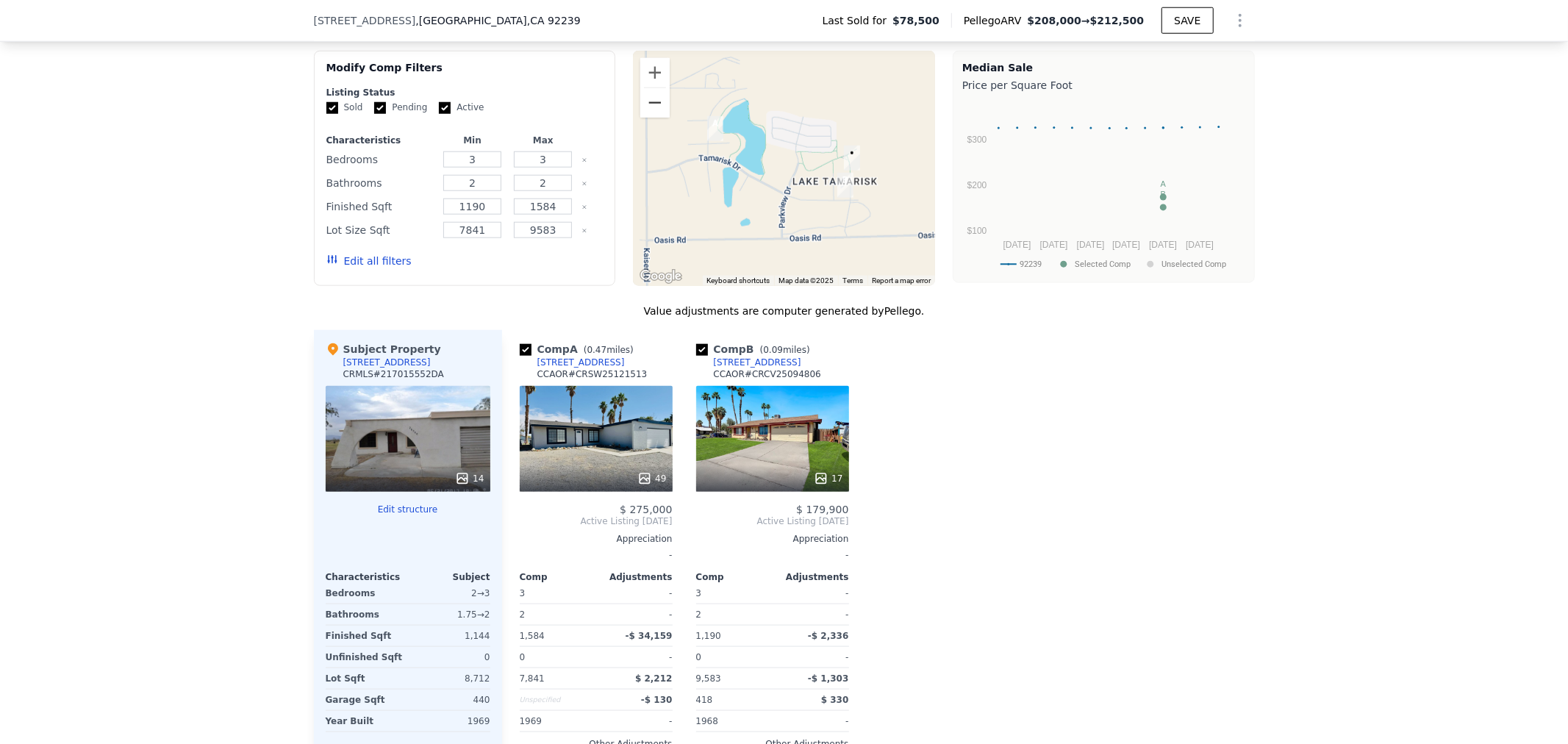
click at [652, 115] on button "Zoom out" at bounding box center [655, 102] width 30 height 30
drag, startPoint x: 716, startPoint y: 193, endPoint x: 694, endPoint y: 212, distance: 29.1
click at [694, 212] on div at bounding box center [784, 169] width 302 height 236
click at [362, 269] on button "Edit all filters" at bounding box center [369, 261] width 85 height 14
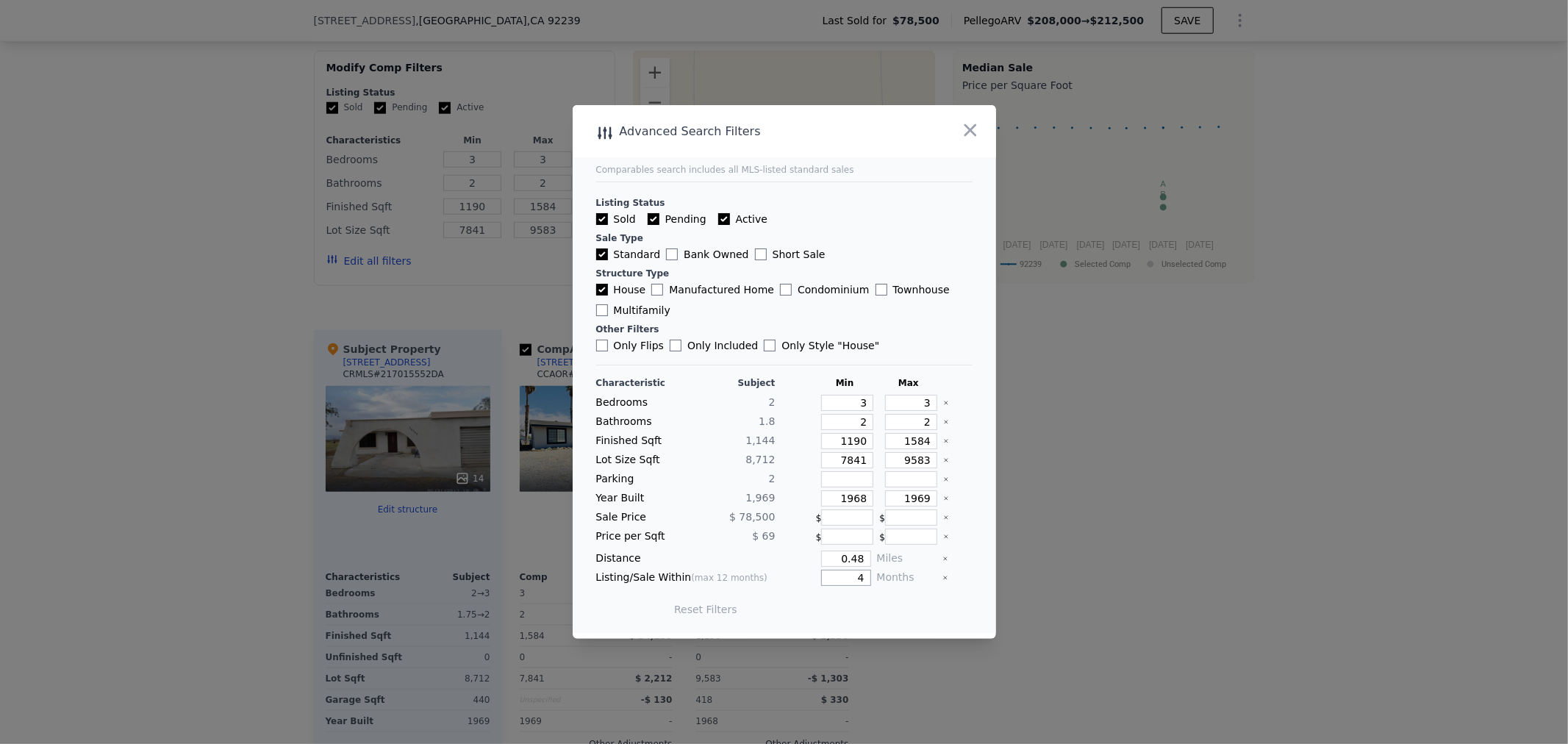
drag, startPoint x: 832, startPoint y: 583, endPoint x: 947, endPoint y: 591, distance: 115.3
click at [947, 591] on div "Characteristic Subject Min Max Bedrooms 2 3 3 Bathrooms 1.8 2 2 Finished Sqft 1…" at bounding box center [784, 503] width 376 height 253
type input "12"
click at [848, 614] on button "Update Search" at bounding box center [865, 610] width 111 height 21
checkbox input "false"
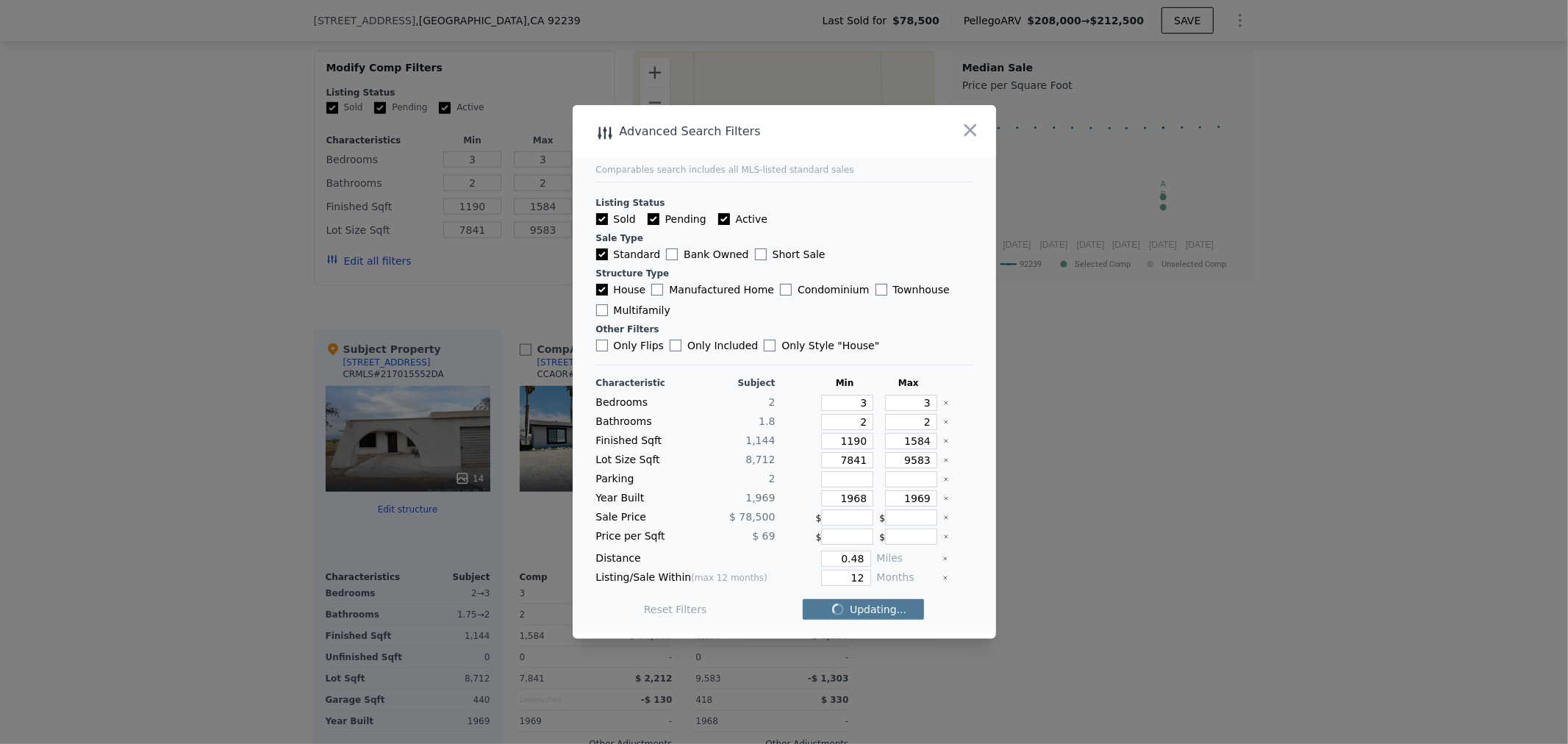
checkbox input "false"
drag, startPoint x: 836, startPoint y: 578, endPoint x: 910, endPoint y: 585, distance: 74.3
click at [910, 585] on div "Listing/Sale Within (max 12 months) 12 Months" at bounding box center [784, 578] width 376 height 16
type input "1"
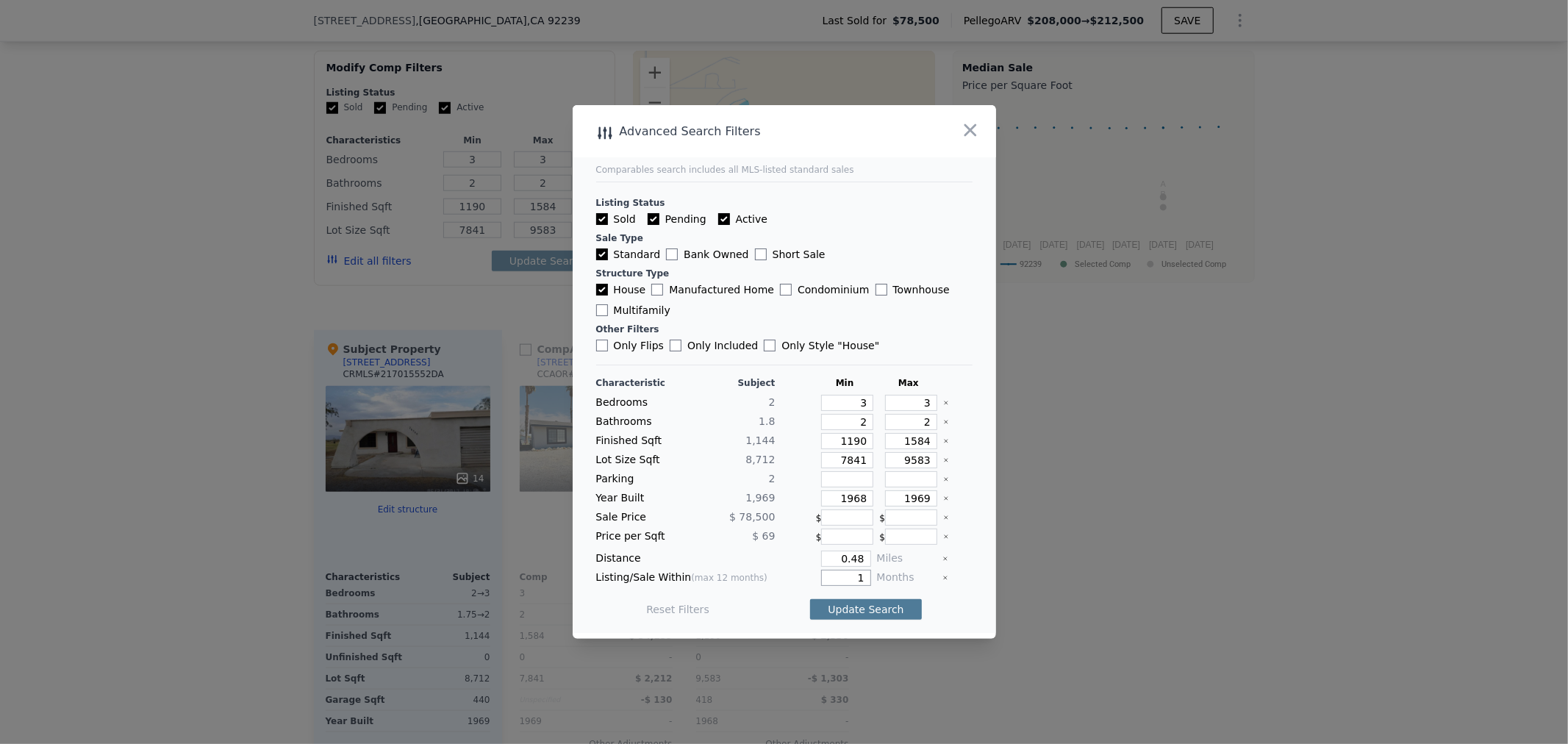
type input "1"
drag, startPoint x: 843, startPoint y: 583, endPoint x: 878, endPoint y: 582, distance: 35.0
click at [878, 582] on div "Listing/Sale Within (max 12 months) 12 Months" at bounding box center [784, 578] width 376 height 16
type input "12"
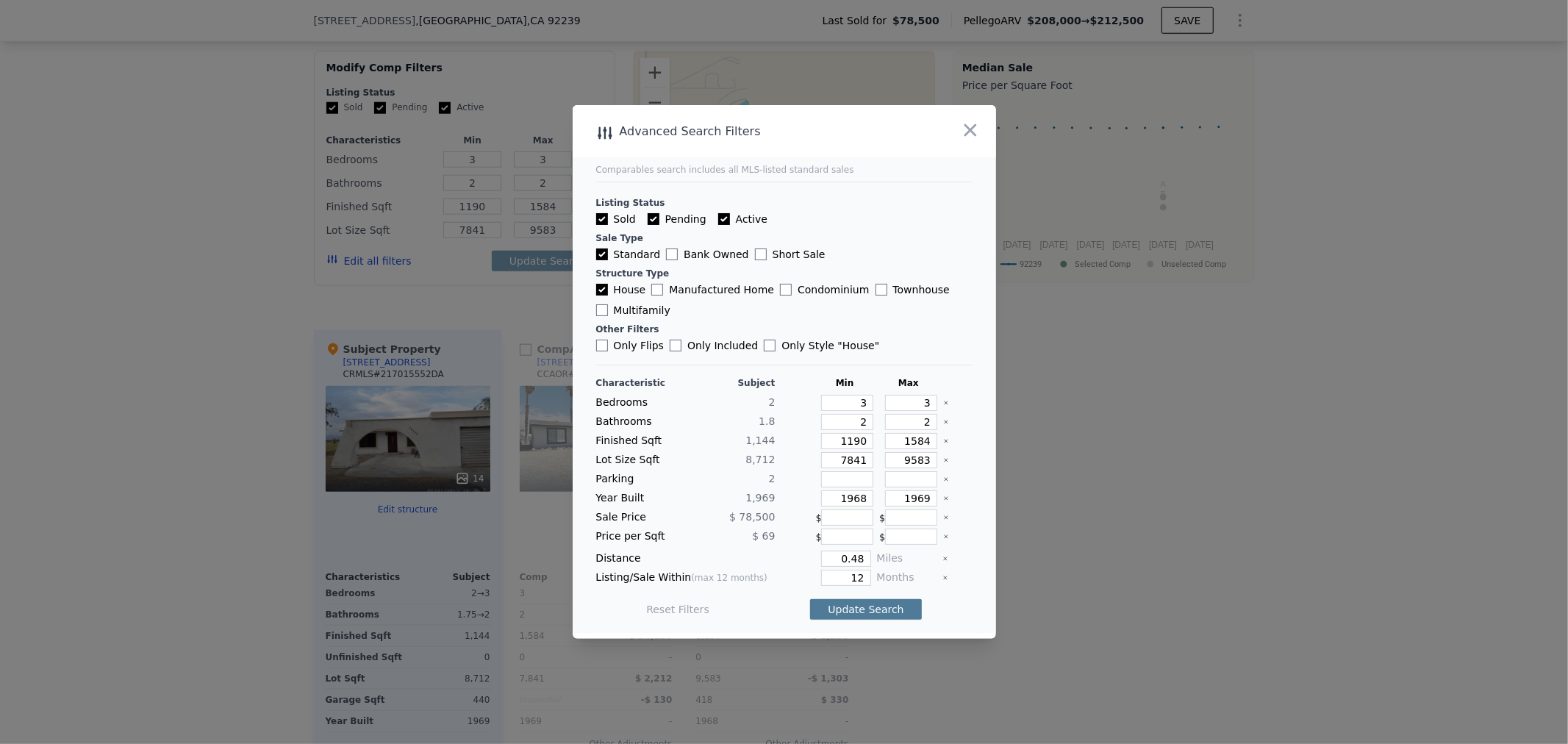
click at [863, 611] on button "Update Search" at bounding box center [865, 610] width 111 height 21
drag, startPoint x: 882, startPoint y: 555, endPoint x: 893, endPoint y: 556, distance: 11.0
click at [891, 555] on div "Distance 0.48 Miles" at bounding box center [784, 559] width 376 height 16
type input "1"
click at [845, 608] on button "Update Search" at bounding box center [865, 610] width 111 height 21
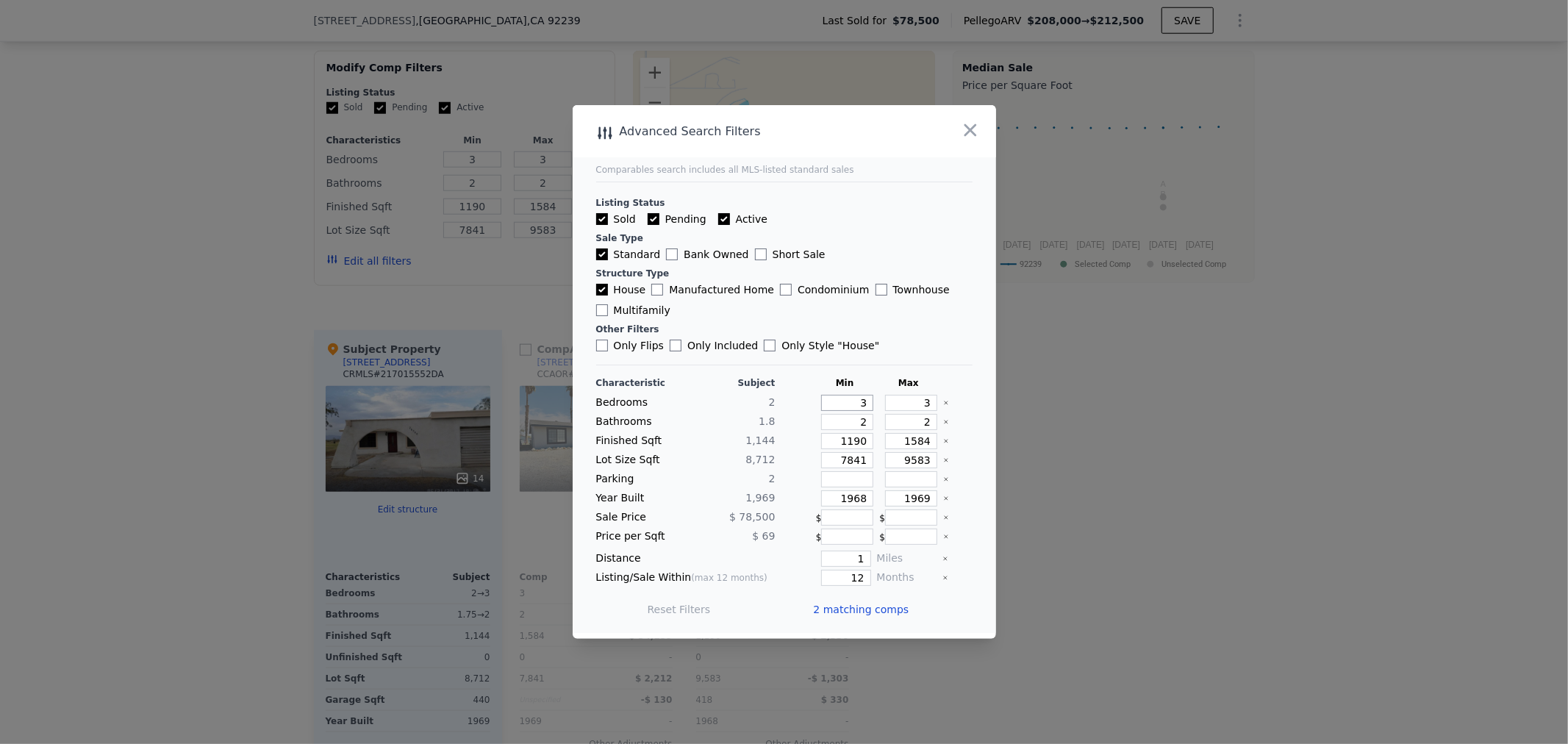
drag, startPoint x: 847, startPoint y: 401, endPoint x: 873, endPoint y: 401, distance: 26.0
click at [873, 401] on div "Bedrooms 2 3 3" at bounding box center [784, 403] width 376 height 16
type input "2"
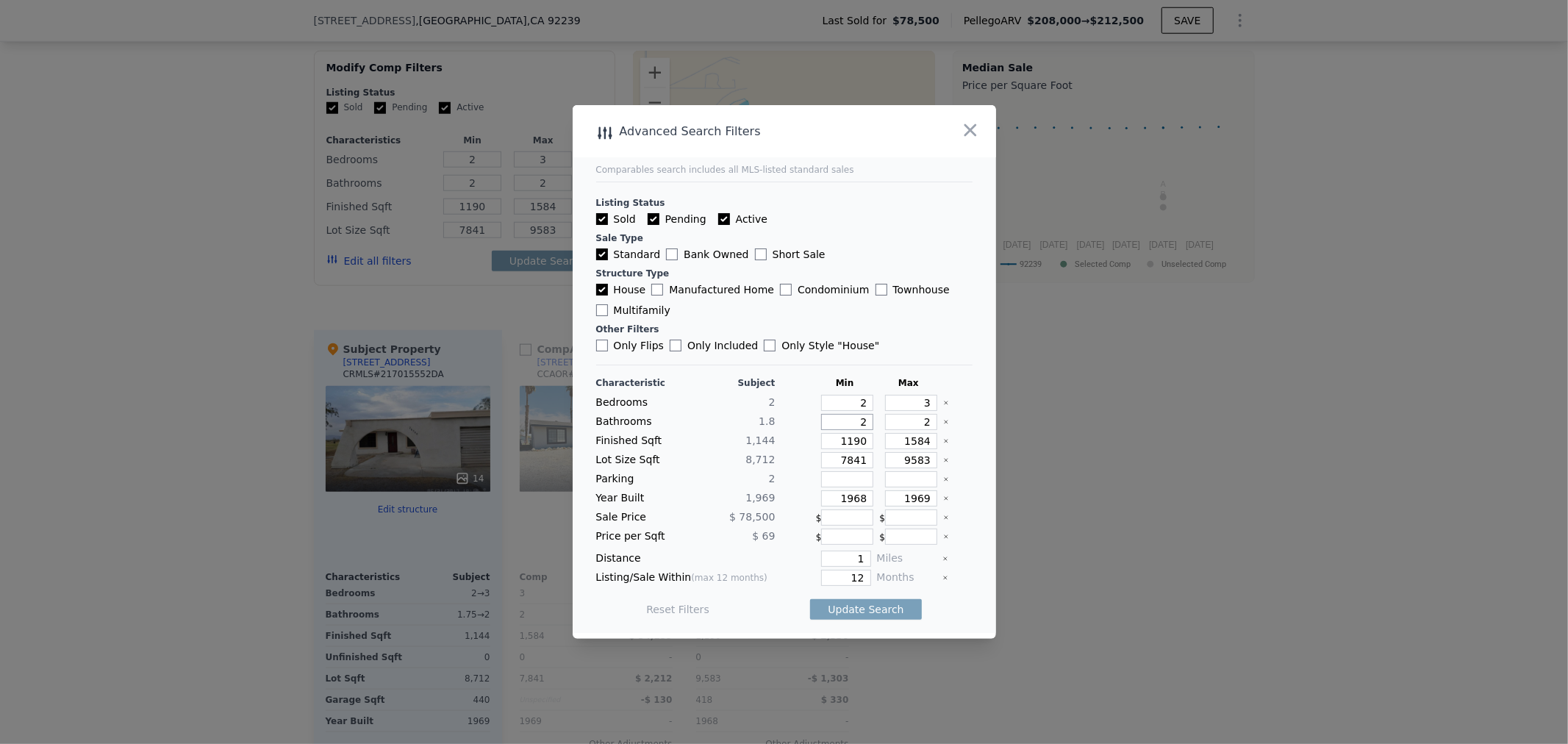
drag, startPoint x: 841, startPoint y: 424, endPoint x: 879, endPoint y: 420, distance: 38.2
click at [879, 420] on div "Bathrooms 1.8 2 2" at bounding box center [784, 422] width 376 height 16
type input "1"
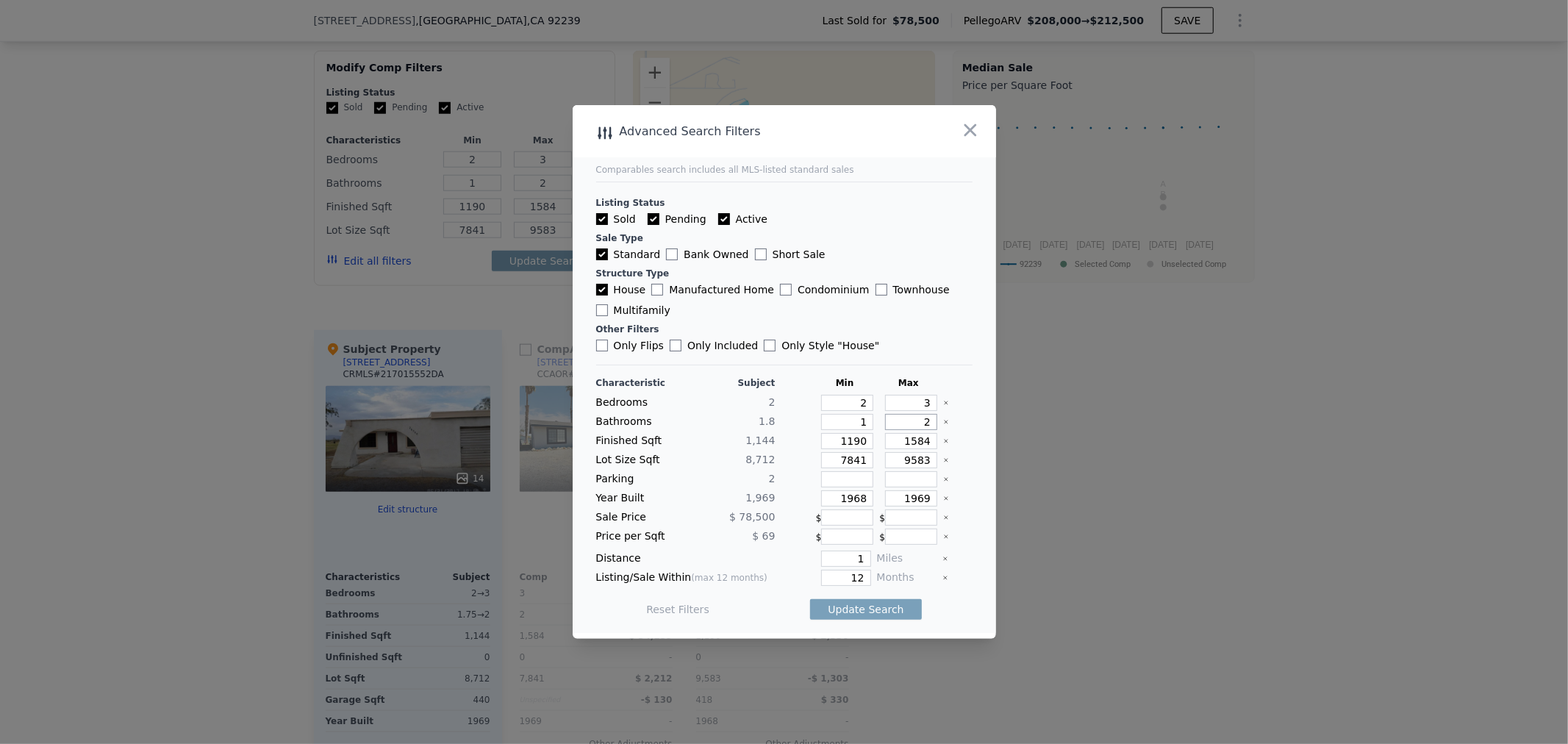
click at [939, 416] on div "Bathrooms 1.8 1 2" at bounding box center [784, 422] width 376 height 16
type input "3"
drag, startPoint x: 899, startPoint y: 402, endPoint x: 980, endPoint y: 412, distance: 81.6
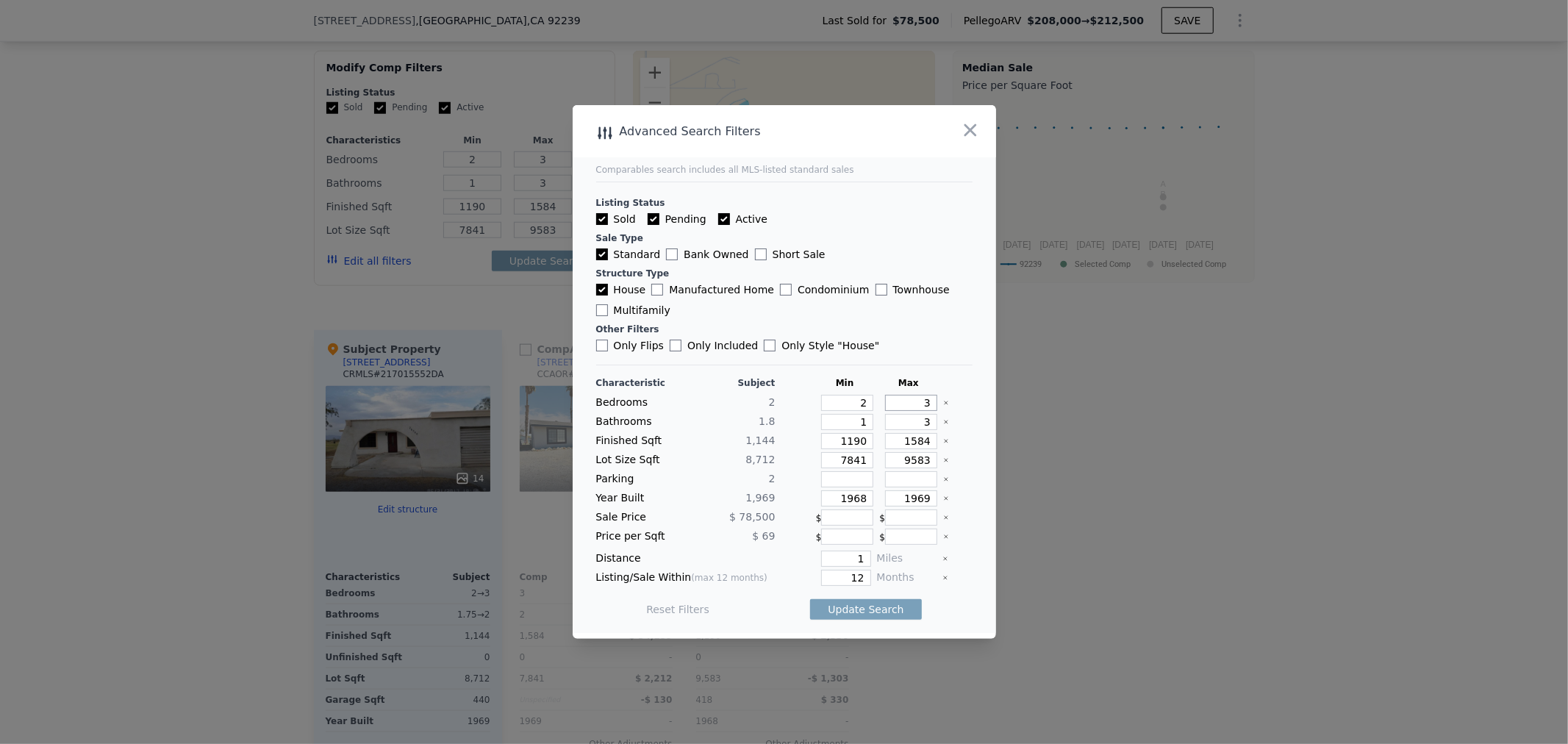
click at [980, 412] on main "Comparables search includes all MLS-listed standard sales Listing Status Sold P…" at bounding box center [784, 369] width 423 height 528
type input "4"
click at [847, 438] on input "1190" at bounding box center [847, 441] width 52 height 16
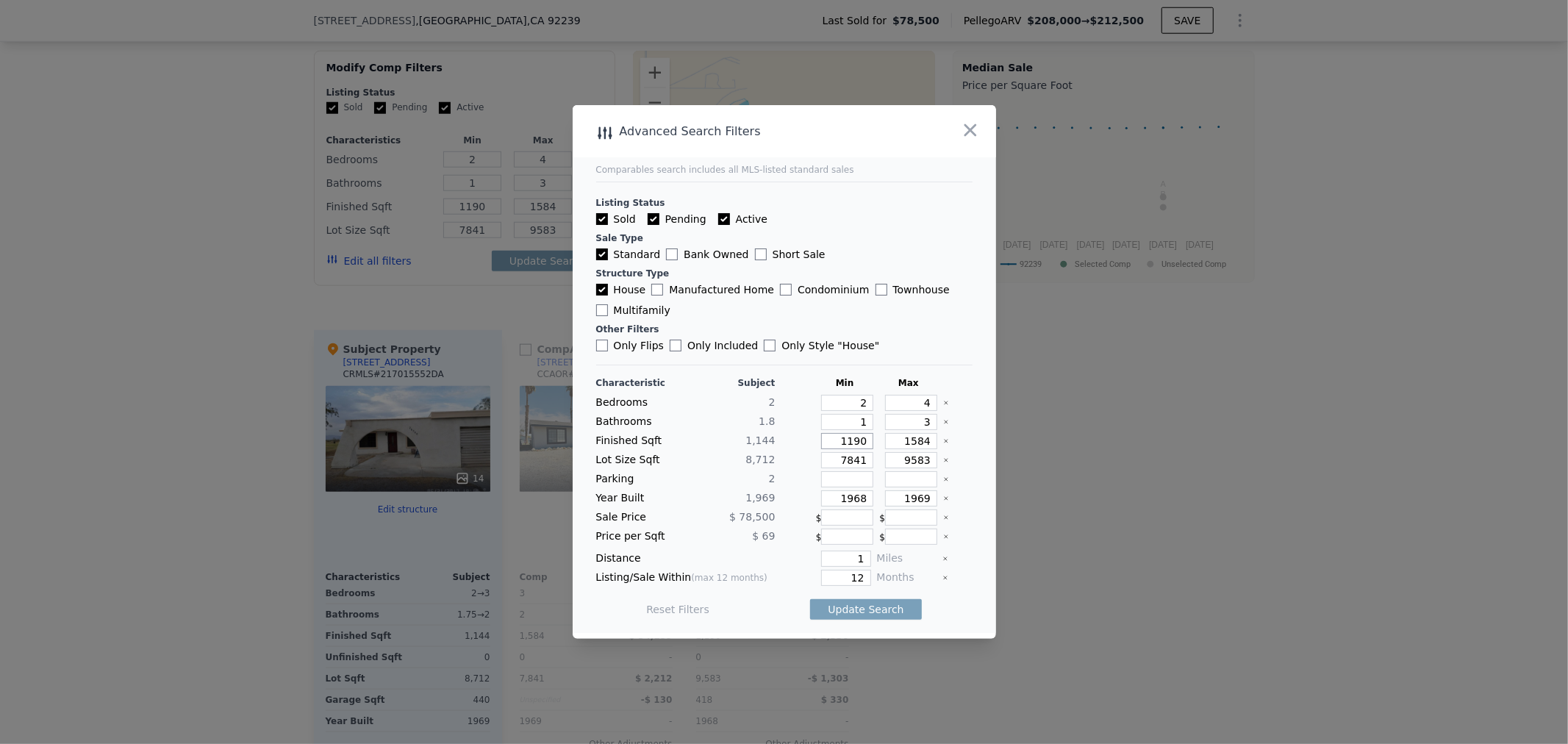
drag, startPoint x: 835, startPoint y: 438, endPoint x: 848, endPoint y: 439, distance: 13.0
click at [848, 439] on input "1190" at bounding box center [847, 441] width 52 height 16
type input "890"
click at [841, 444] on input "890" at bounding box center [847, 441] width 52 height 16
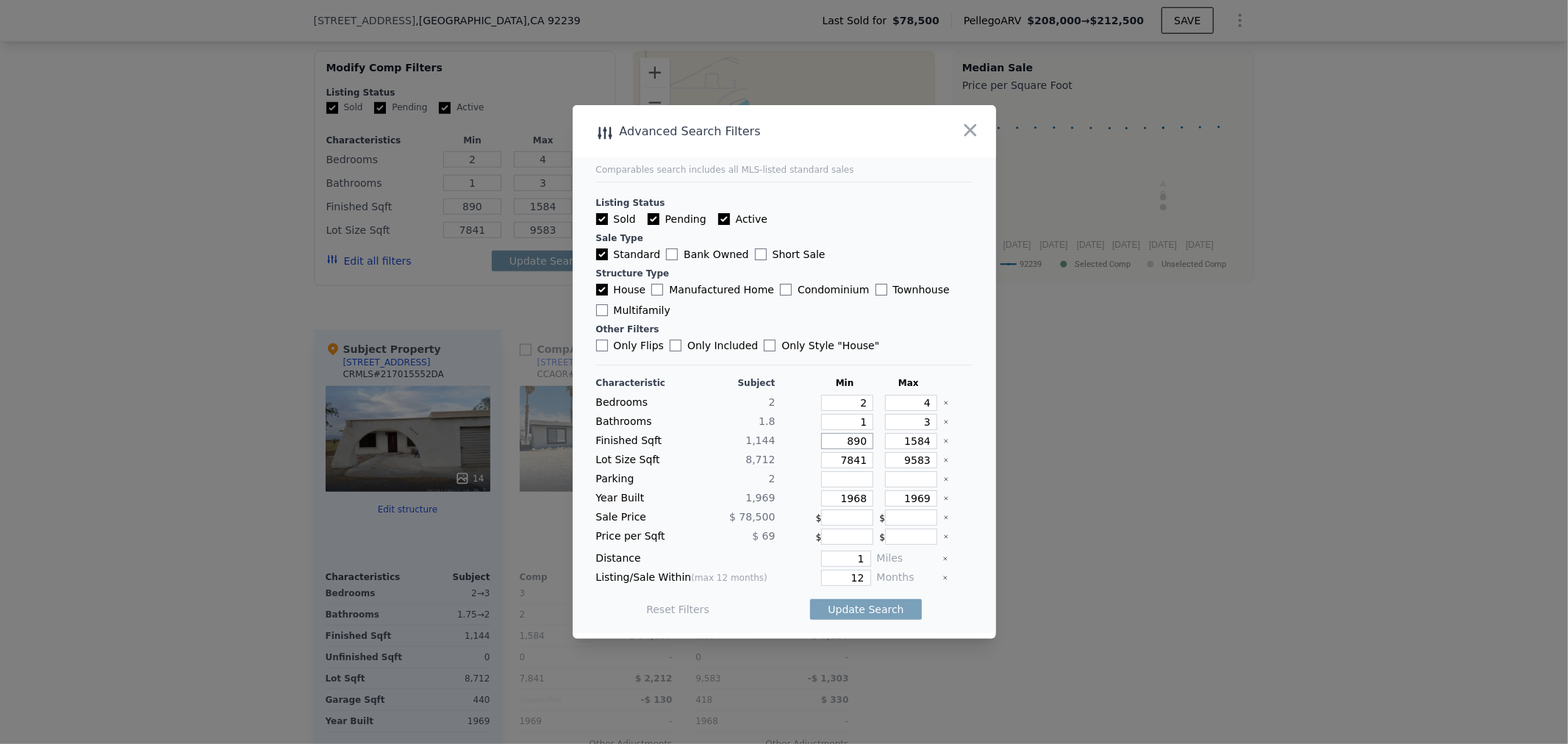
type input "790"
drag, startPoint x: 831, startPoint y: 464, endPoint x: 840, endPoint y: 464, distance: 9.0
click at [840, 464] on input "7841" at bounding box center [847, 460] width 52 height 16
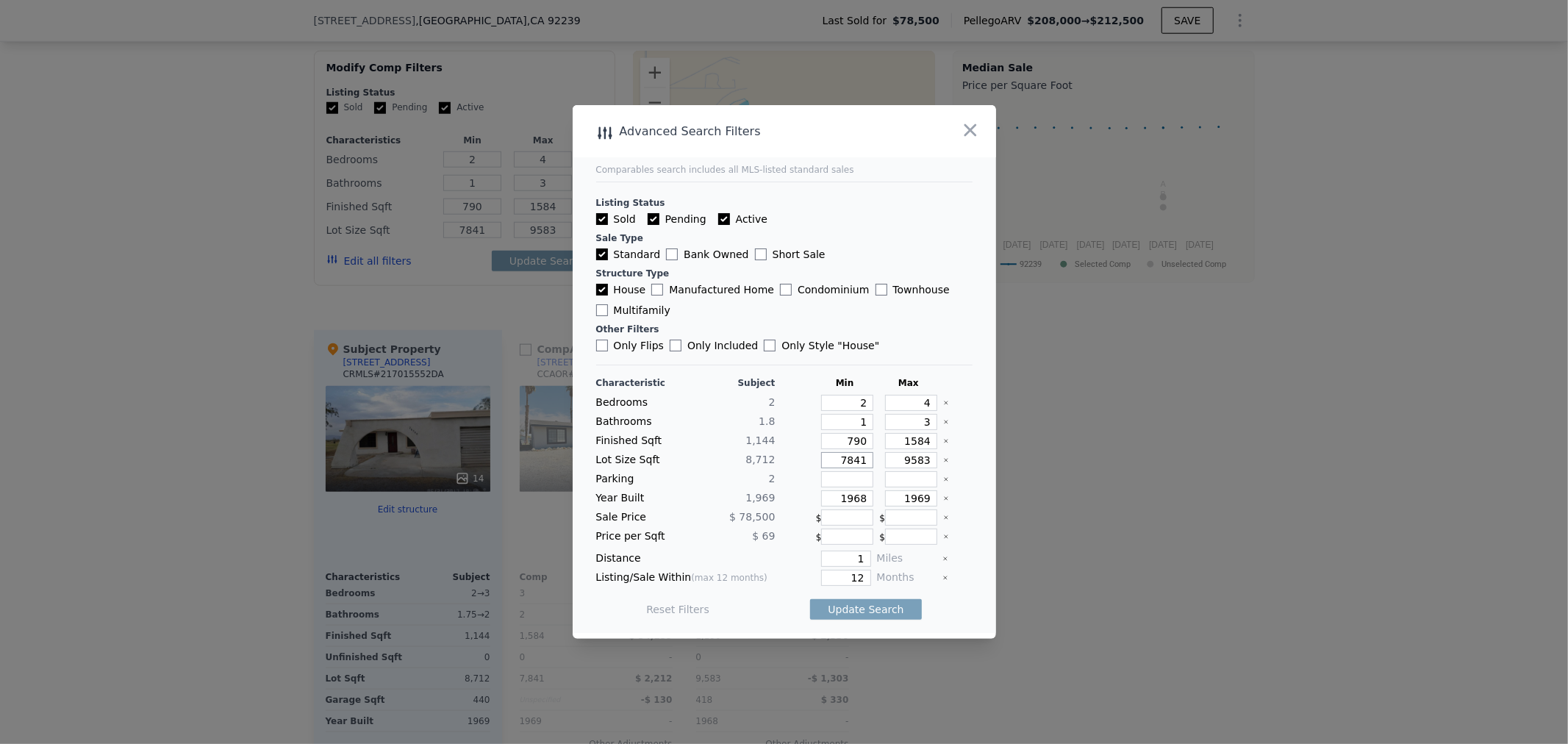
type input "4841"
click at [900, 460] on input "9583" at bounding box center [911, 460] width 52 height 16
type input "1583"
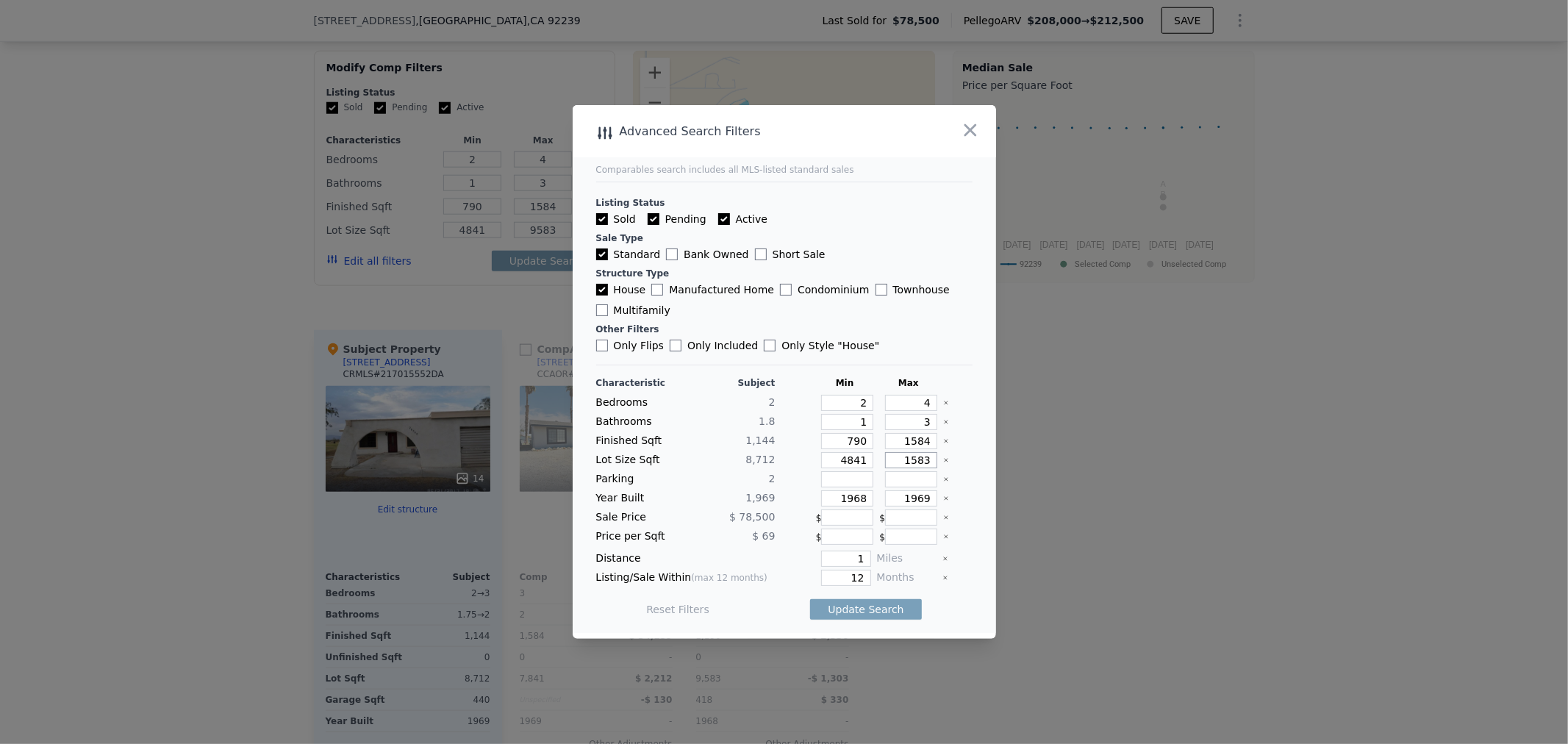
type input "1583"
type input "15835"
type input "158355"
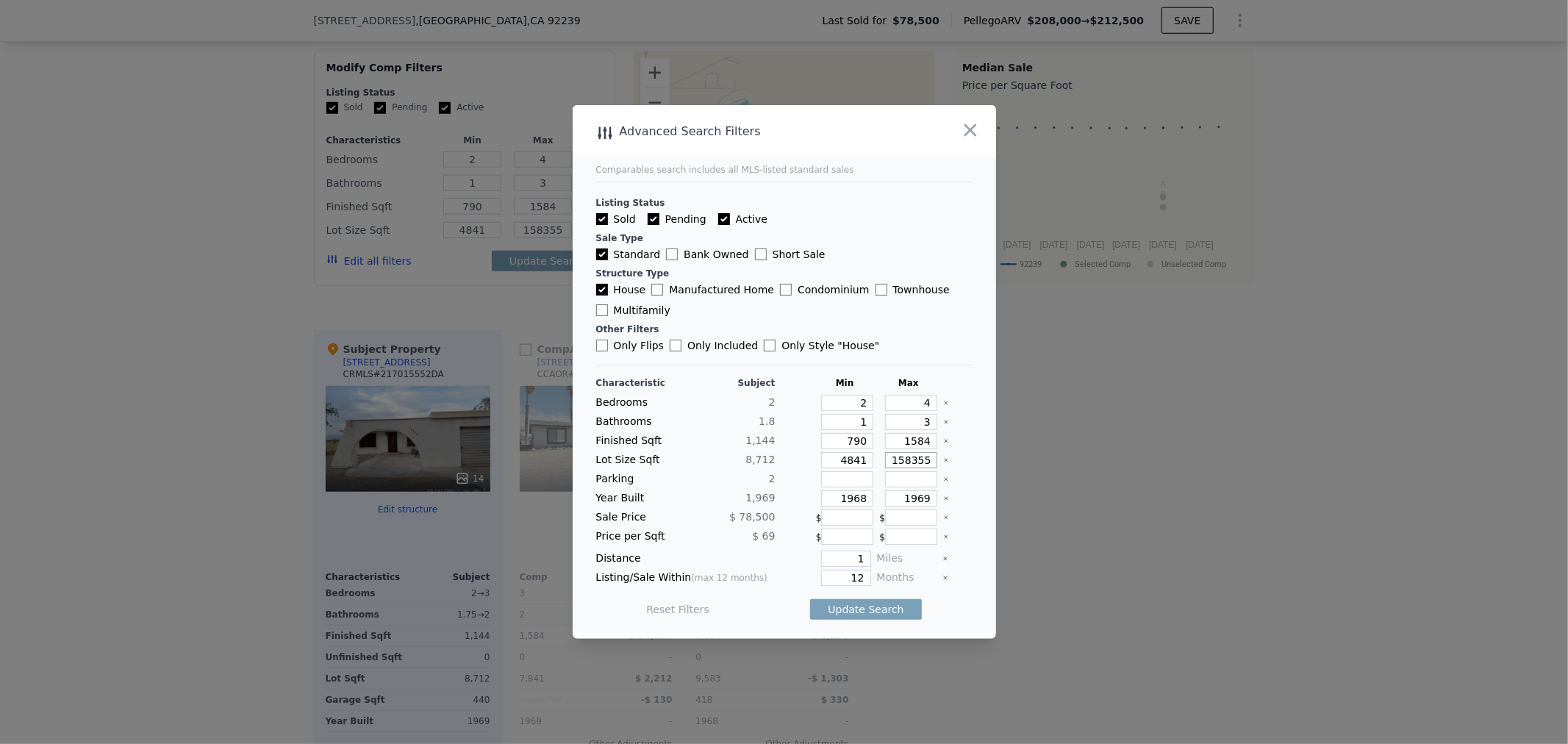
type input "158355"
drag, startPoint x: 845, startPoint y: 502, endPoint x: 854, endPoint y: 502, distance: 9.0
click at [854, 502] on input "1968" at bounding box center [847, 499] width 52 height 16
type input "1938"
drag, startPoint x: 915, startPoint y: 500, endPoint x: 906, endPoint y: 502, distance: 9.2
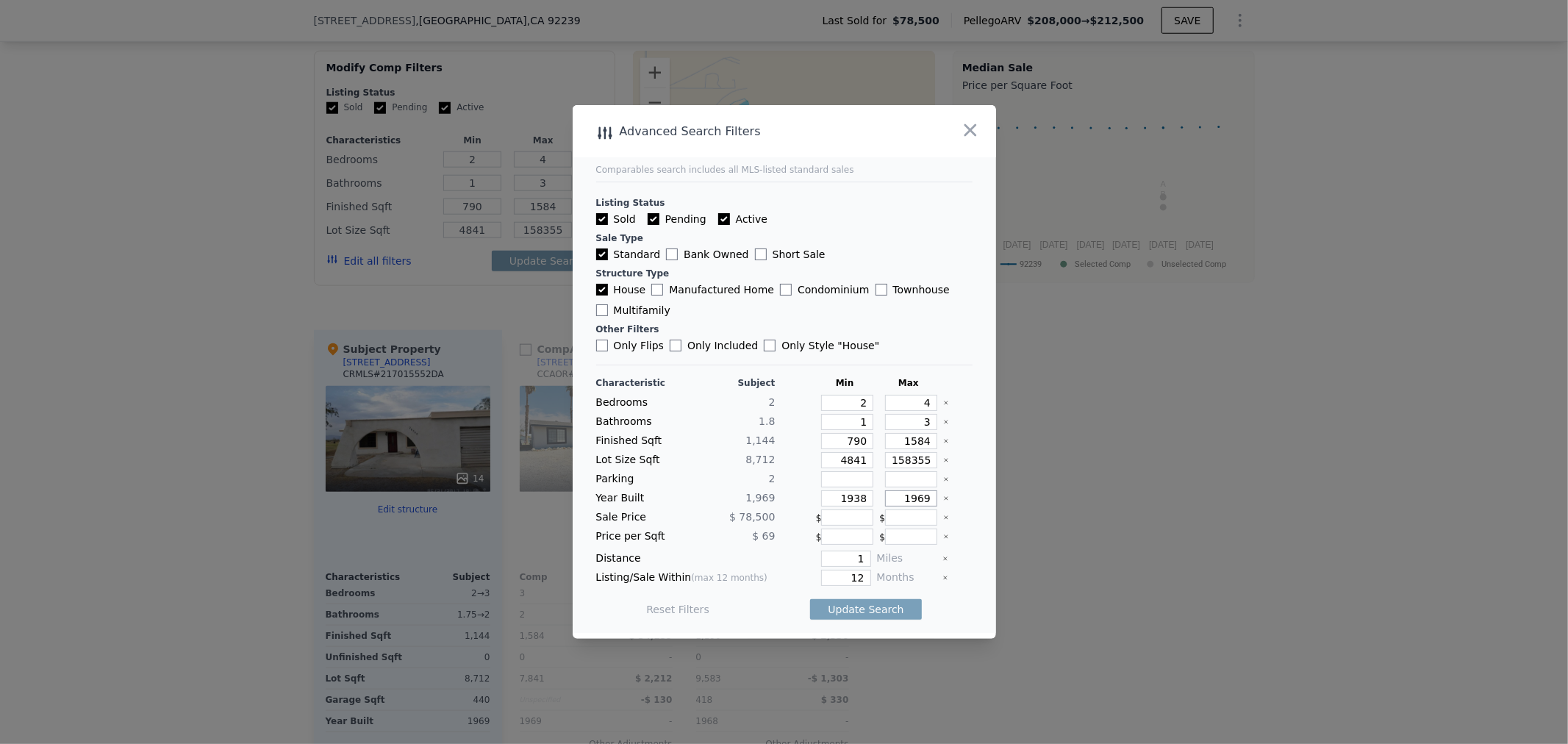
click at [906, 502] on input "1969" at bounding box center [911, 499] width 52 height 16
type input "1999"
click at [846, 607] on button "Update Search" at bounding box center [865, 610] width 111 height 21
drag, startPoint x: 836, startPoint y: 559, endPoint x: 871, endPoint y: 556, distance: 35.1
click at [868, 556] on div "Distance 1 Miles" at bounding box center [784, 559] width 376 height 16
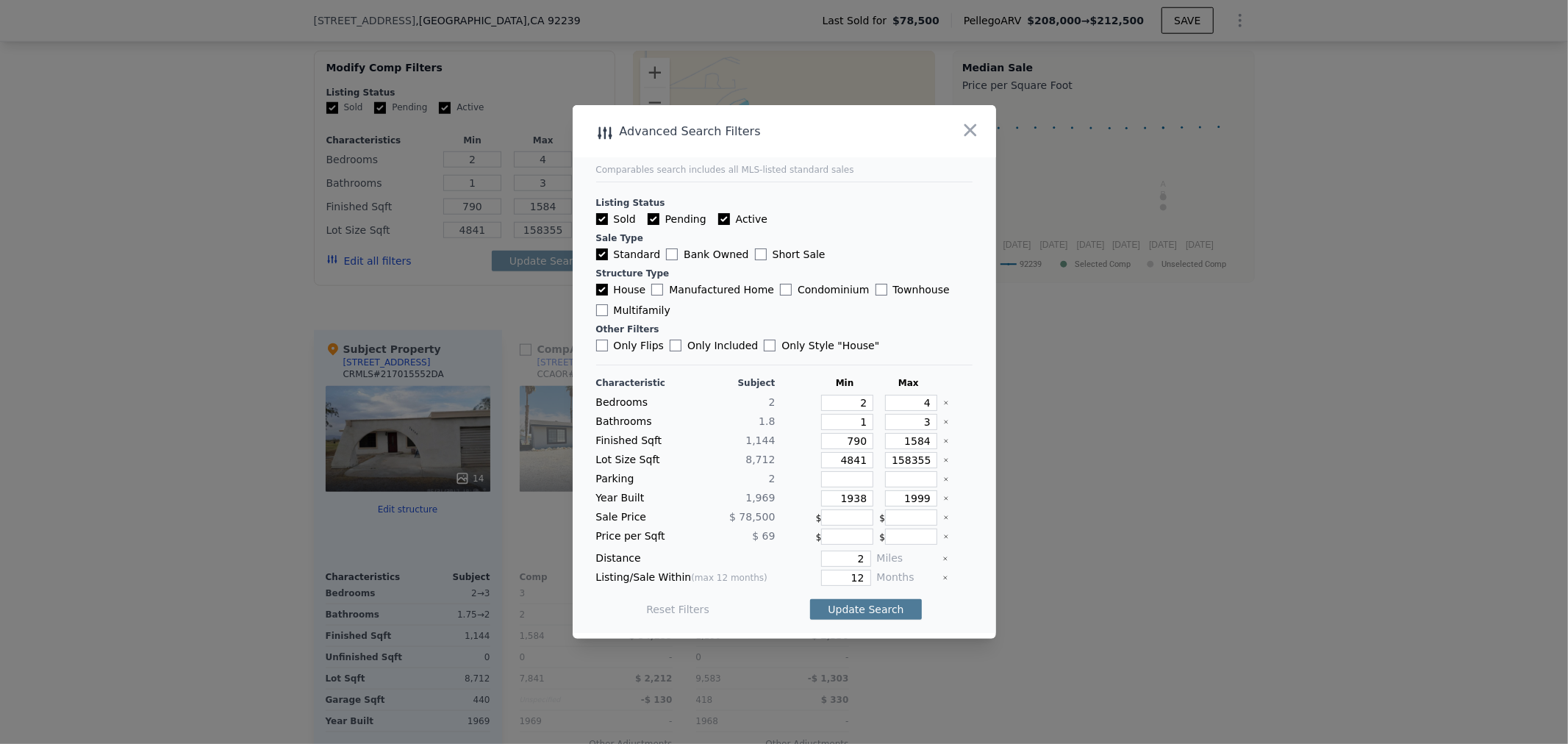
click at [863, 607] on button "Update Search" at bounding box center [865, 610] width 111 height 21
drag, startPoint x: 836, startPoint y: 558, endPoint x: 891, endPoint y: 556, distance: 55.0
click at [891, 556] on div "Distance 2 Miles" at bounding box center [784, 559] width 376 height 16
type input "5"
click at [862, 614] on button "Update Search" at bounding box center [865, 610] width 111 height 21
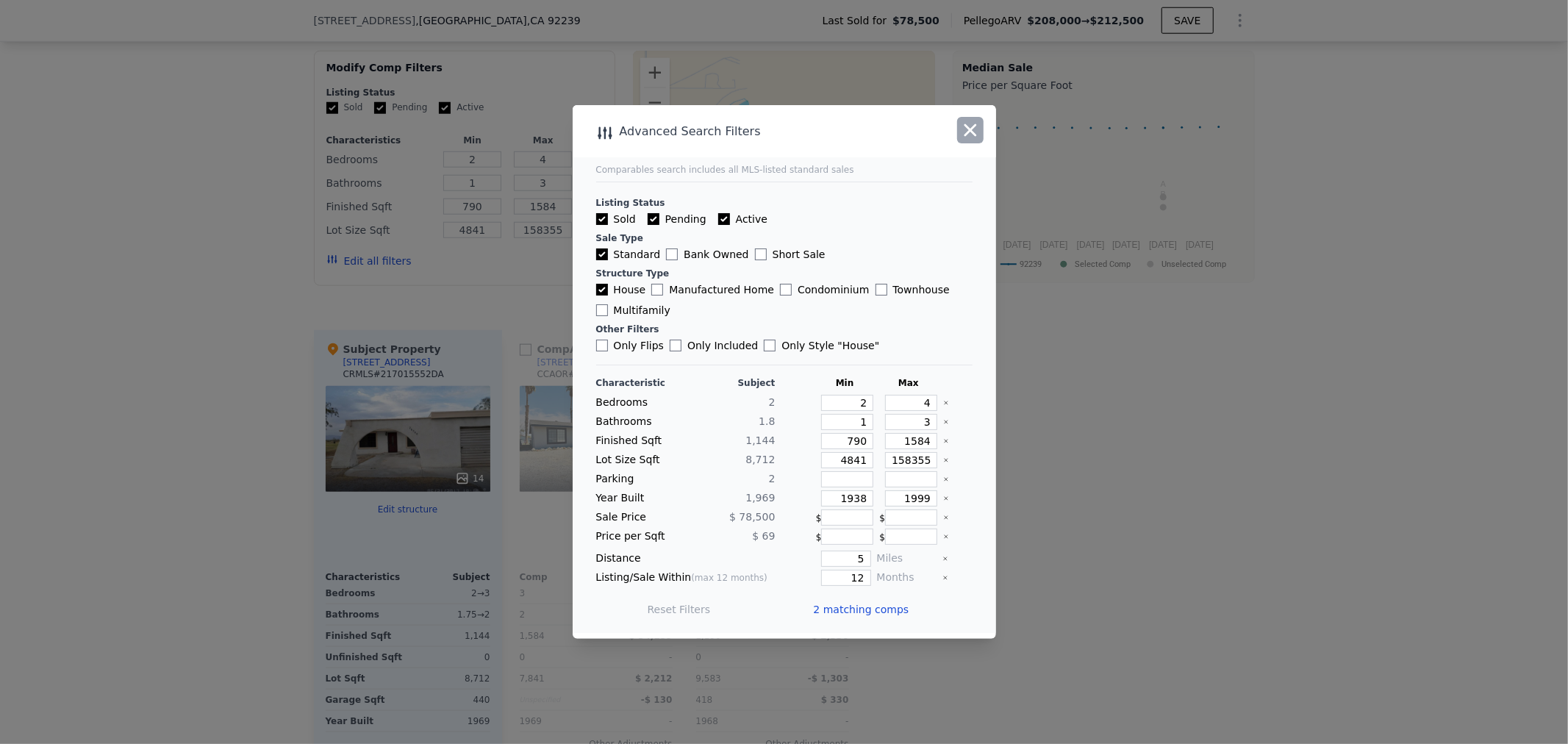
click at [965, 122] on icon "button" at bounding box center [971, 130] width 21 height 21
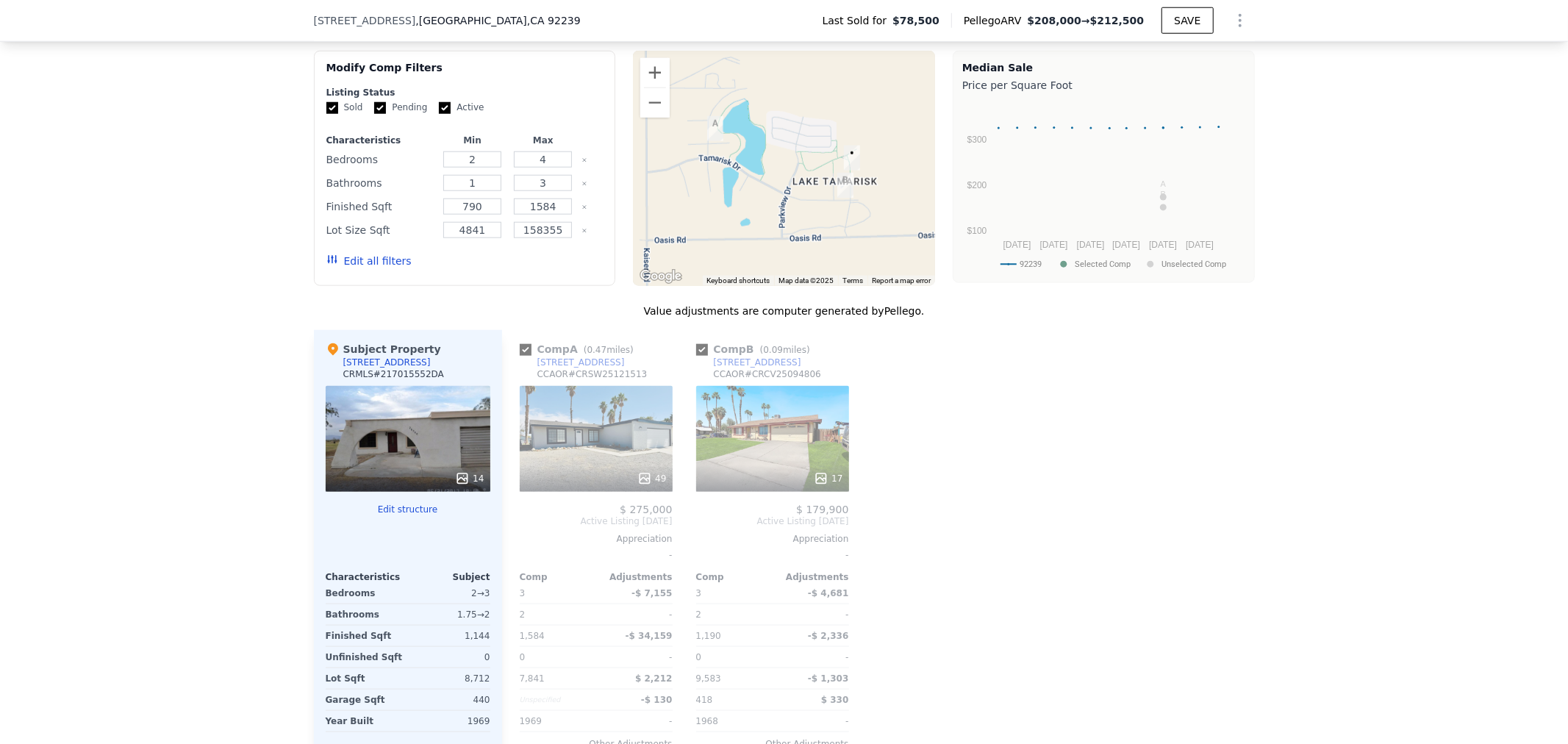
type input "3"
type input "2"
type input "1190"
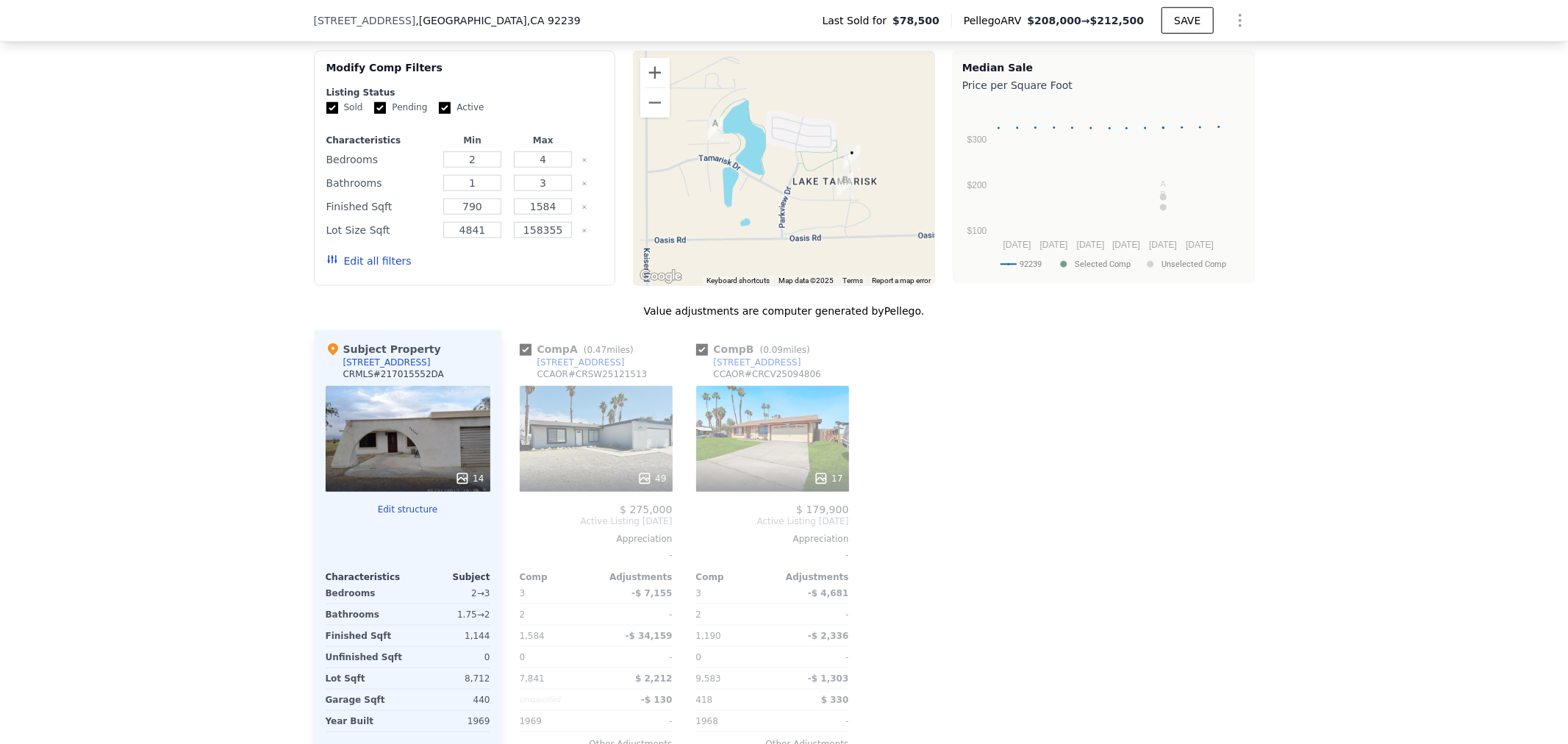
type input "7841"
type input "9583"
checkbox input "true"
type input "$ 208,000"
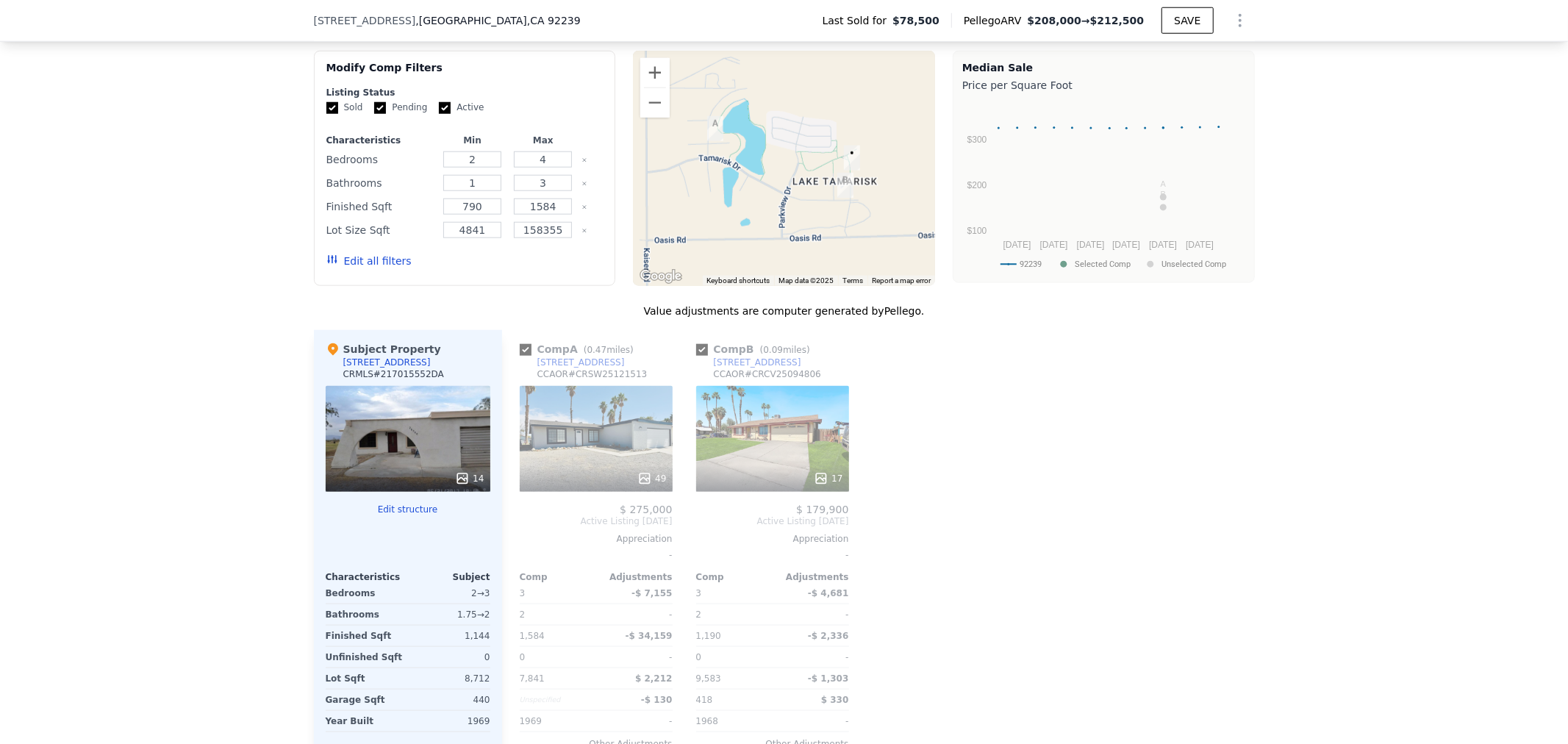
type input "$ 111,981"
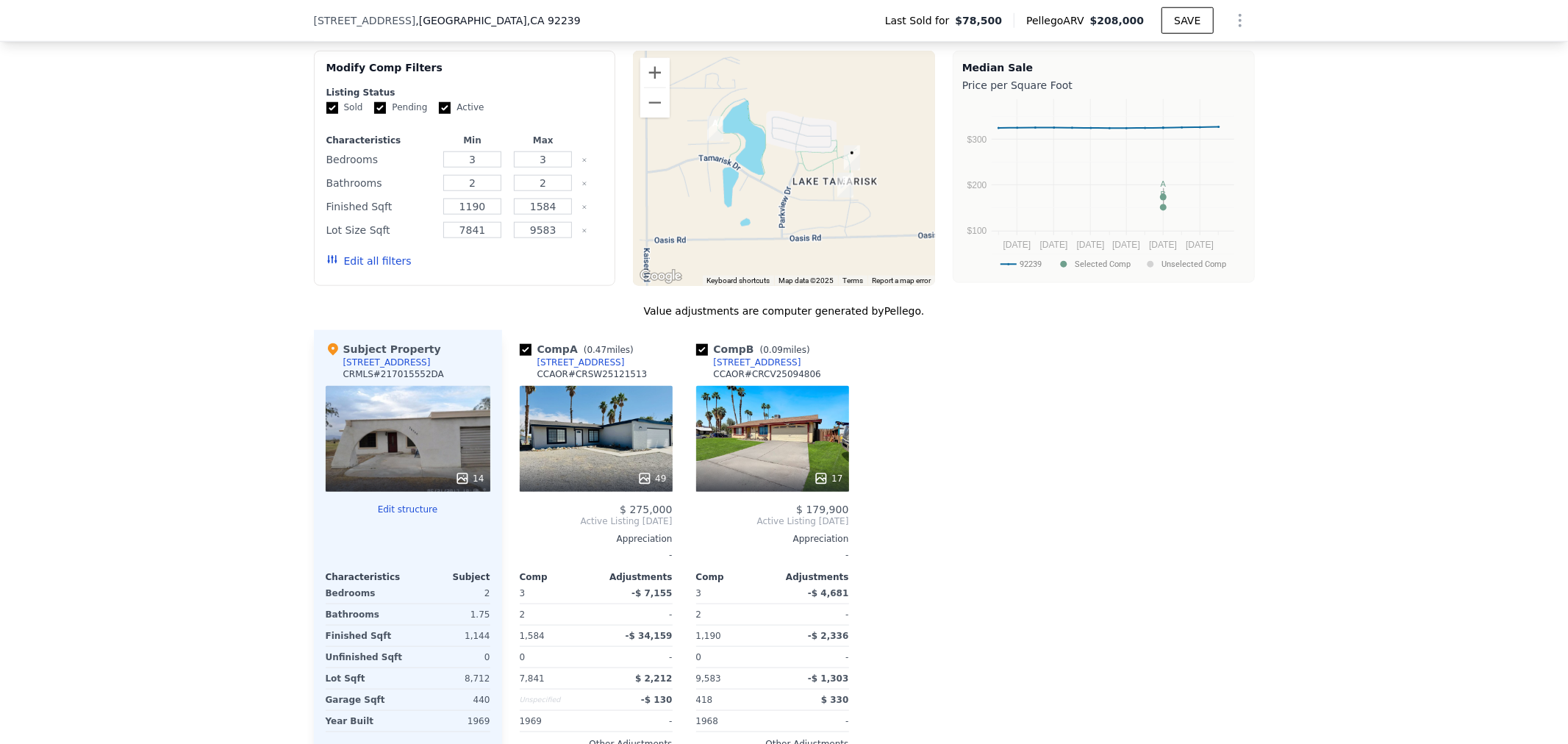
click at [585, 445] on div "49" at bounding box center [596, 439] width 153 height 106
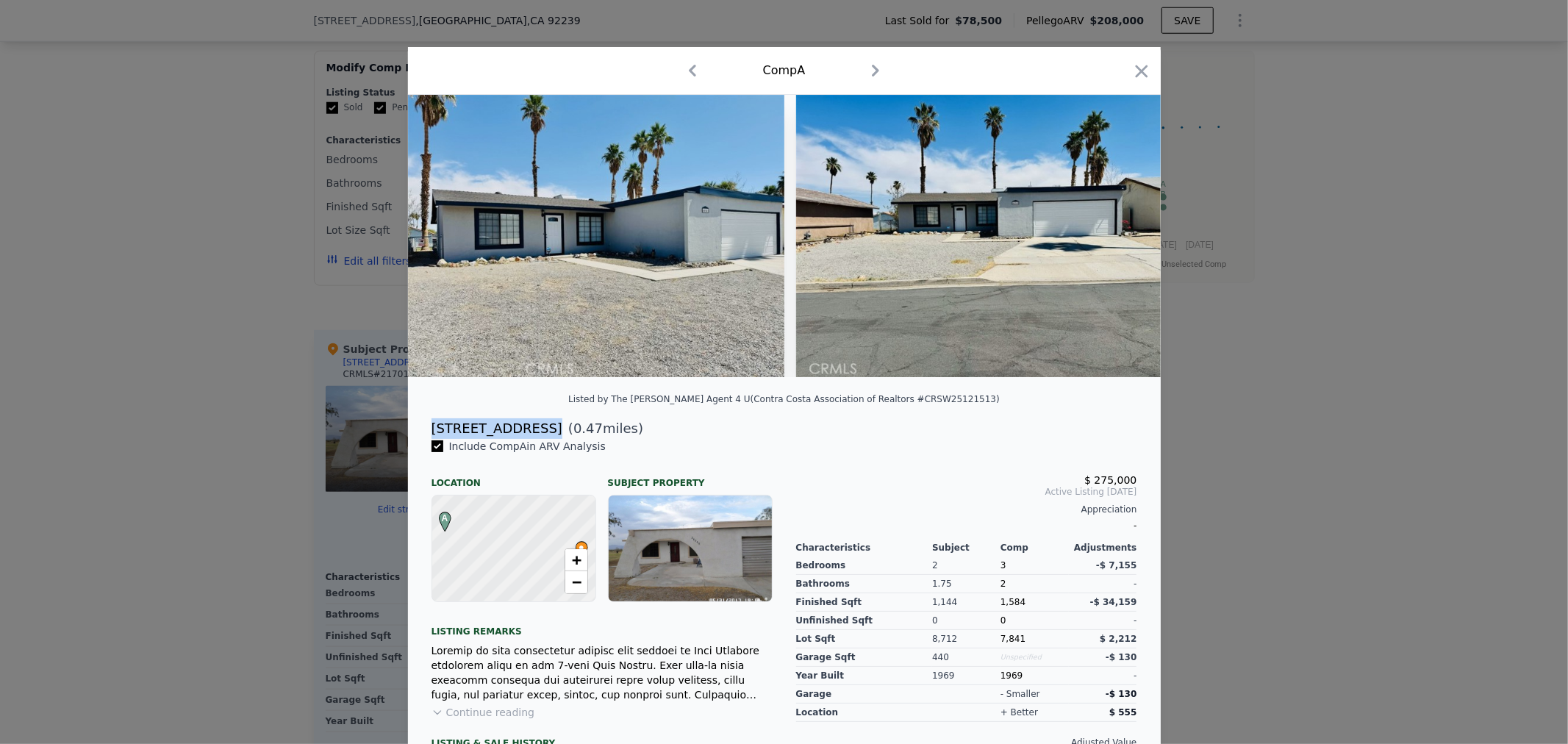
drag, startPoint x: 415, startPoint y: 444, endPoint x: 542, endPoint y: 439, distance: 127.1
click at [542, 439] on div "[STREET_ADDRESS] ( 0.47 miles)" at bounding box center [784, 429] width 729 height 21
copy div "[STREET_ADDRESS]"
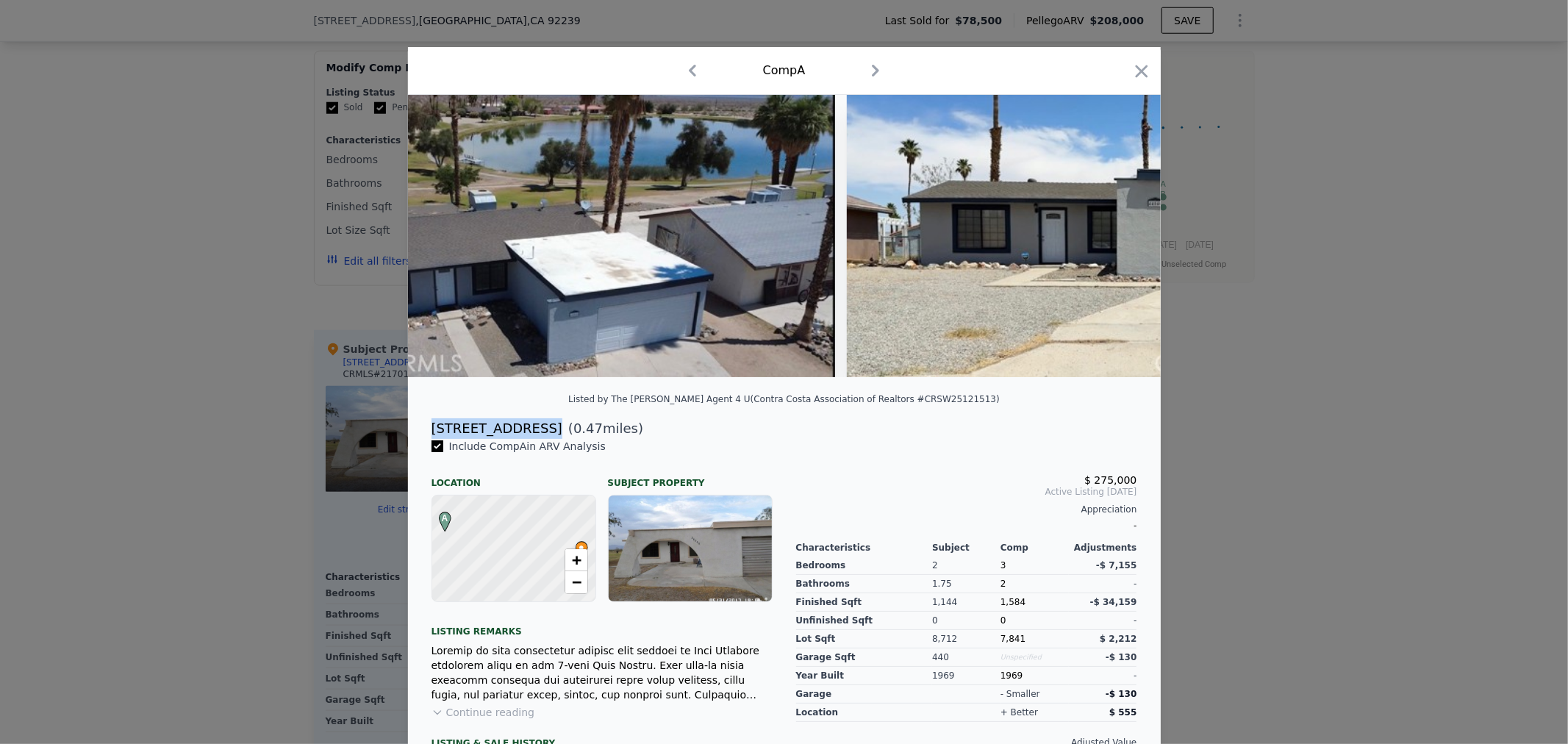
scroll to position [0, 19995]
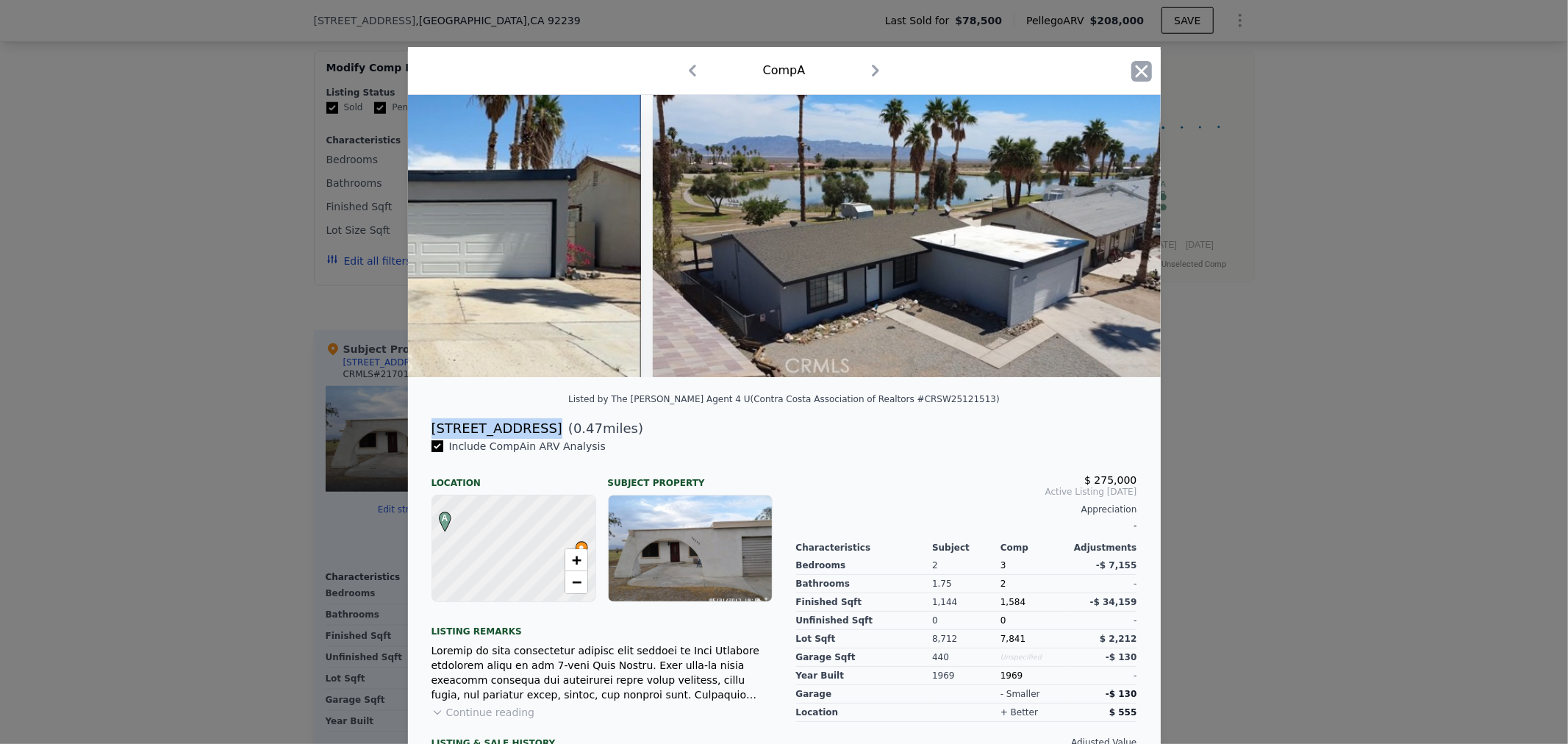
click at [1135, 74] on icon "button" at bounding box center [1141, 71] width 13 height 13
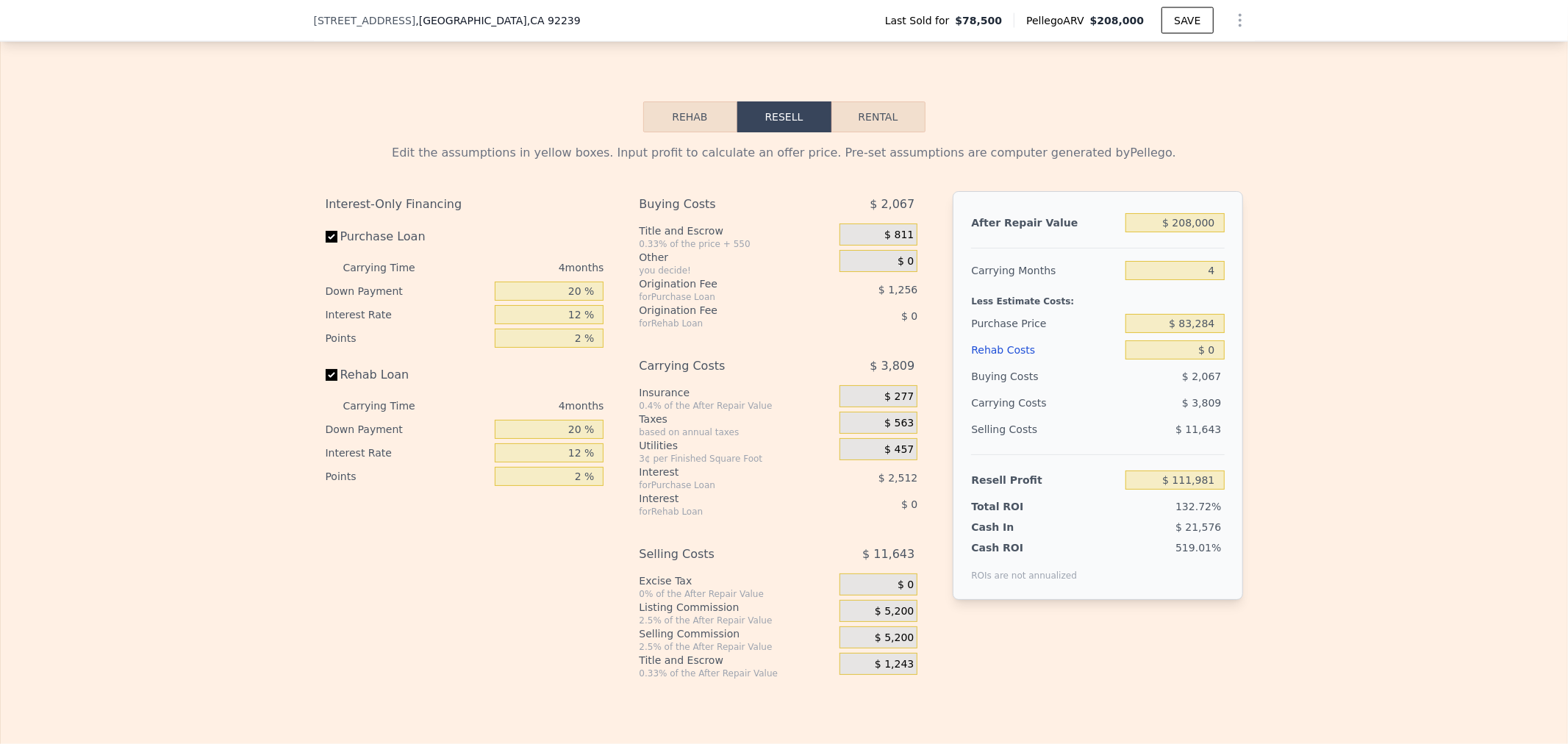
scroll to position [2150, 0]
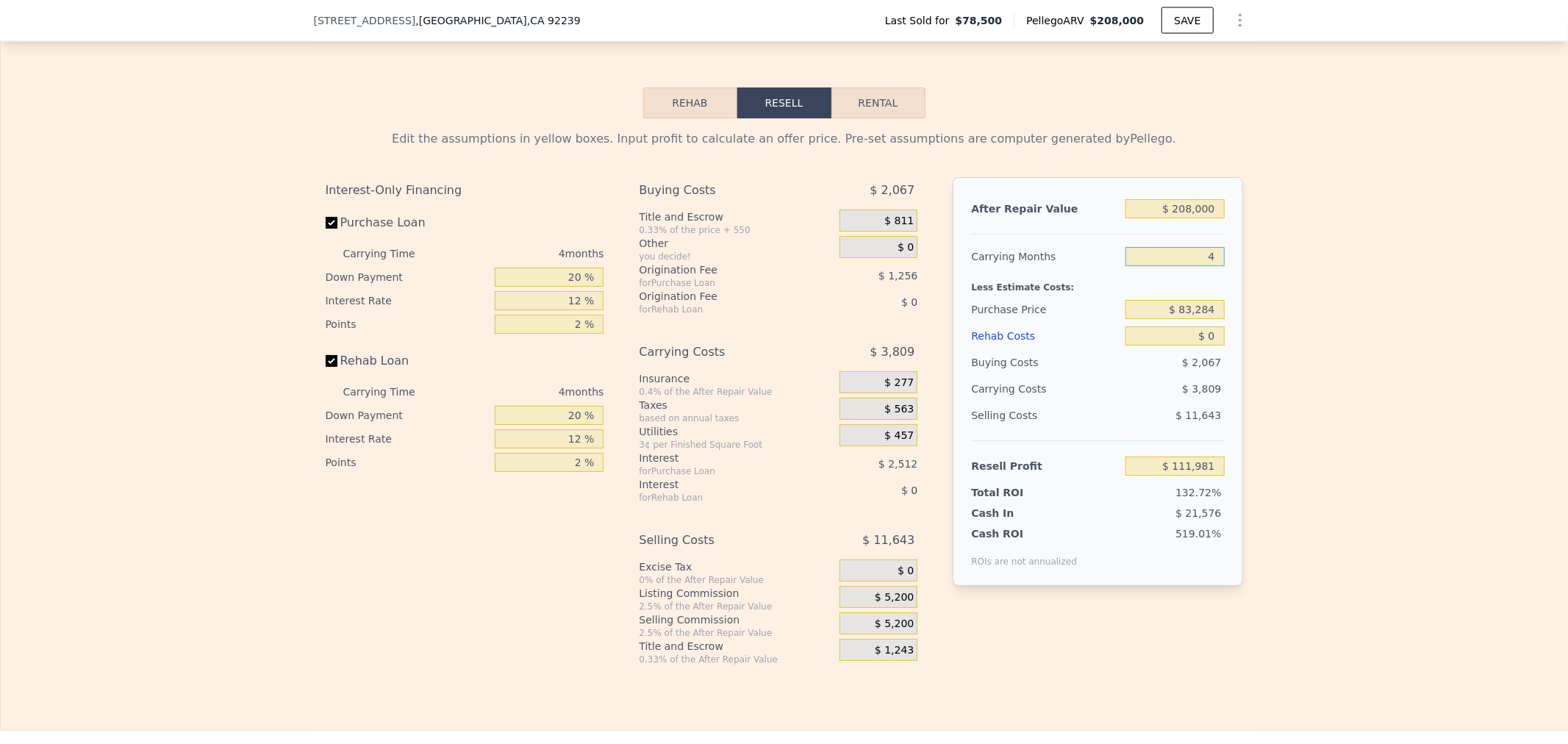
drag, startPoint x: 1181, startPoint y: 269, endPoint x: 1315, endPoint y: 268, distance: 134.0
click at [1304, 268] on div "Edit the assumptions in yellow boxes. Input profit to calculate an offer price.…" at bounding box center [784, 392] width 1566 height 547
type input "5"
type input "$ 111,027"
type input "5"
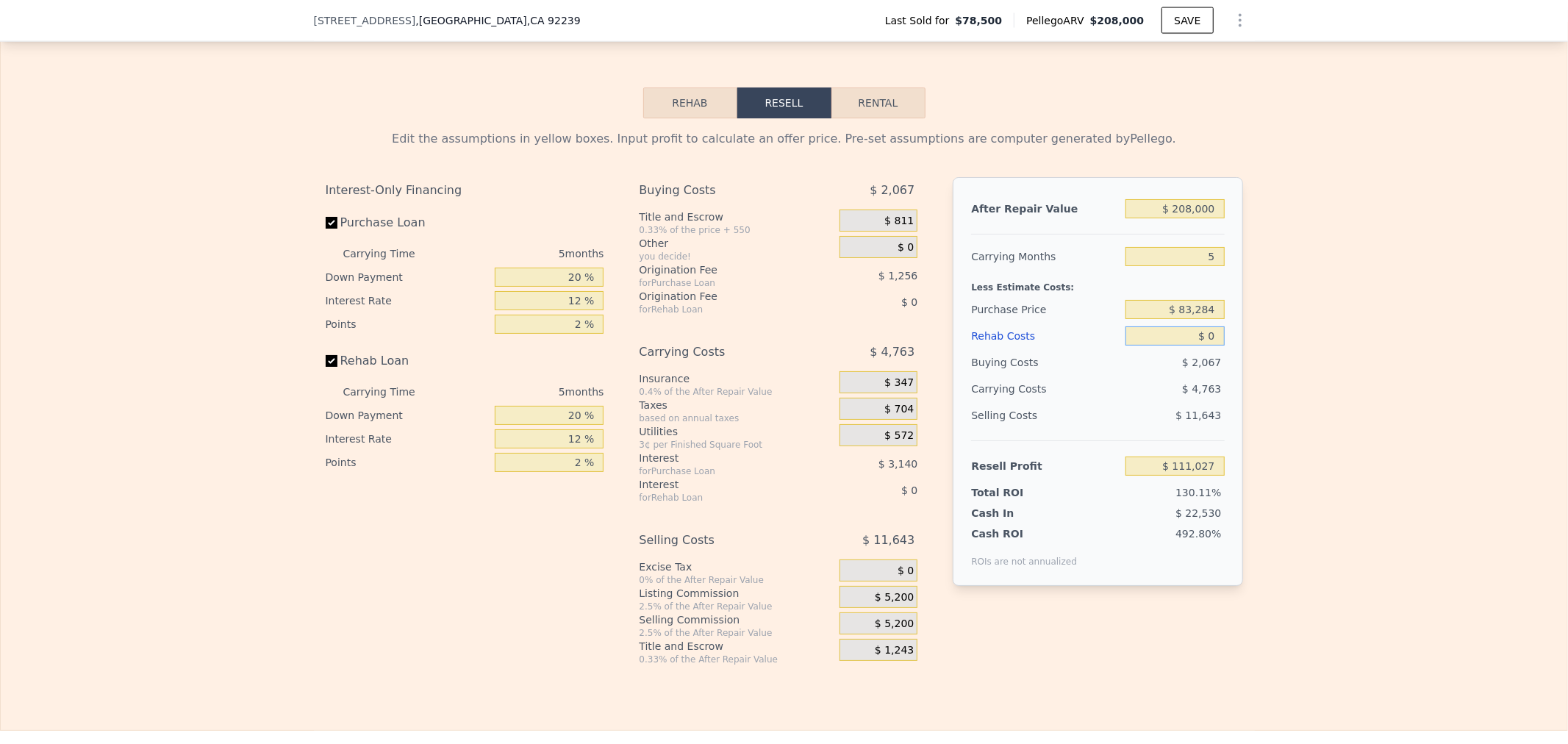
type input "$ 105,960"
type input "$ 2"
type input "$ 105,958"
type input "$ 25"
type input "$ 105,935"
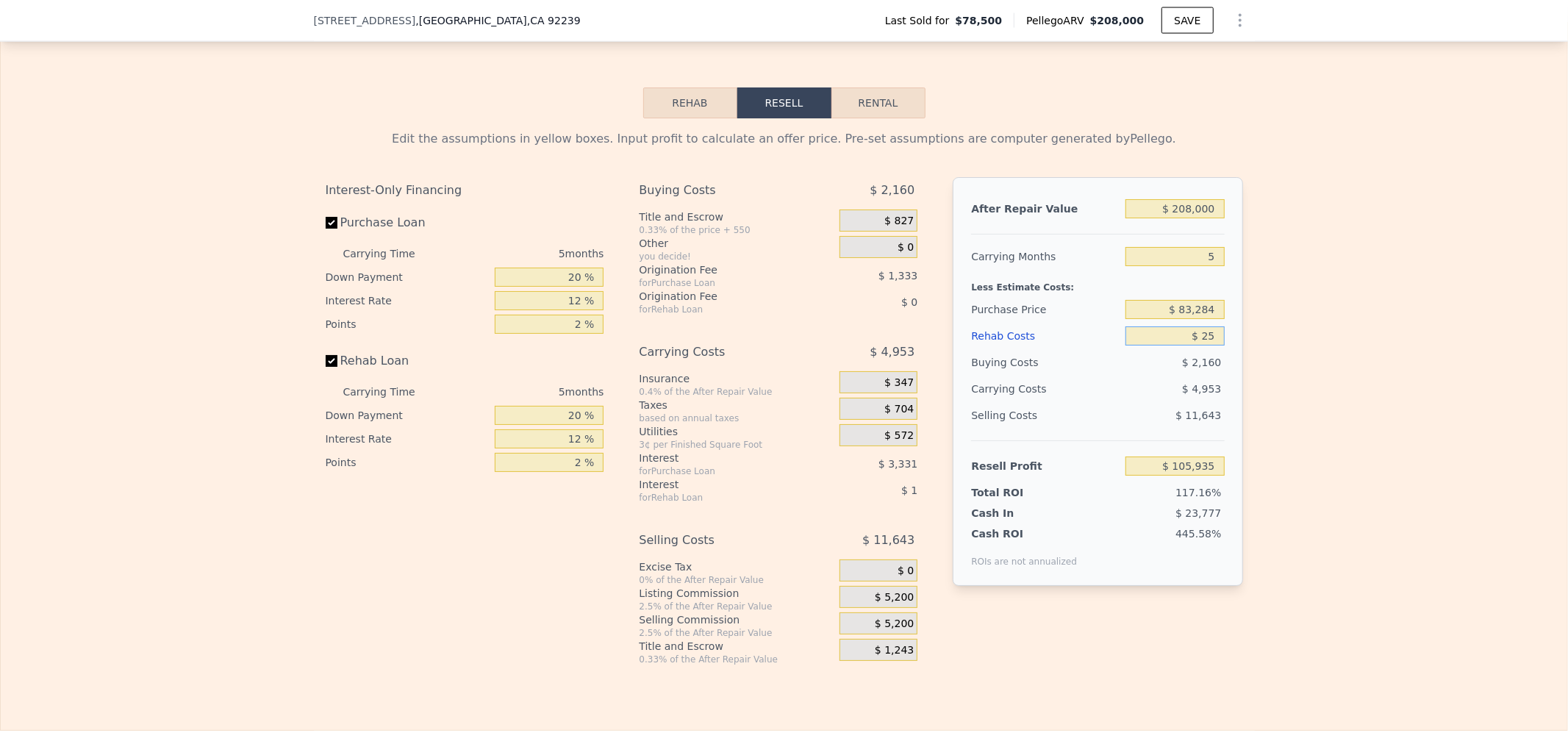
type input "$ 250"
type input "$ 105,696"
type input "$ 2,500"
type input "$ 103,320"
type input "$ 25,000"
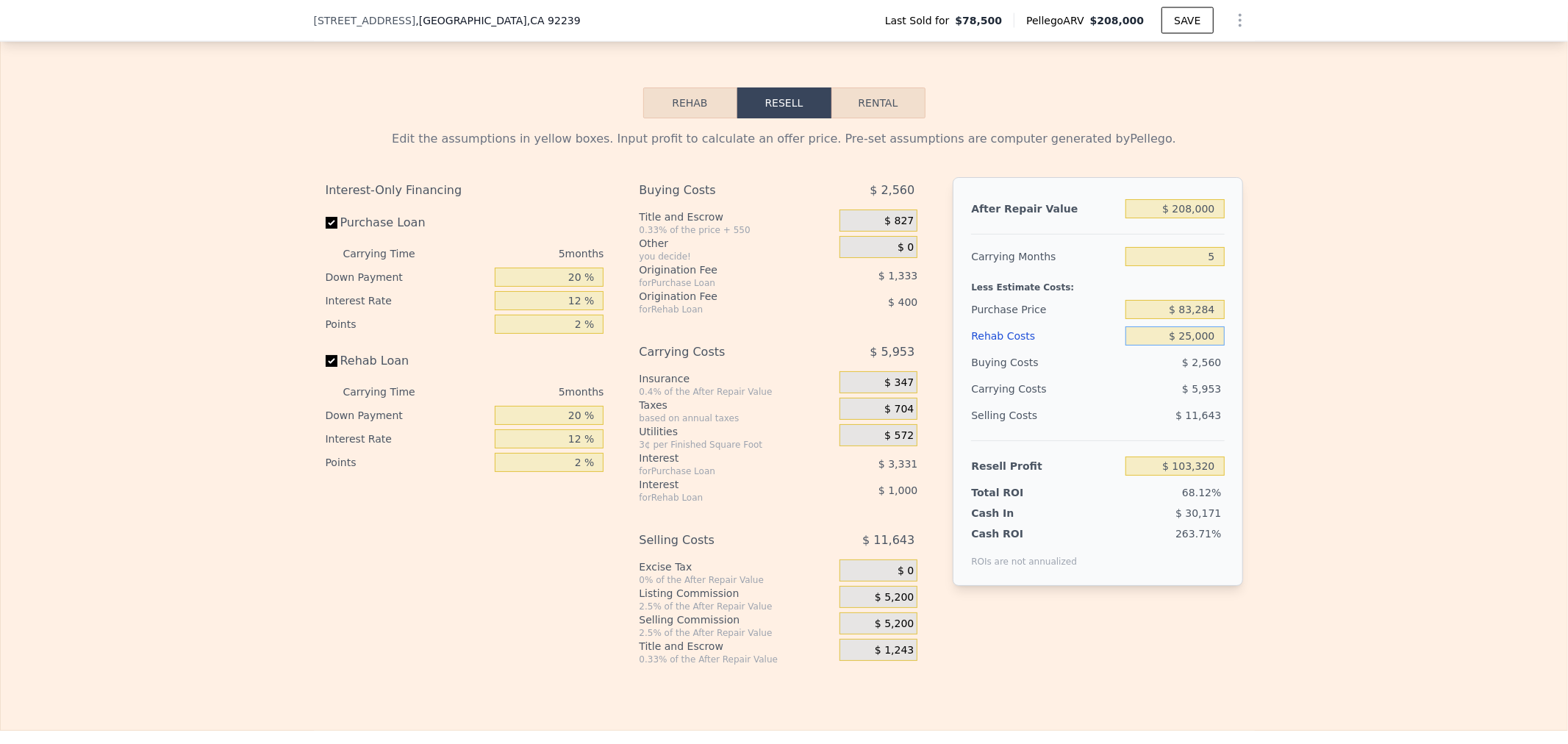
type input "$ 79,560"
type input "$ 25,000"
type input "$ 60,000"
type input "$ 101,747"
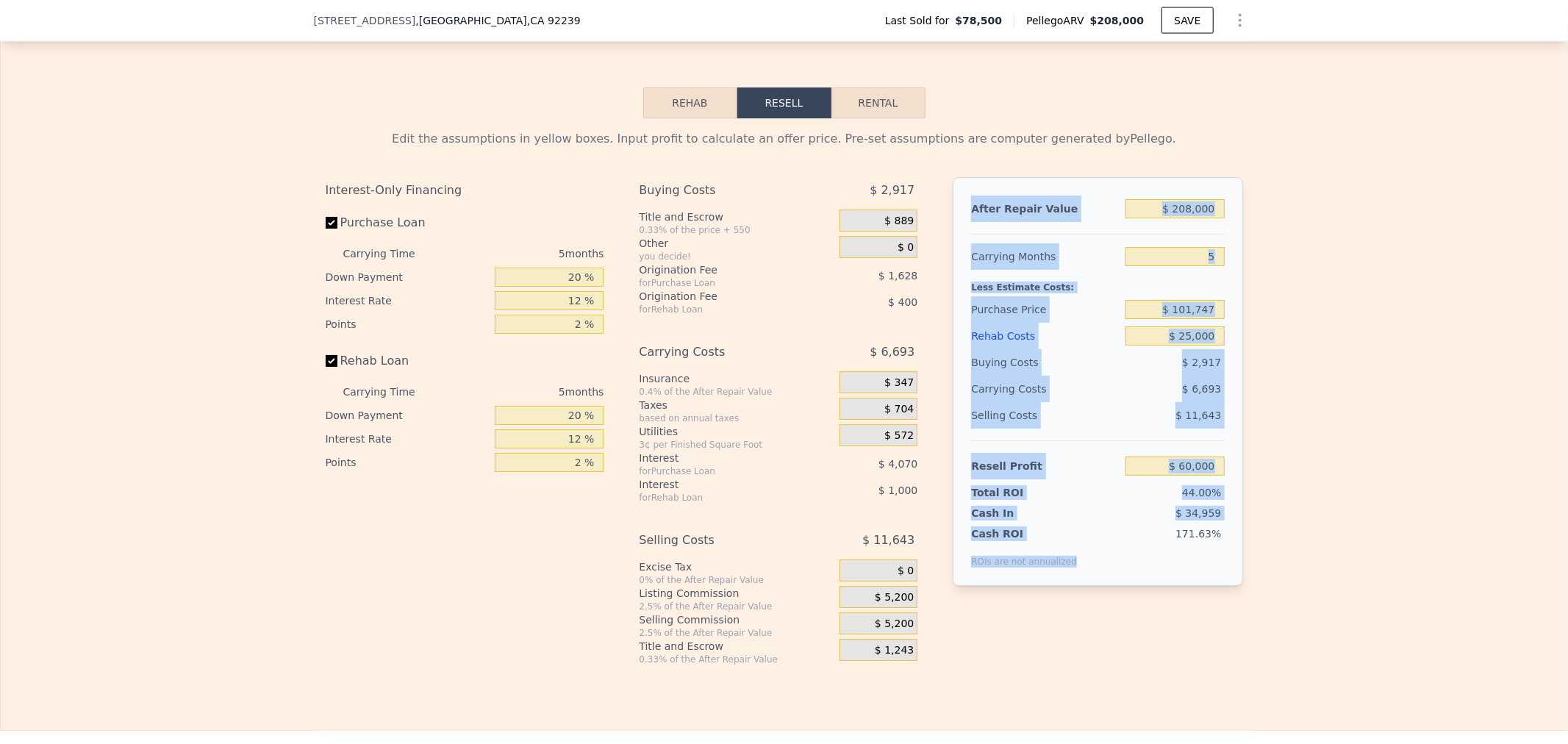
drag, startPoint x: 1074, startPoint y: 574, endPoint x: 956, endPoint y: 213, distance: 379.8
click at [956, 213] on div "After Repair Value $ 208,000 Carrying Months 5 Less Estimate Costs: Purchase Pr…" at bounding box center [1098, 382] width 290 height 409
copy div "After Repair Value Carrying Months Less Estimate Costs: Purchase Price Rehab Co…"
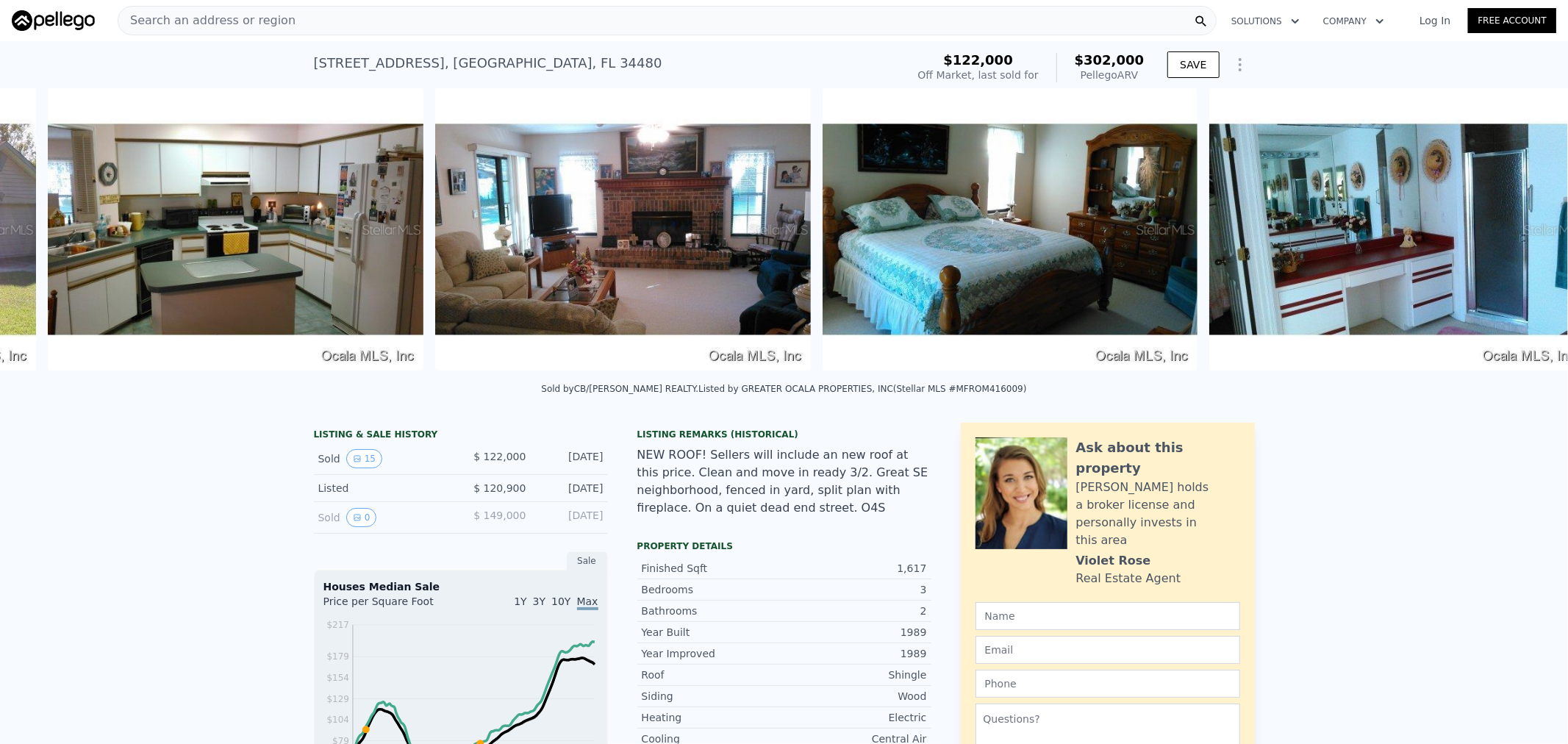
scroll to position [0, 1060]
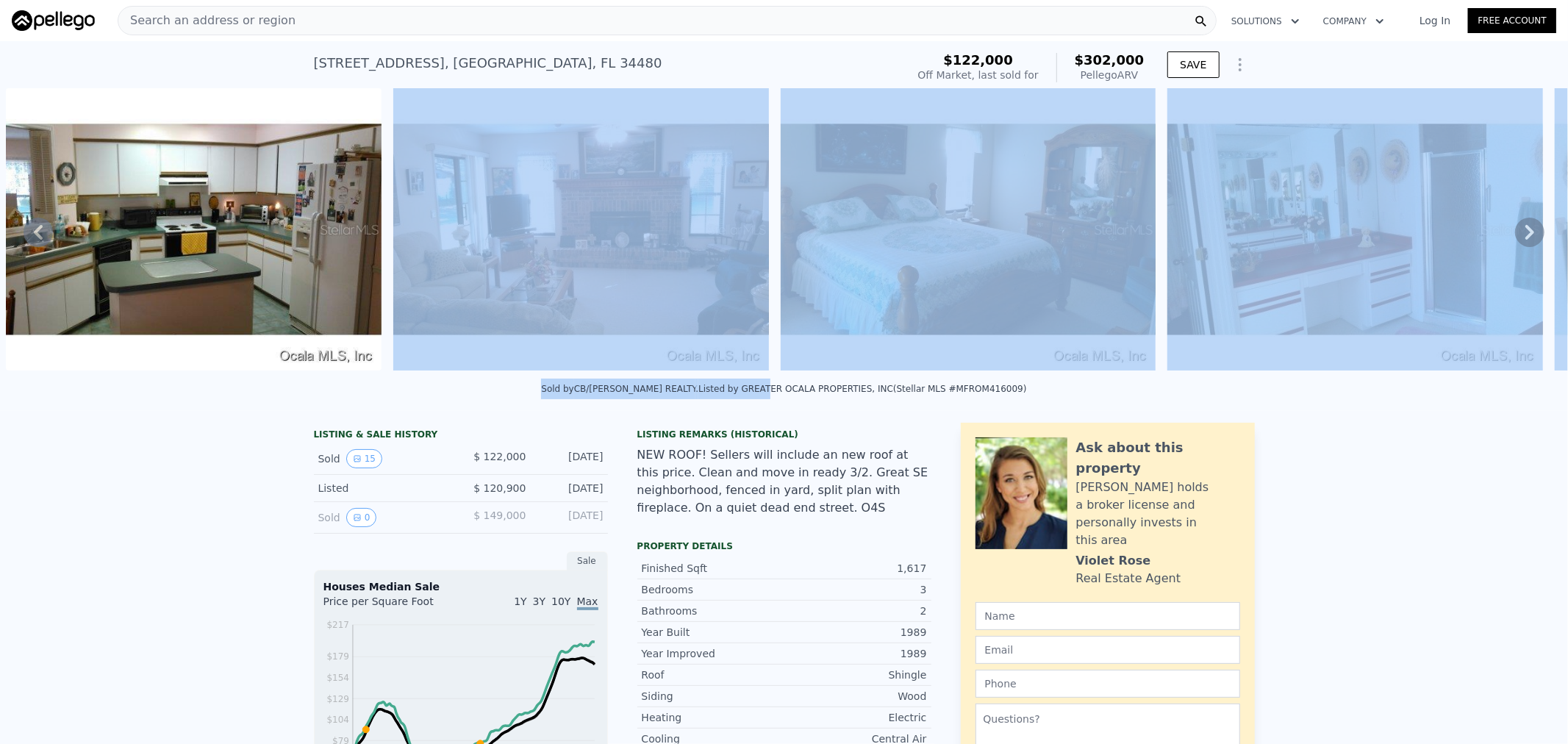
drag, startPoint x: 593, startPoint y: 374, endPoint x: 752, endPoint y: 391, distance: 159.9
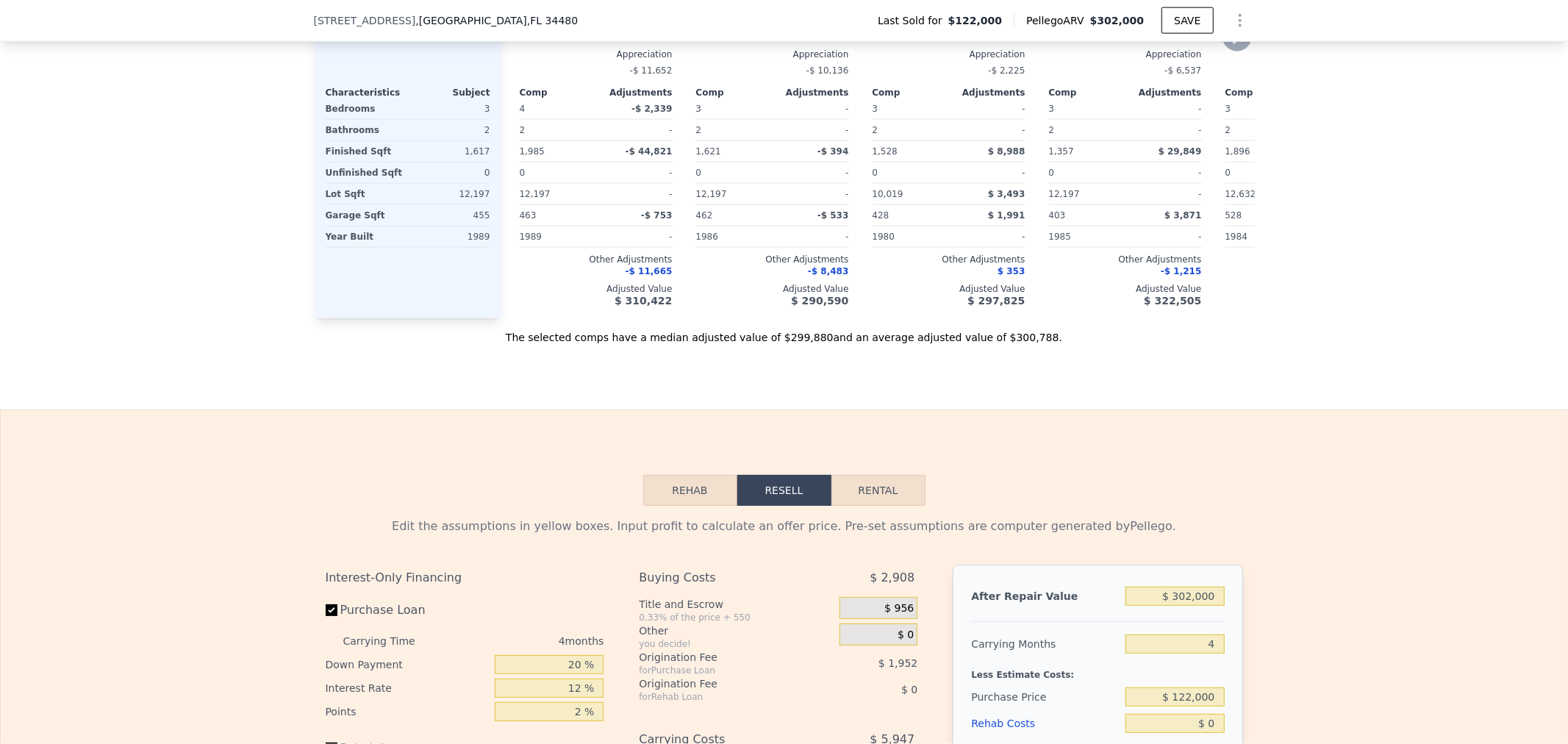
scroll to position [1956, 0]
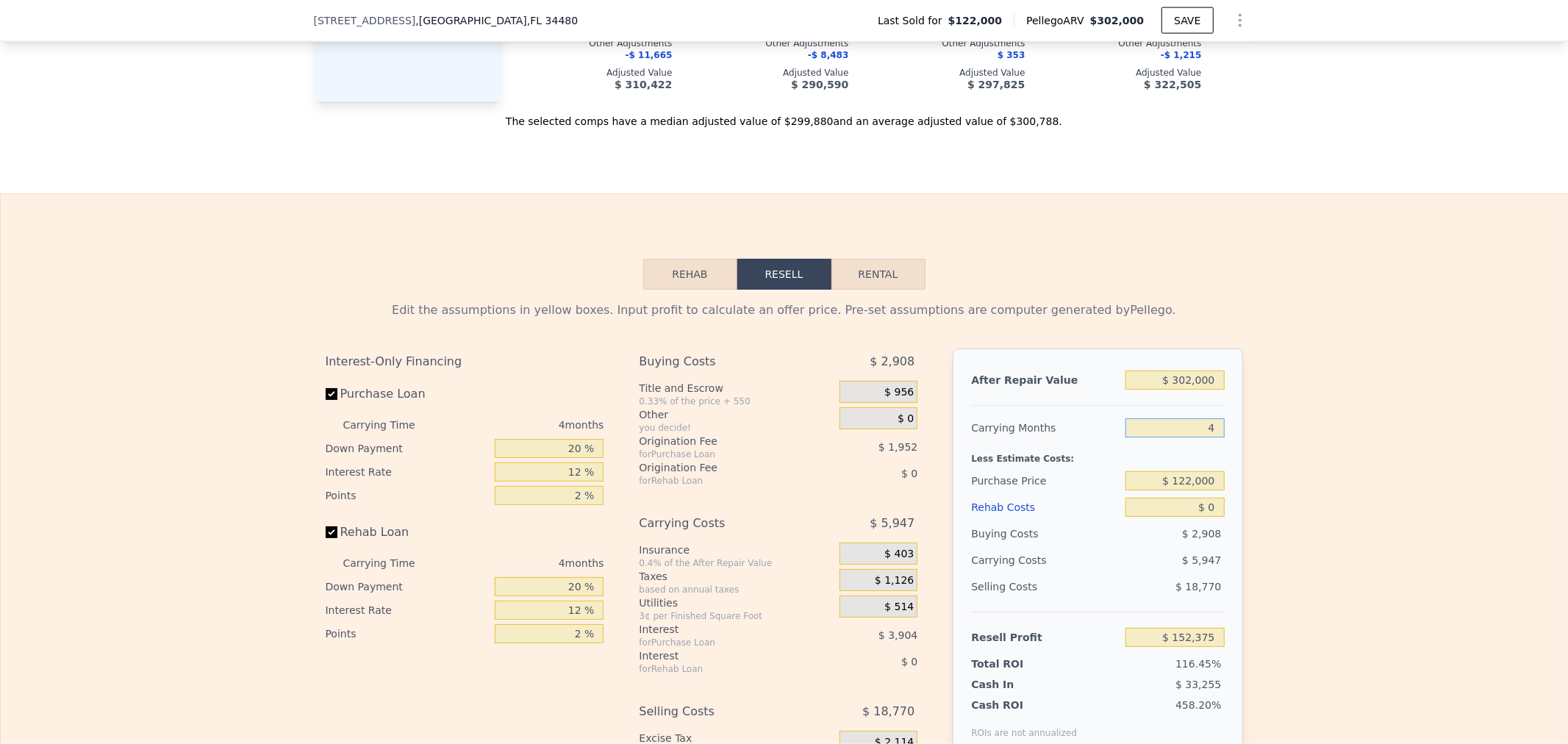
click at [1161, 438] on input "4" at bounding box center [1174, 428] width 98 height 19
type input "5"
type input "$ 150,888"
type input "5"
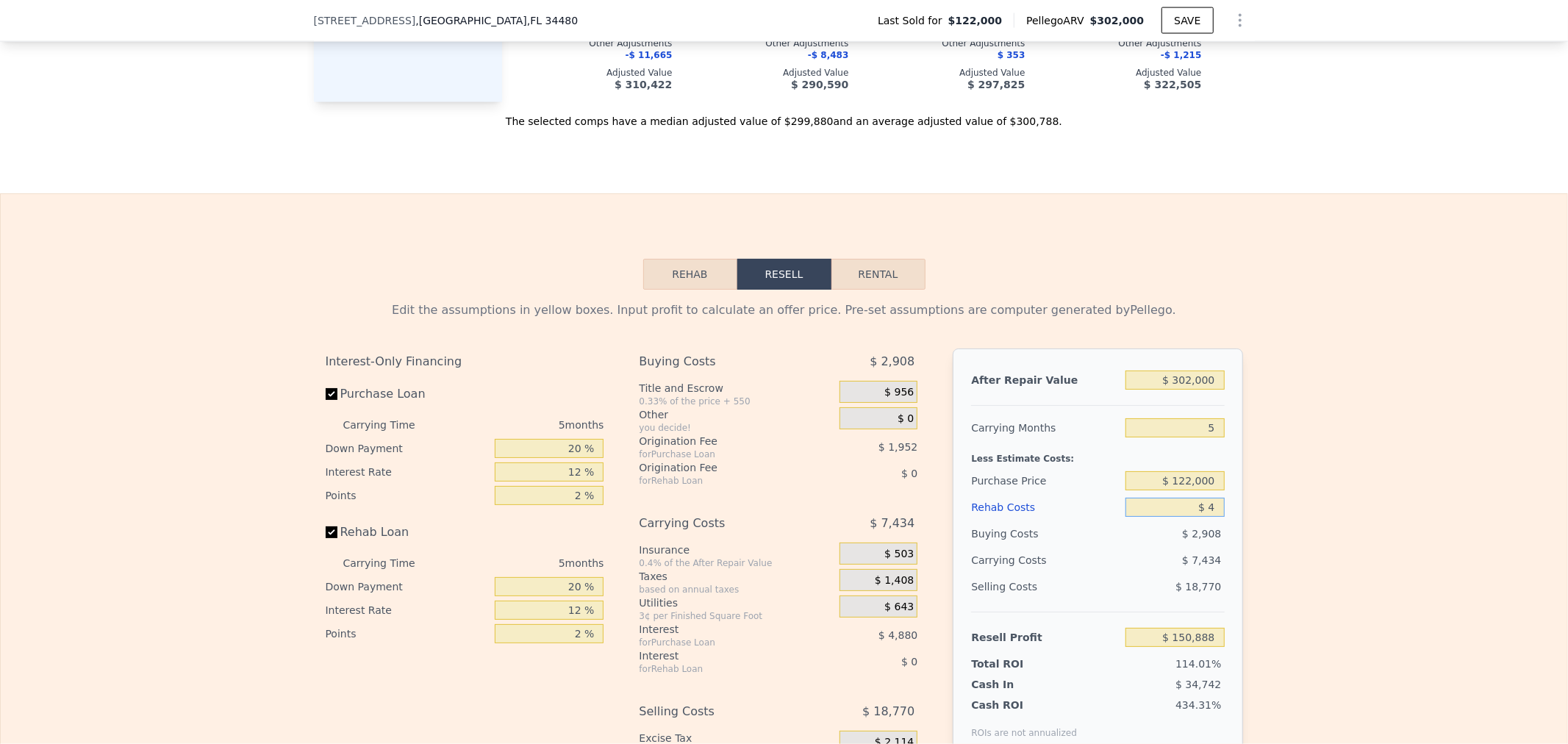
type input "$ 45"
type input "$ 150,842"
type input "$ 450"
type input "$ 150,411"
type input "$ 4,500"
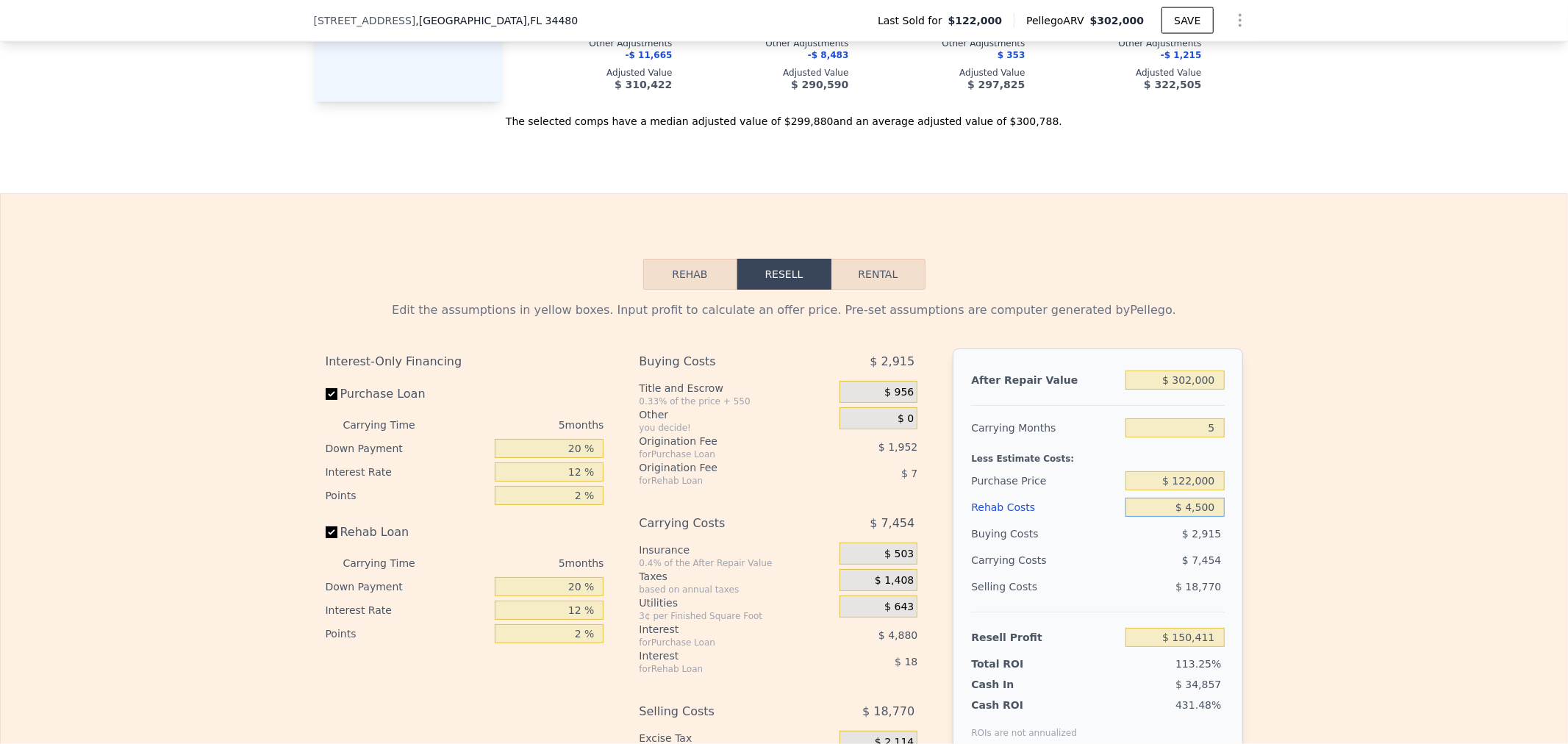
type input "$ 146,136"
type input "$ 45,000"
type input "$ 103,368"
type input "$ 5"
type input "$ 150,883"
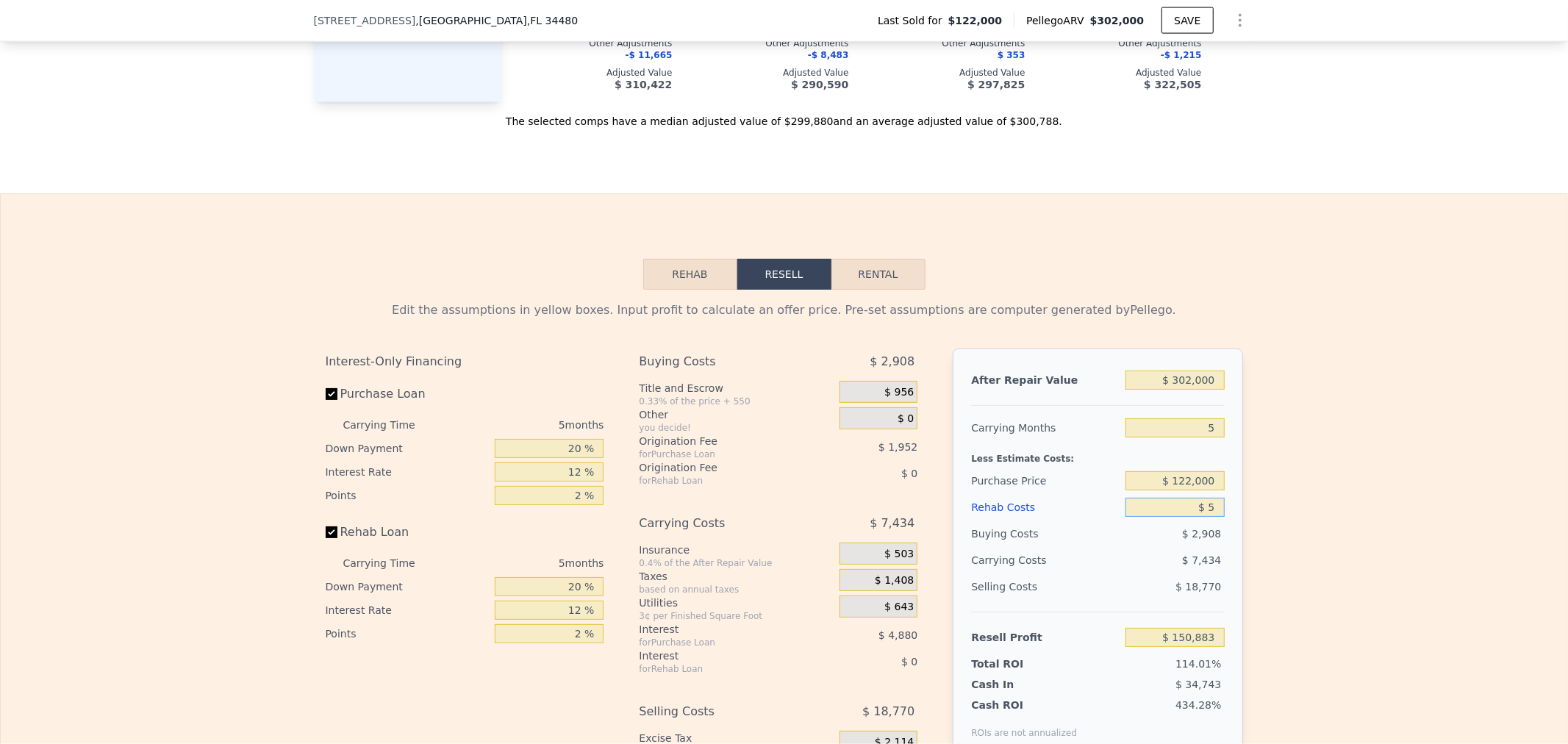
type input "$ 50"
type input "$ 150,837"
type input "$ 500"
type input "$ 150,360"
type input "$ 5,000"
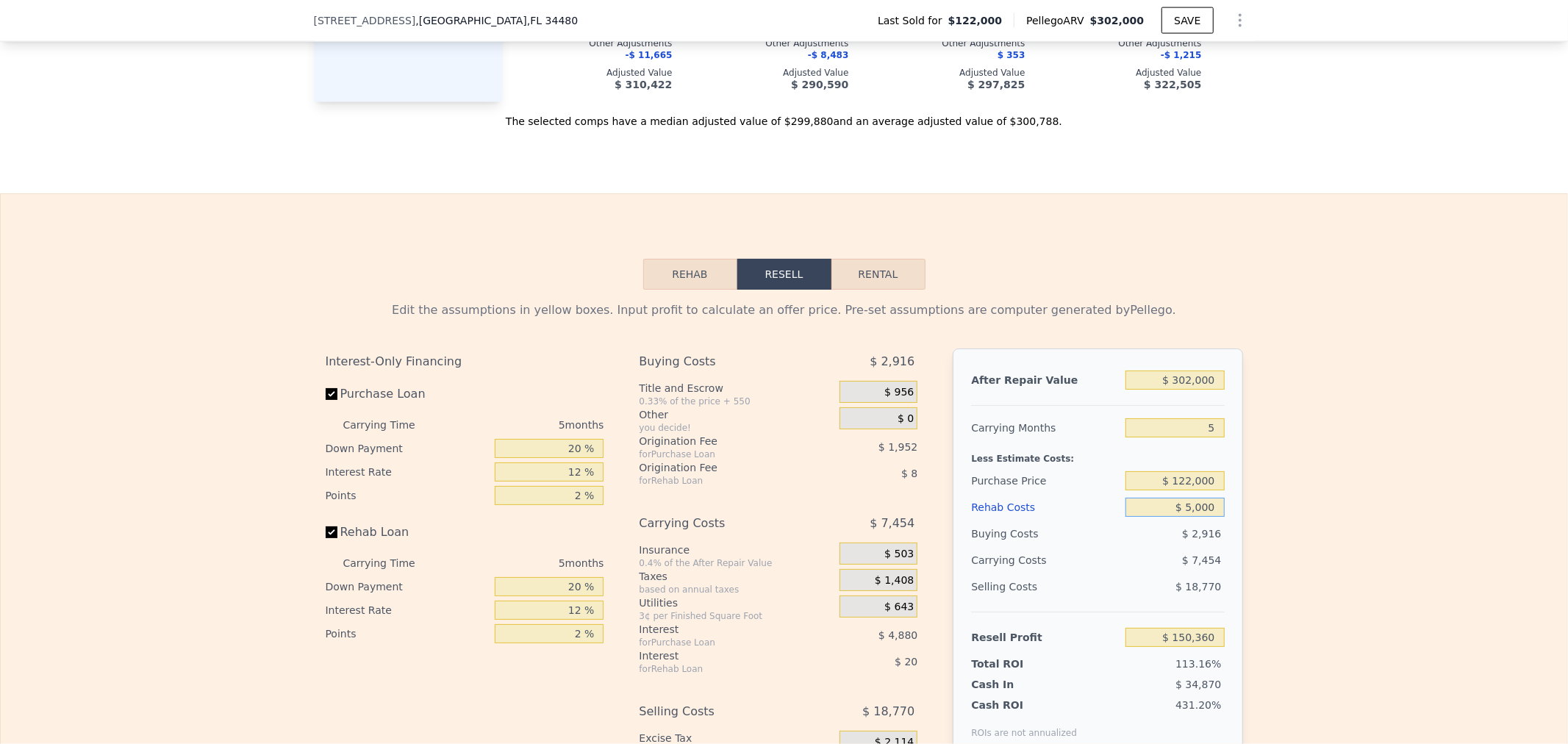
type input "$ 145,608"
type input "$ 50,000"
type input "$ 98,088"
type input "$ 50,000"
type input "$ 60,000"
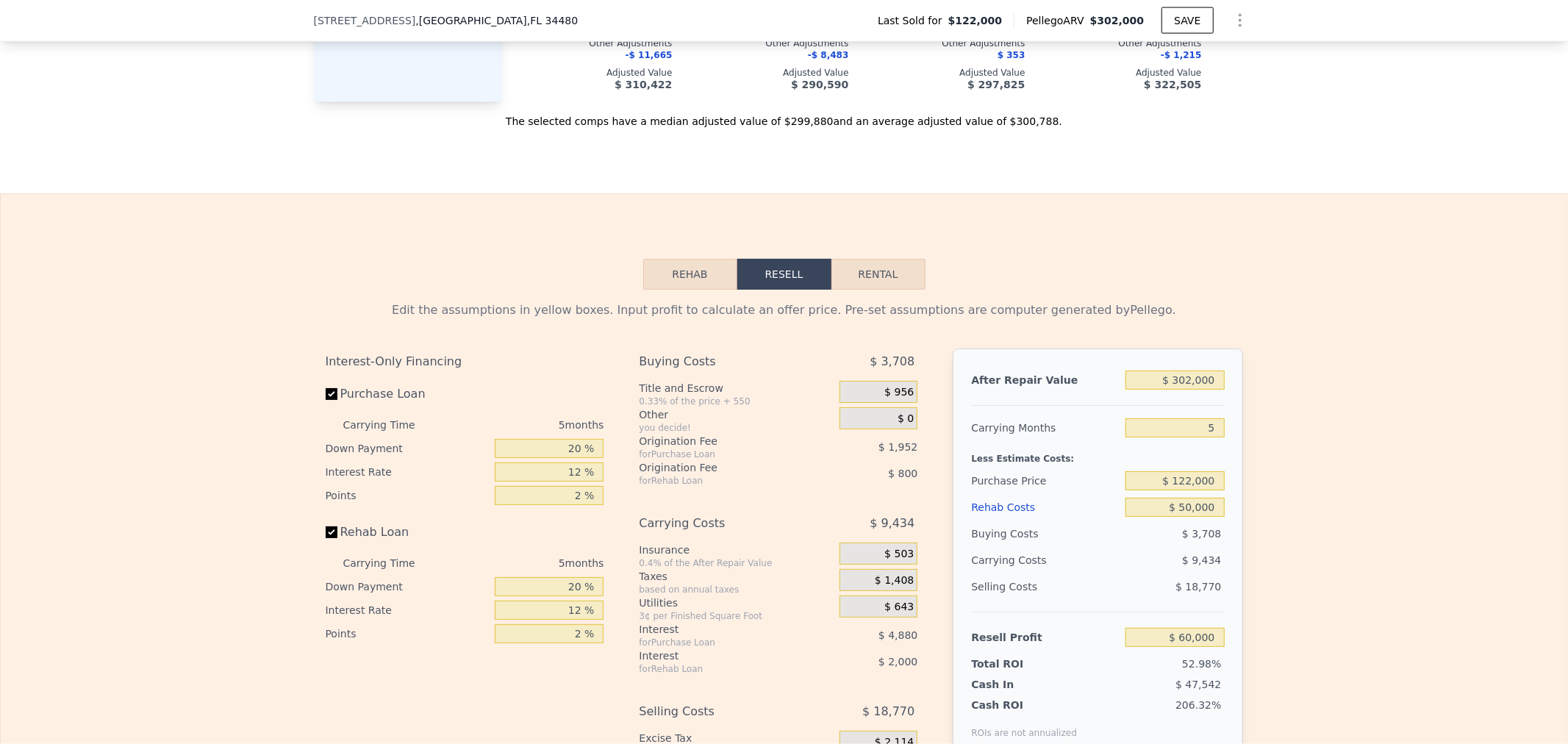
type input "$ 157,953"
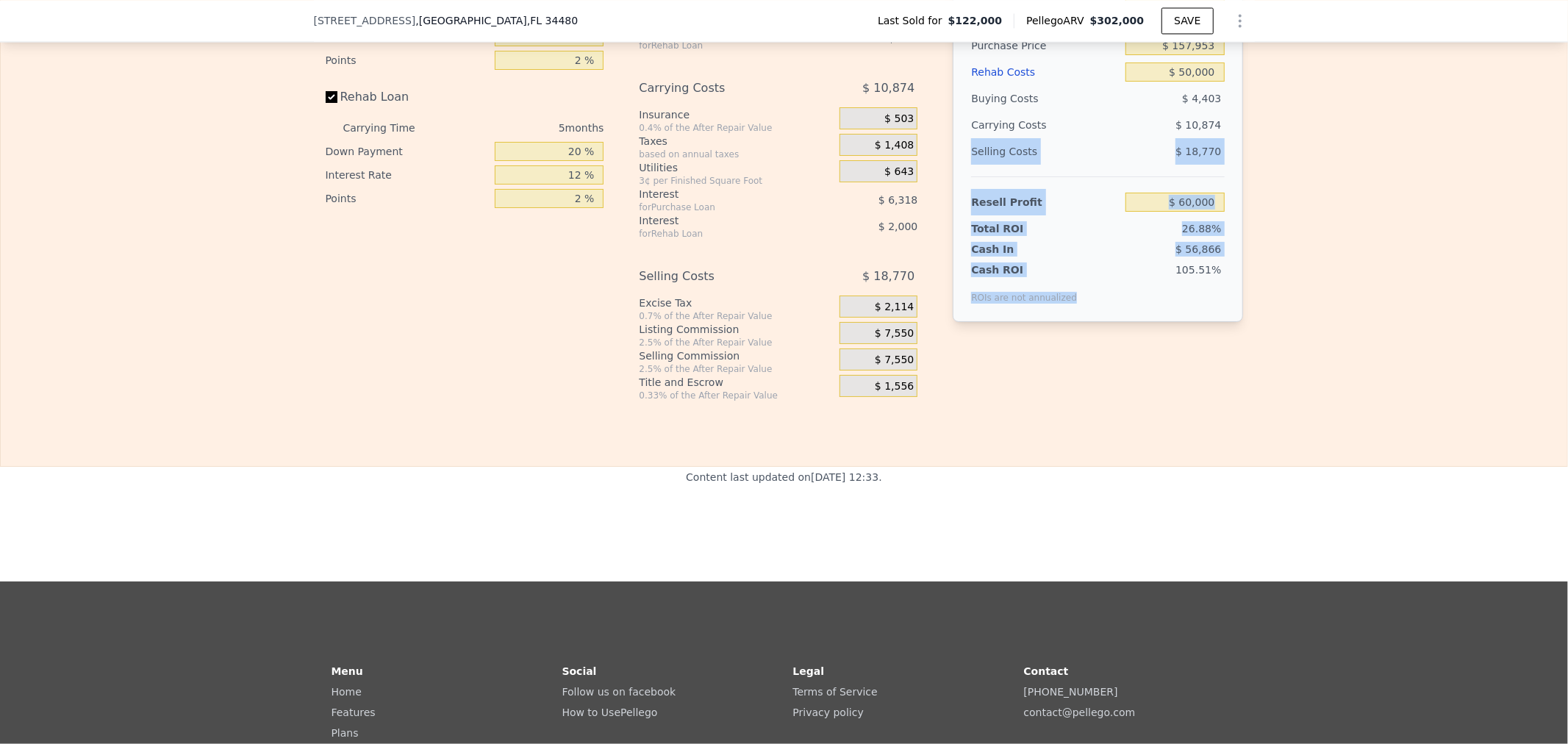
drag, startPoint x: 1075, startPoint y: 328, endPoint x: 956, endPoint y: 180, distance: 189.9
click at [956, 180] on div "After Repair Value $ 302,000 Carrying Months 5 Less Estimate Costs: Purchase Pr…" at bounding box center [1098, 117] width 290 height 409
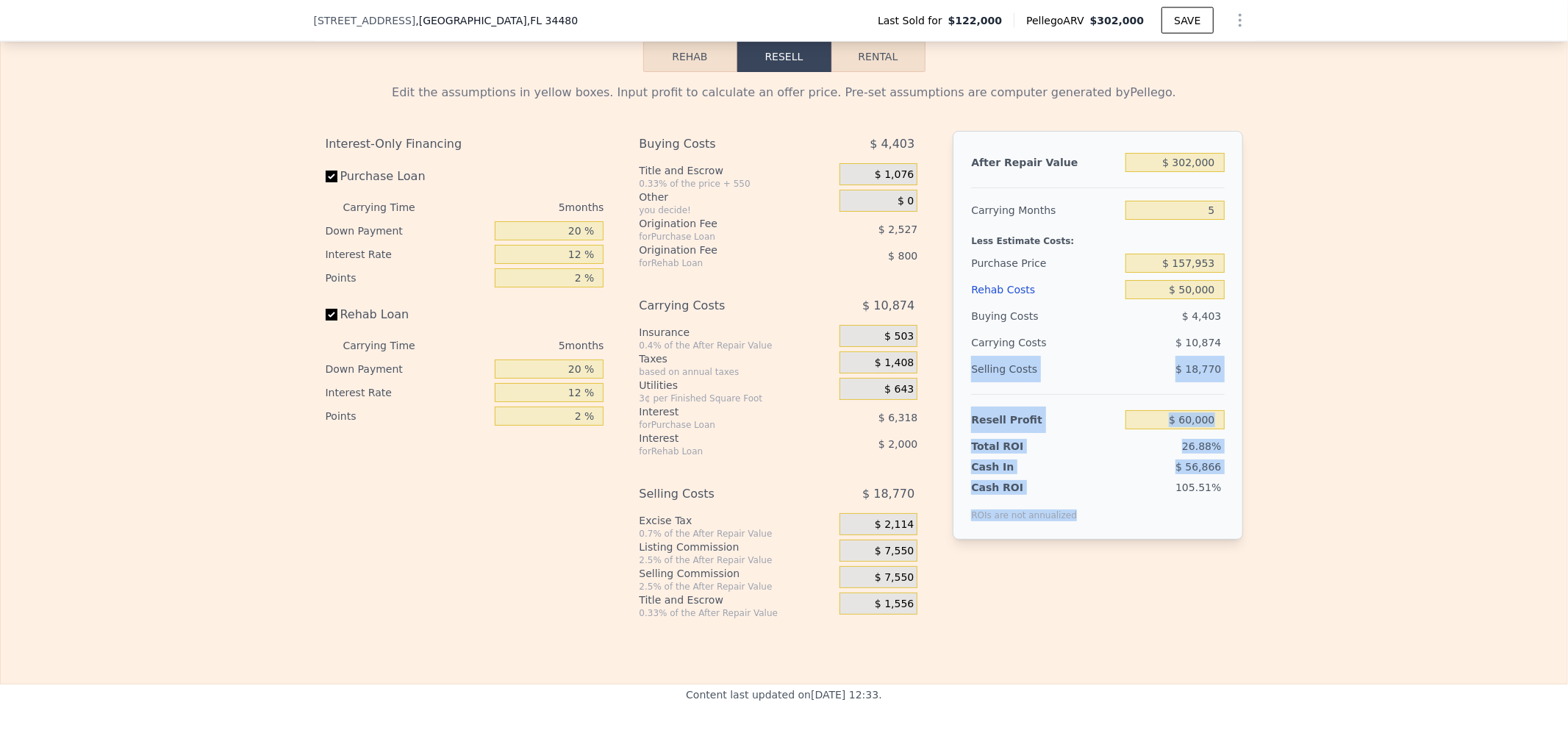
click at [1062, 522] on div "Cash ROI ROIs are not annualized 105.51%" at bounding box center [1098, 498] width 253 height 47
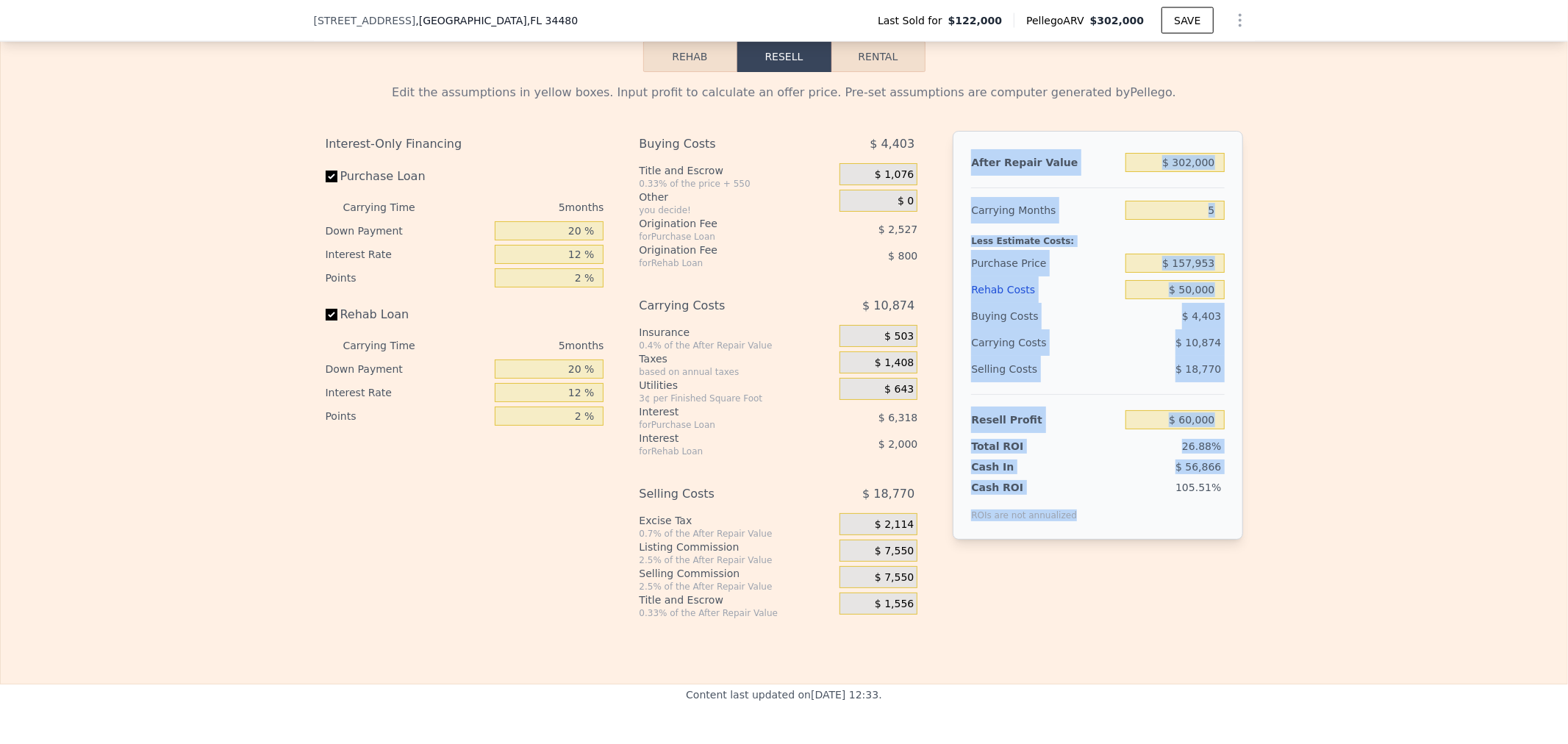
drag, startPoint x: 1094, startPoint y: 541, endPoint x: 964, endPoint y: 193, distance: 371.5
click at [964, 193] on div "After Repair Value $ 302,000 Carrying Months 5 Less Estimate Costs: Purchase Pr…" at bounding box center [1098, 336] width 290 height 409
copy div "After Repair Value Carrying Months Less Estimate Costs: Purchase Price Rehab Co…"
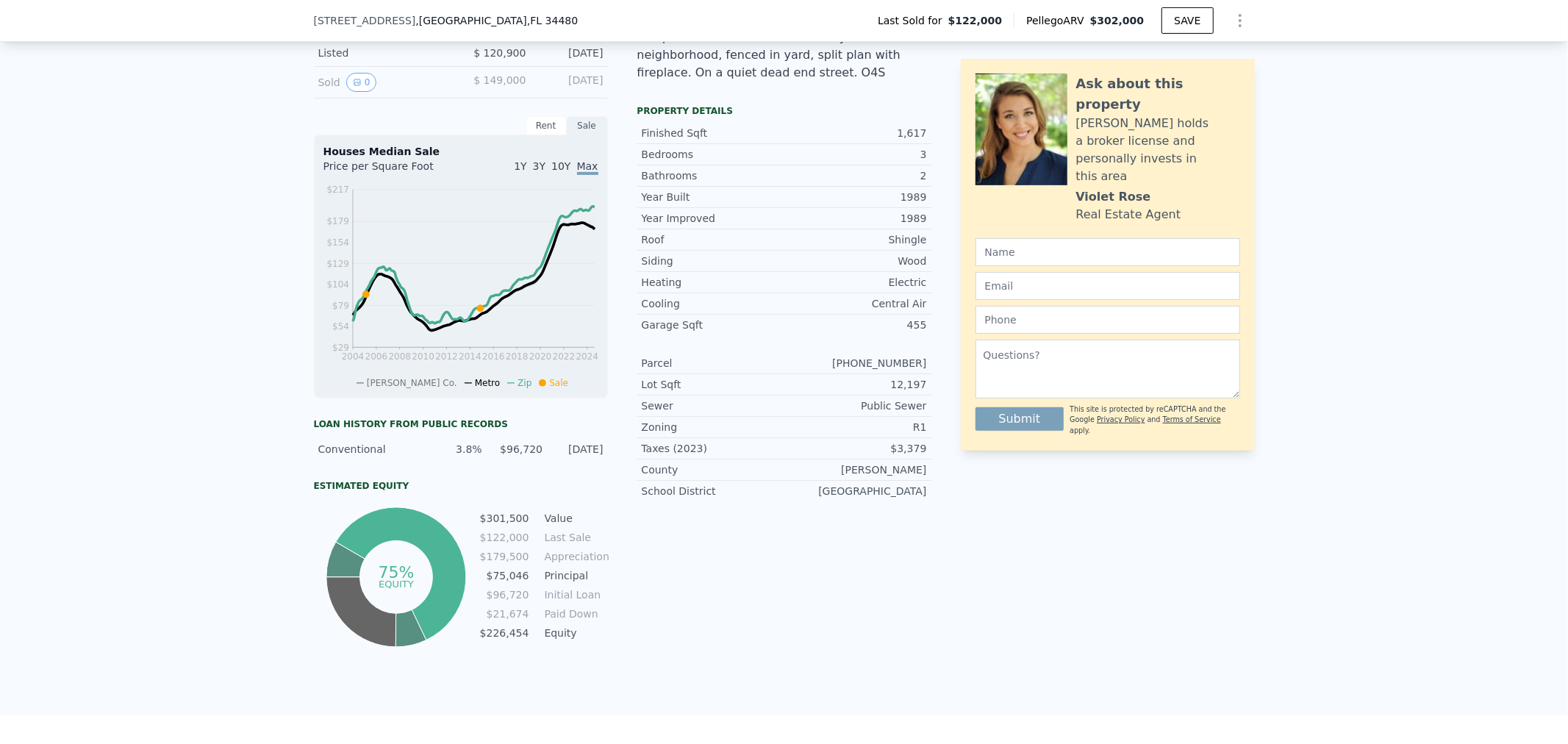
scroll to position [866, 0]
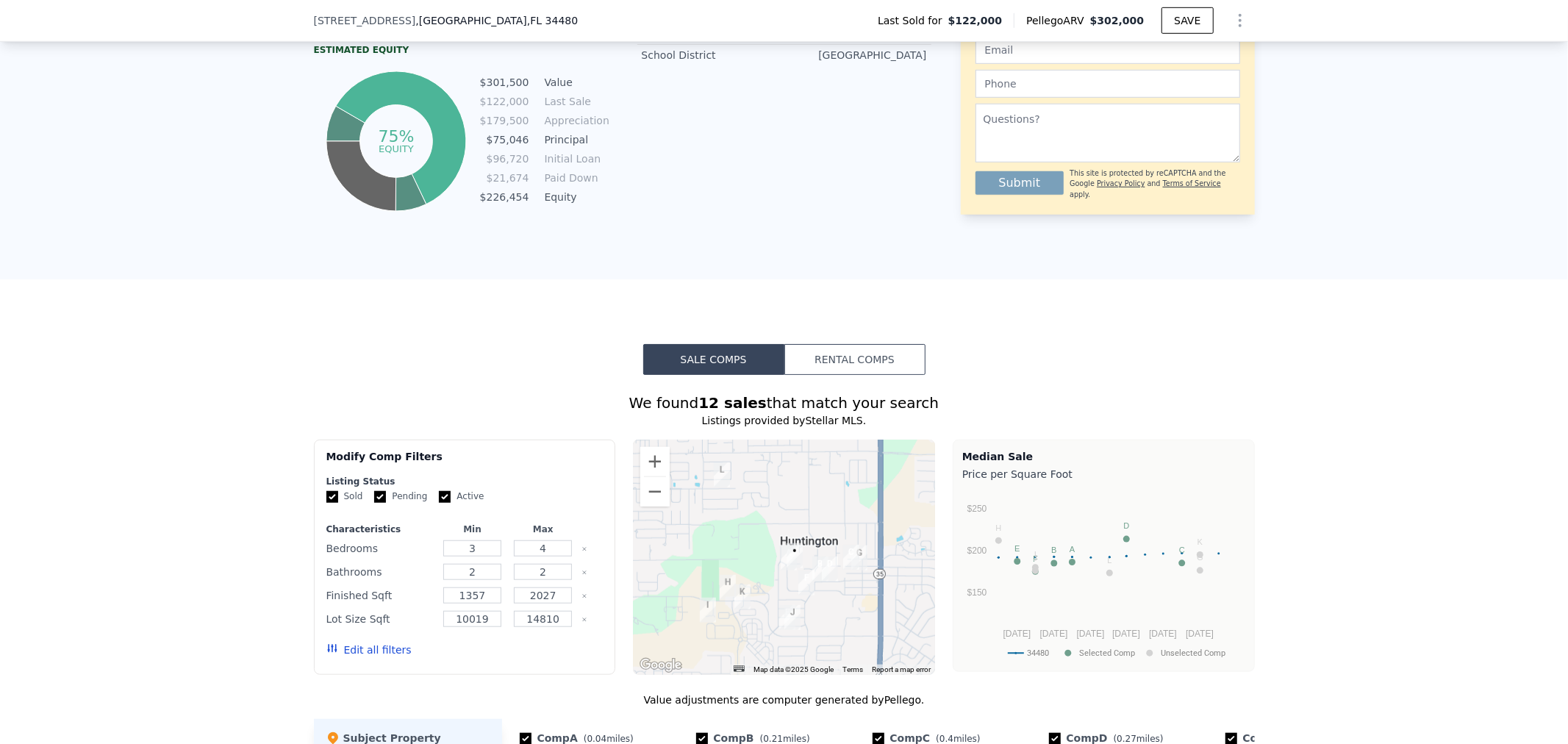
type input "4"
type input "$ 0"
type input "$ 152,375"
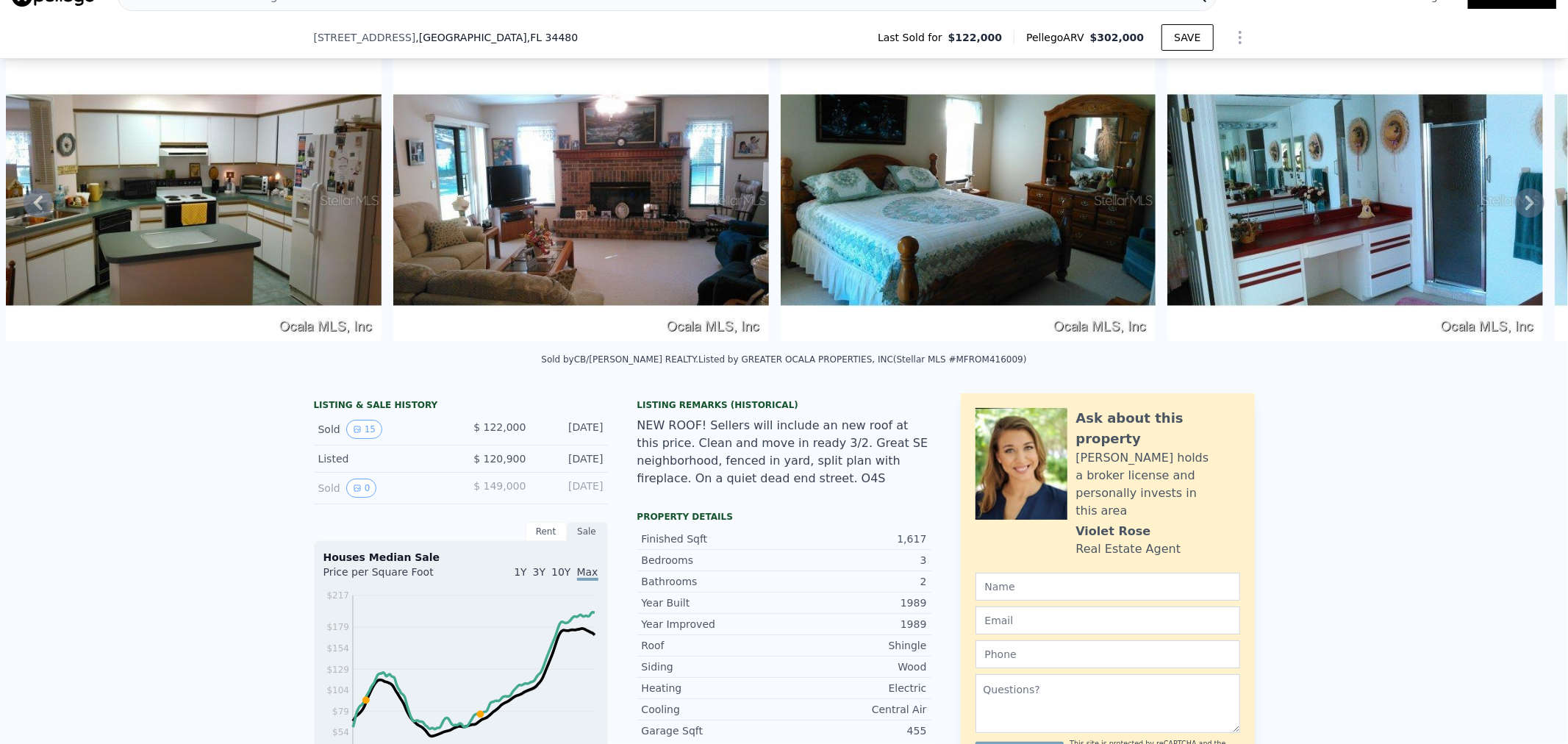
scroll to position [5, 0]
